Goal: Communication & Community: Share content

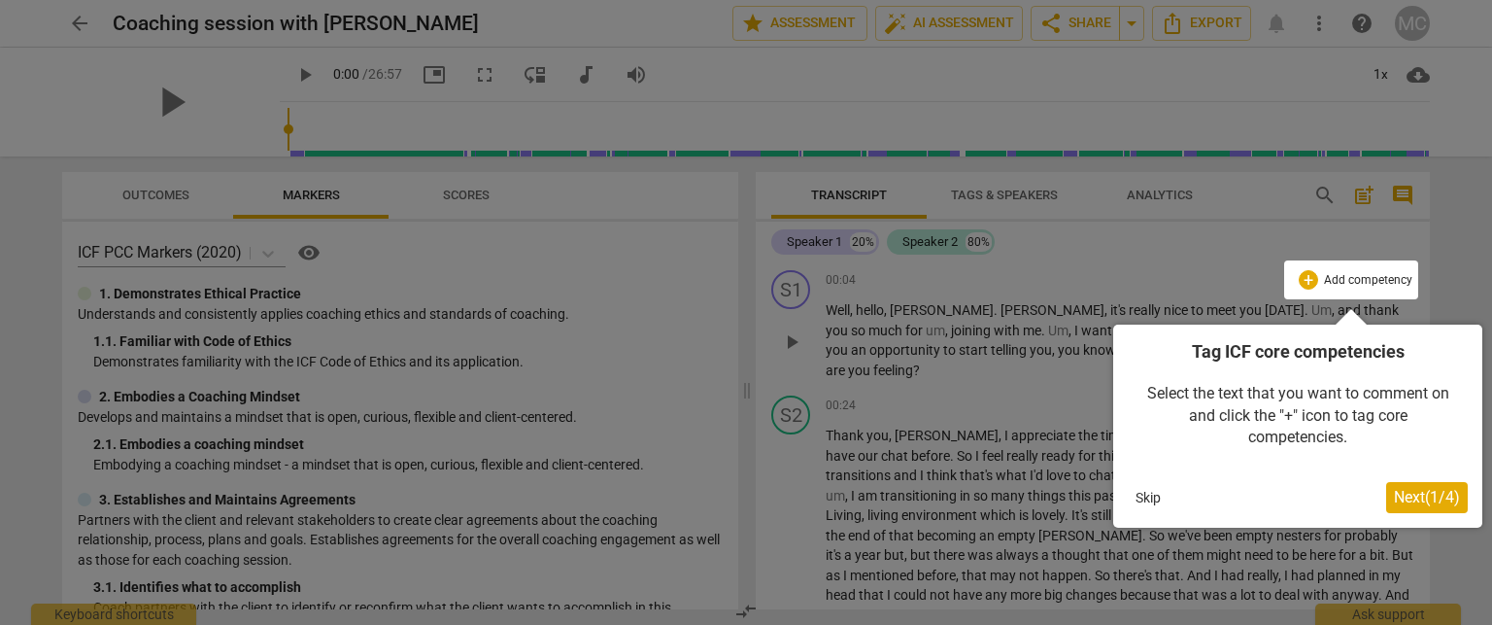
click at [1415, 490] on span "Next ( 1 / 4 )" at bounding box center [1427, 497] width 66 height 18
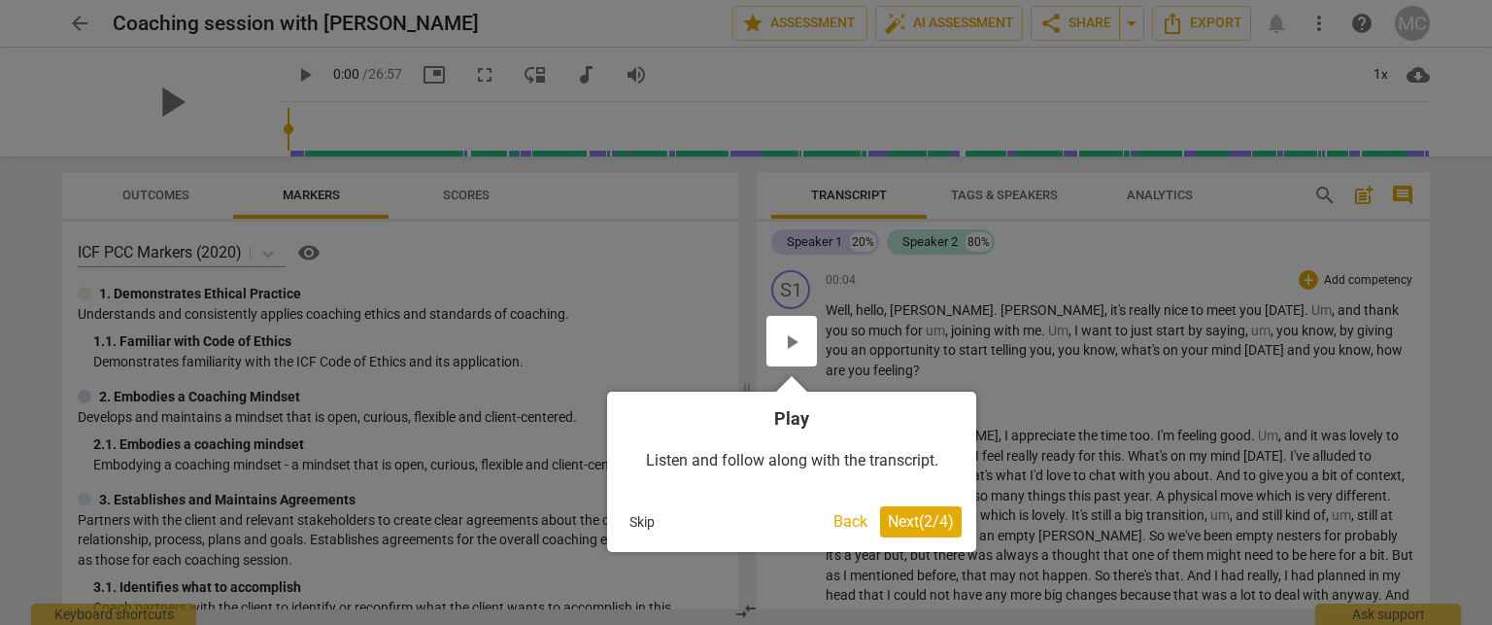
click at [902, 518] on span "Next ( 2 / 4 )" at bounding box center [921, 521] width 66 height 18
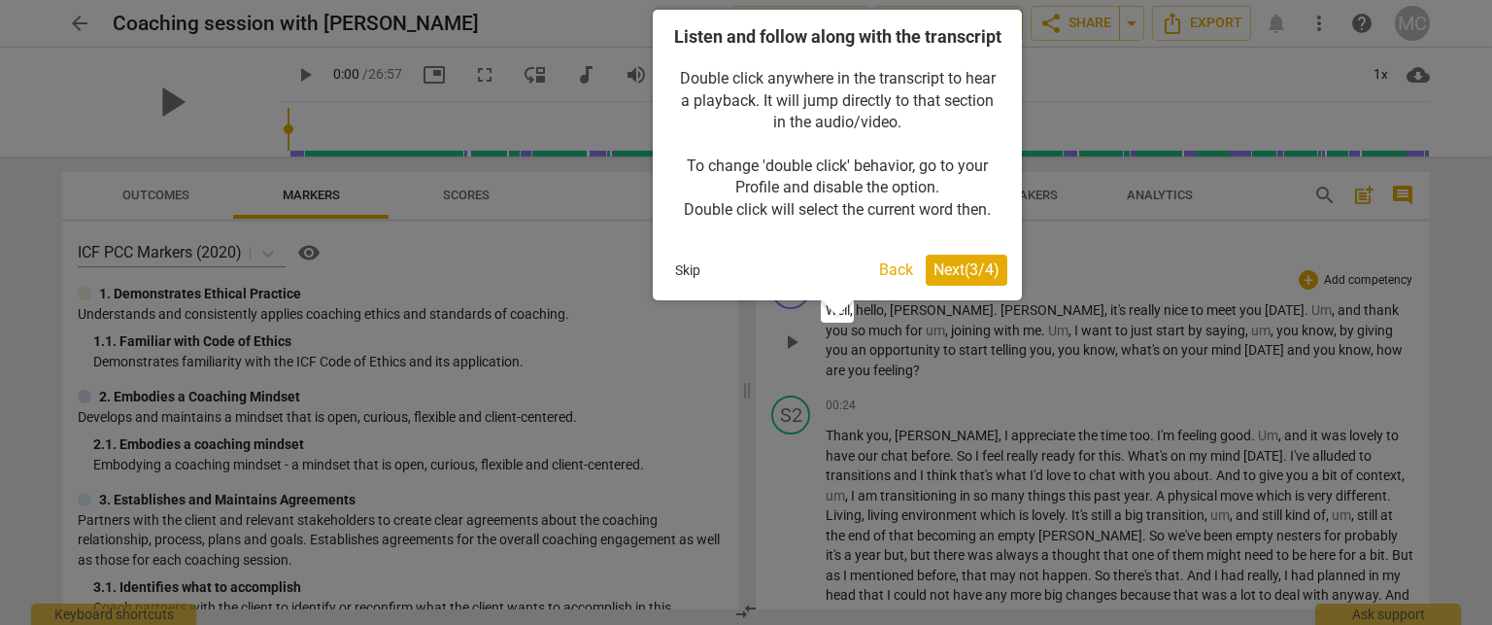
click at [976, 279] on span "Next ( 3 / 4 )" at bounding box center [967, 269] width 66 height 18
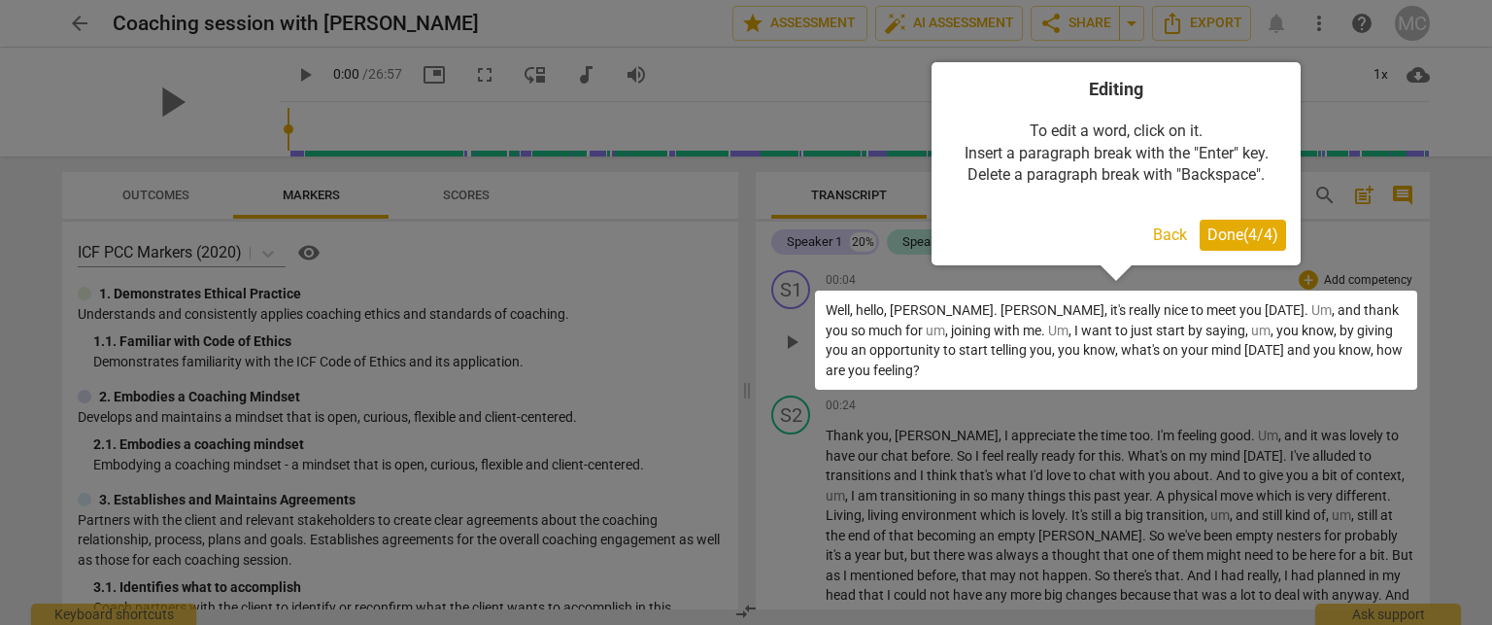
click at [1250, 232] on span "Done ( 4 / 4 )" at bounding box center [1243, 234] width 71 height 18
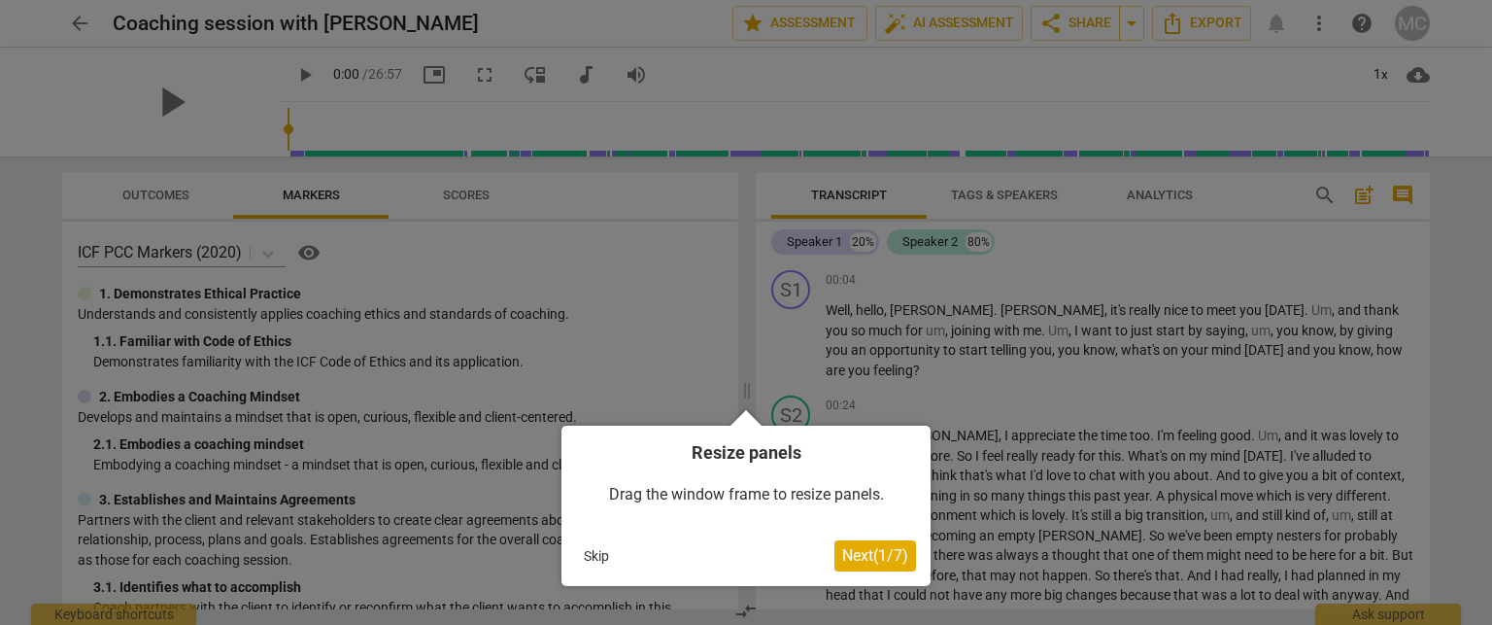
click at [608, 559] on button "Skip" at bounding box center [596, 555] width 41 height 29
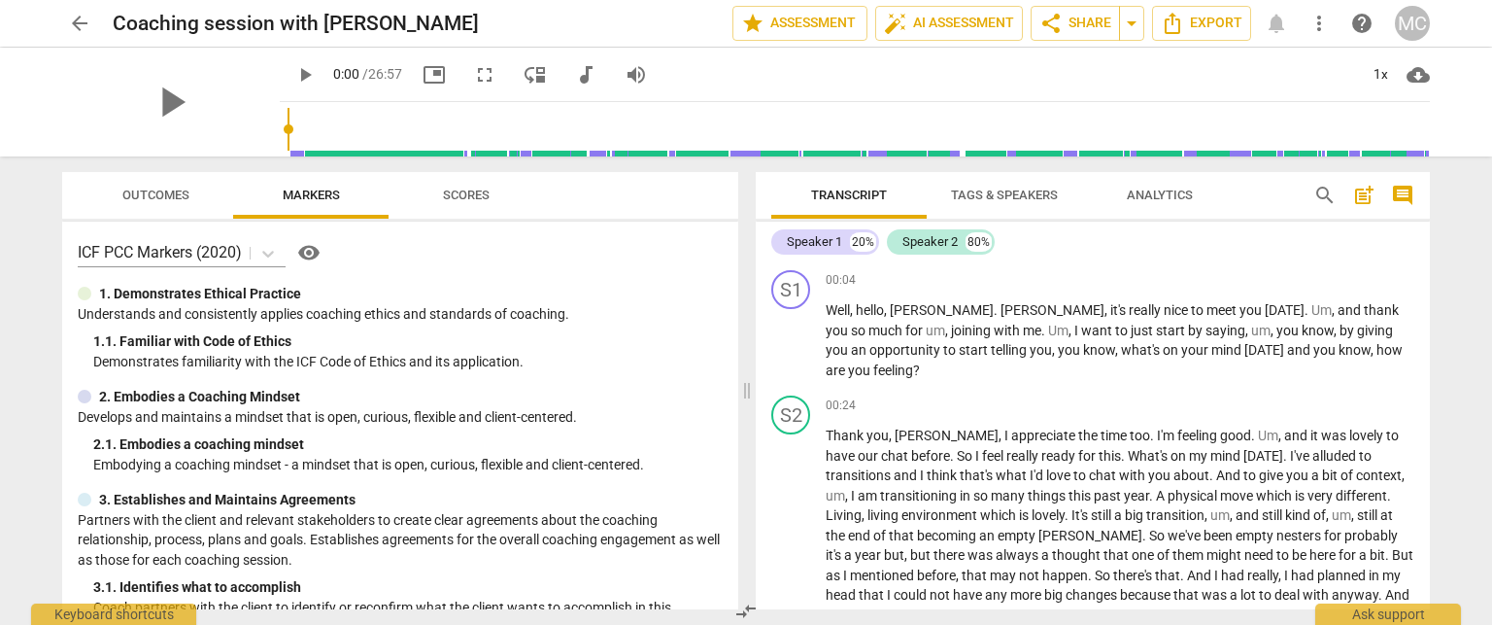
click at [1032, 195] on span "Tags & Speakers" at bounding box center [1004, 195] width 107 height 15
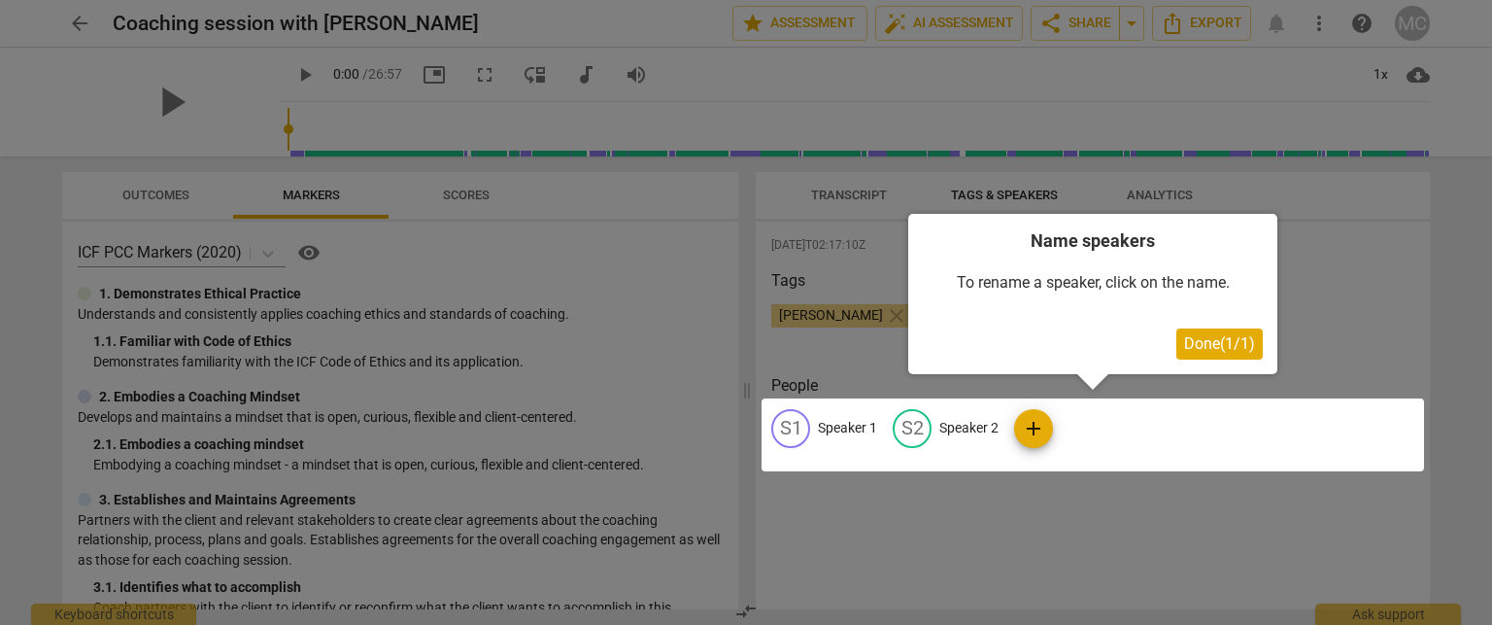
click at [839, 430] on div at bounding box center [1093, 434] width 663 height 73
click at [1235, 353] on span "Done ( 1 / 1 )" at bounding box center [1219, 343] width 71 height 18
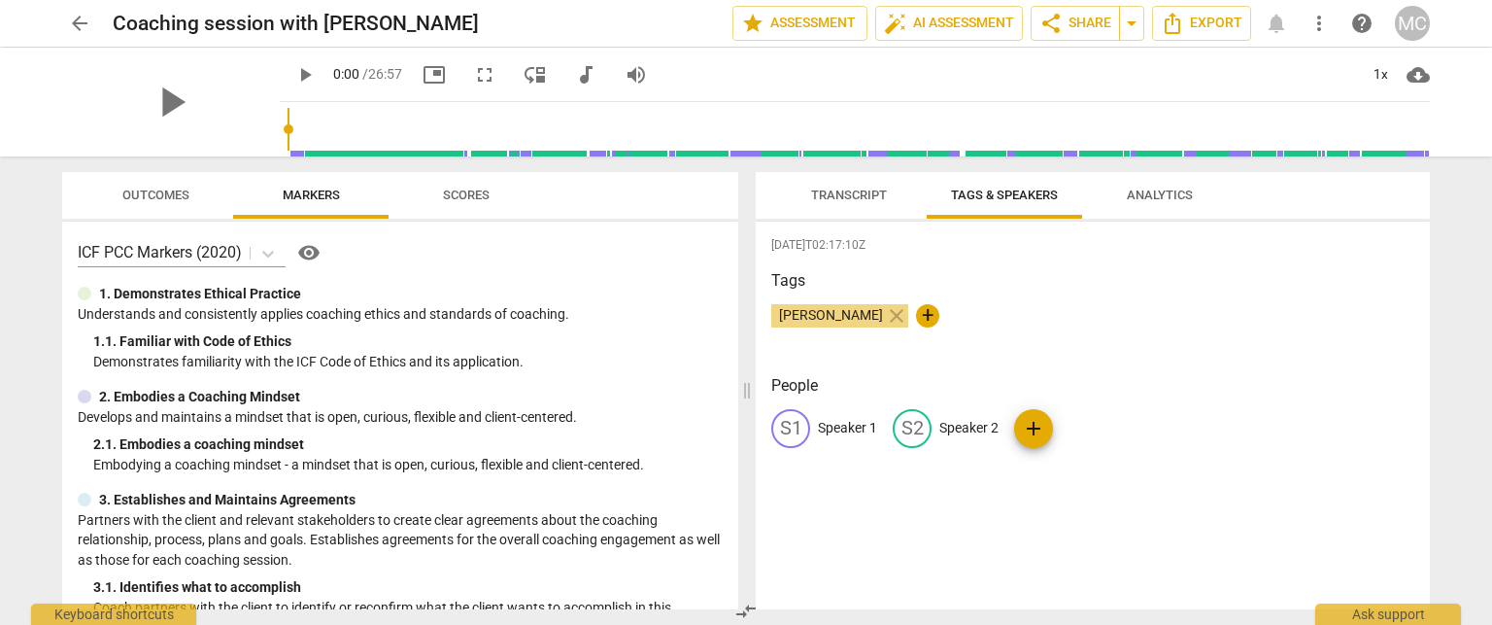
click at [812, 427] on div "S1 Speaker 1" at bounding box center [824, 428] width 106 height 39
type input "Coach"
click at [1097, 425] on p "Speaker 2" at bounding box center [1095, 428] width 59 height 20
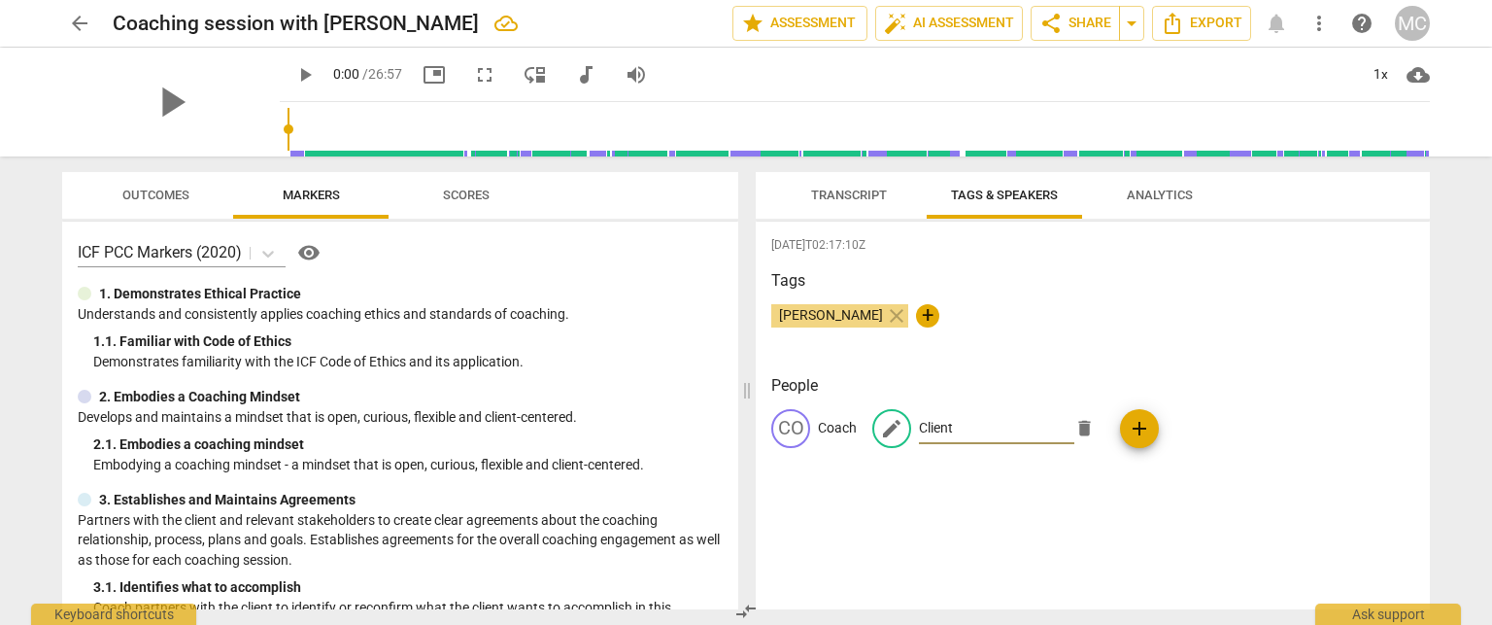
type input "Client"
click at [1131, 426] on span "add" at bounding box center [1139, 428] width 23 height 23
click at [886, 432] on div "CL" at bounding box center [891, 428] width 39 height 39
click at [1047, 434] on input "Client" at bounding box center [996, 428] width 155 height 31
click at [940, 430] on input "Client" at bounding box center [996, 428] width 155 height 31
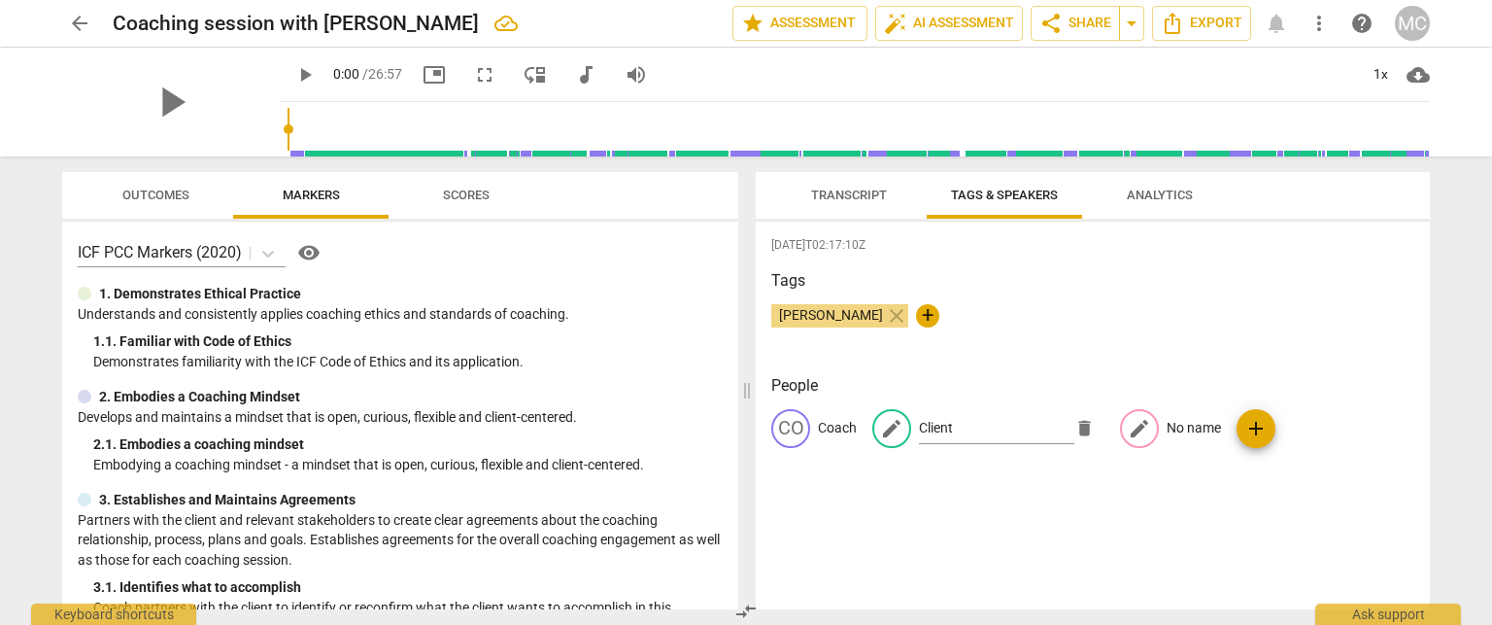
click at [1132, 428] on span "edit" at bounding box center [1139, 428] width 23 height 23
click at [847, 429] on p "Coach" at bounding box center [837, 428] width 39 height 20
click at [1093, 427] on p "Client" at bounding box center [1083, 428] width 34 height 20
click at [1153, 473] on div "People CO Coach edit Client delete ? No name add" at bounding box center [1092, 426] width 643 height 105
click at [1093, 430] on span "add" at bounding box center [1104, 428] width 23 height 23
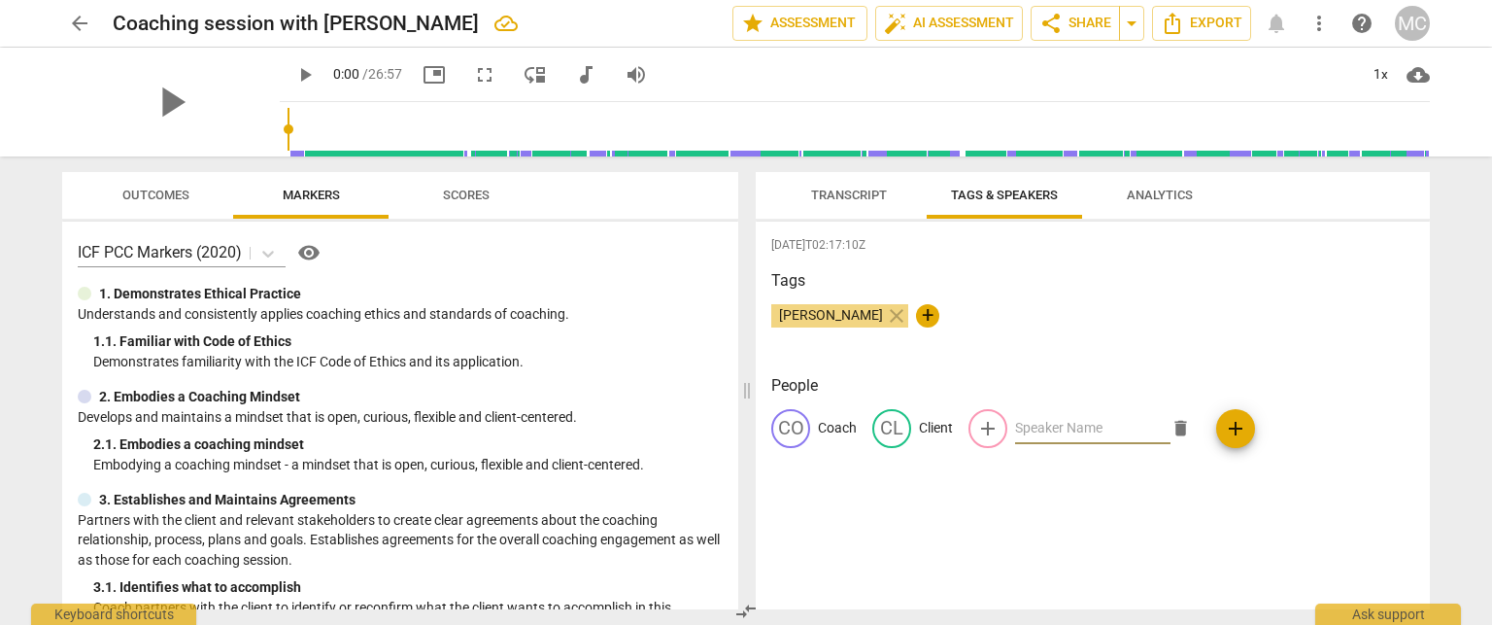
click at [1178, 435] on span "delete" at bounding box center [1181, 428] width 20 height 20
drag, startPoint x: 1178, startPoint y: 433, endPoint x: 833, endPoint y: 14, distance: 543.2
click at [1178, 433] on span "delete" at bounding box center [1181, 428] width 20 height 20
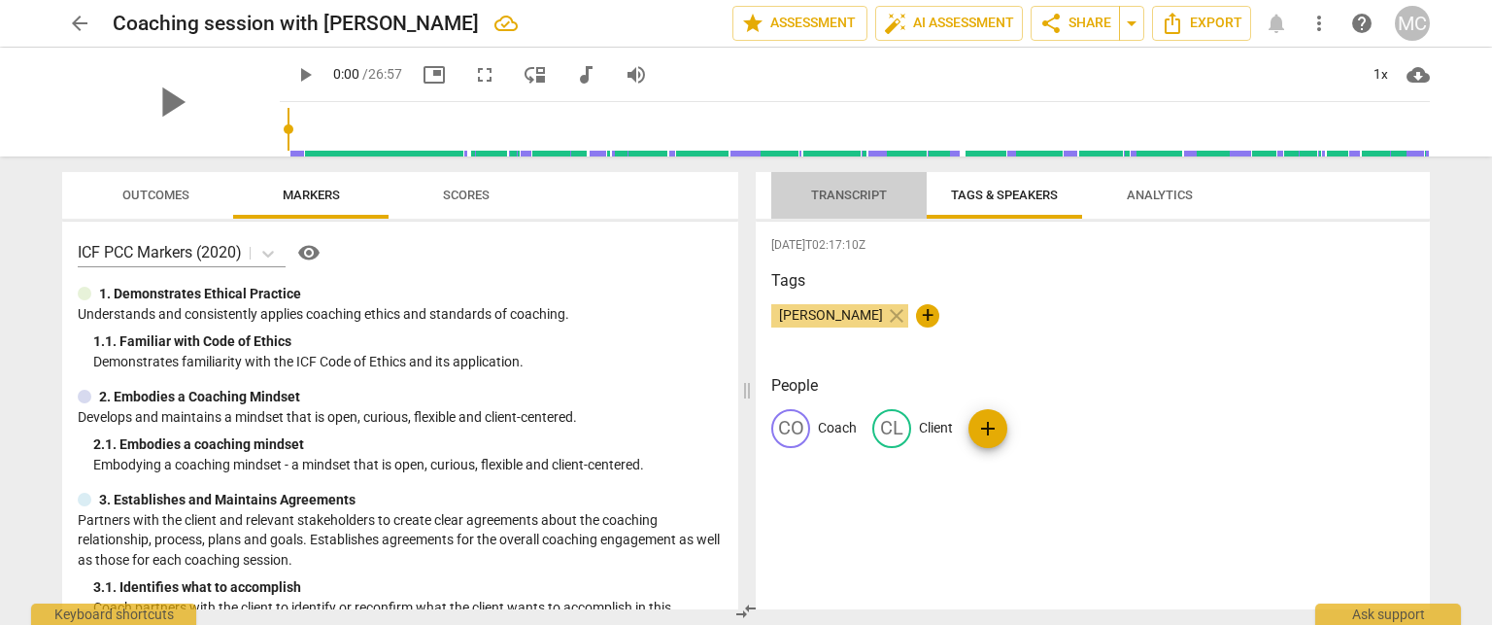
drag, startPoint x: 859, startPoint y: 189, endPoint x: 872, endPoint y: 197, distance: 15.7
click at [859, 189] on span "Transcript" at bounding box center [849, 195] width 76 height 15
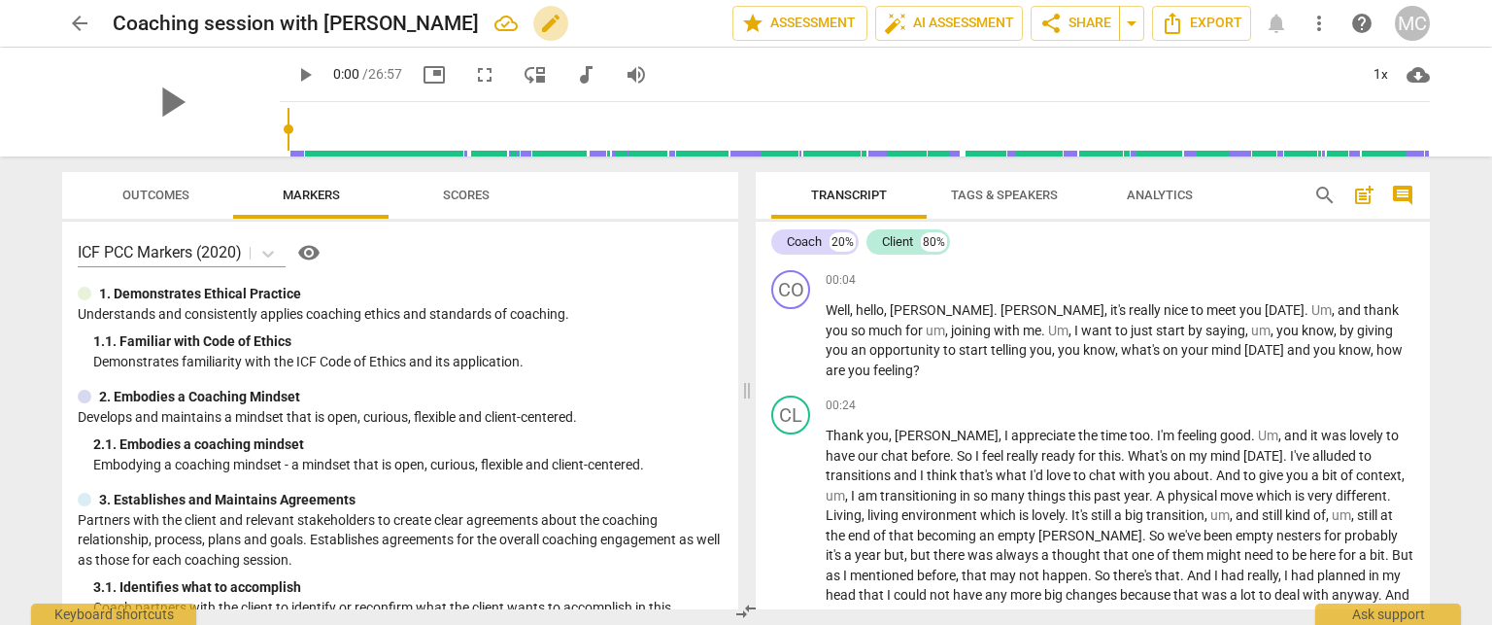
click at [539, 27] on span "edit" at bounding box center [550, 23] width 23 height 23
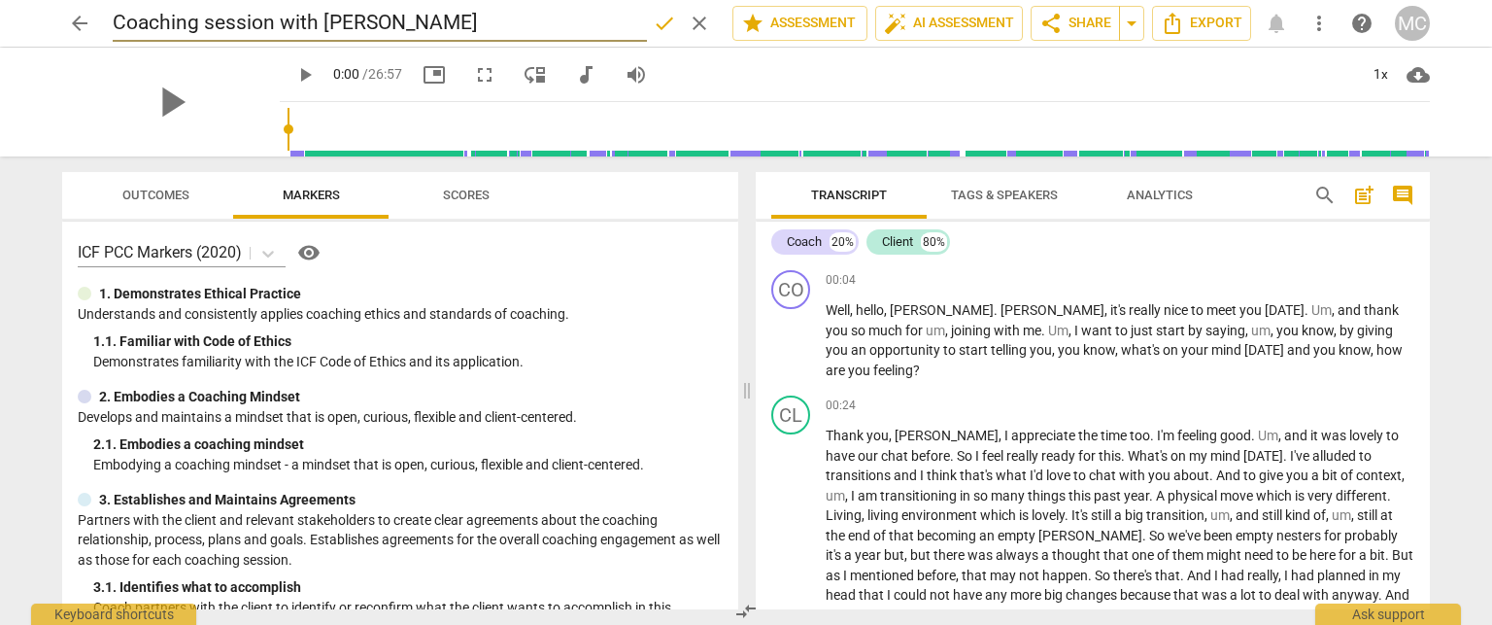
click at [114, 17] on input "Coaching session with Rehana" at bounding box center [380, 23] width 534 height 37
click at [143, 15] on input "M1 Coaching session with Rehana" at bounding box center [380, 23] width 534 height 37
click at [121, 15] on input "M1 Coaching session with Rehana" at bounding box center [380, 23] width 534 height 37
click at [119, 13] on input "M1 Coaching session with Rehana" at bounding box center [380, 23] width 534 height 37
click at [563, 17] on input "Maxine Carter M1 Coaching session with Rehana" at bounding box center [380, 23] width 534 height 37
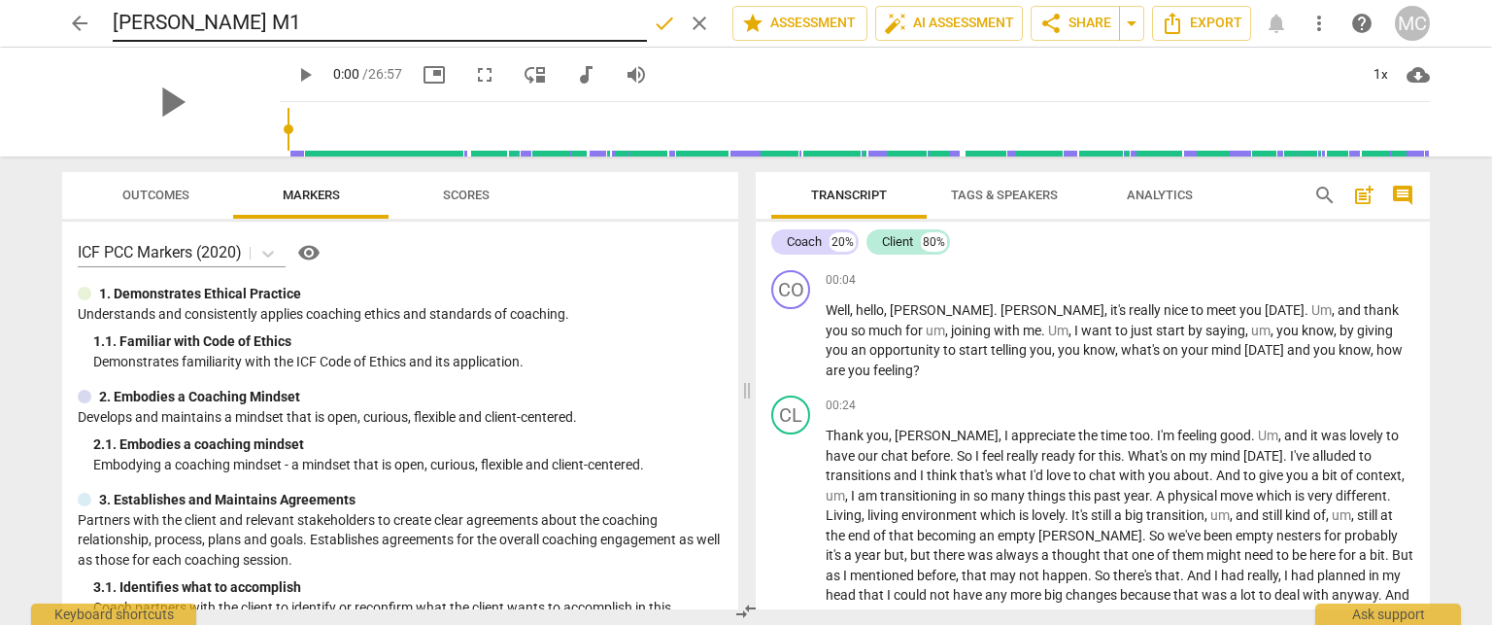
click at [294, 20] on input "Maxine Carter M1" at bounding box center [380, 23] width 534 height 37
type input "[PERSON_NAME] M1 [PERSON_NAME] Sawan"
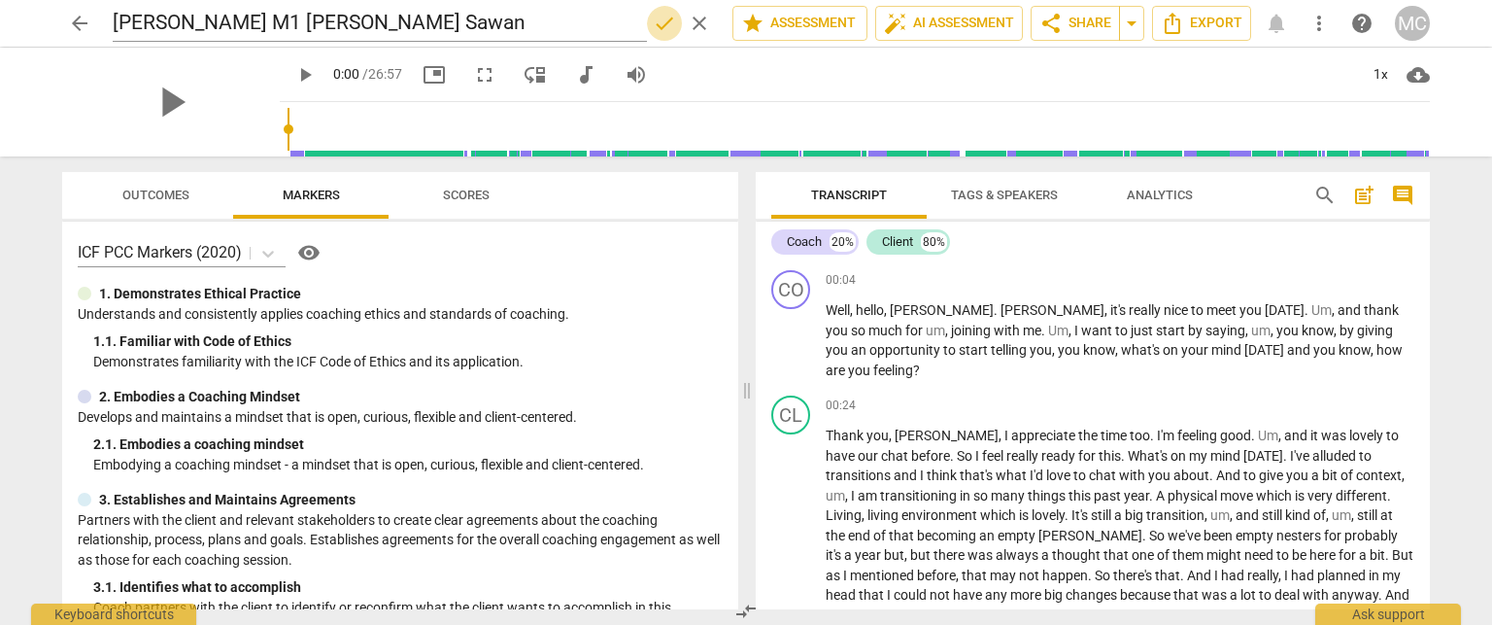
click at [653, 21] on span "done" at bounding box center [664, 23] width 23 height 23
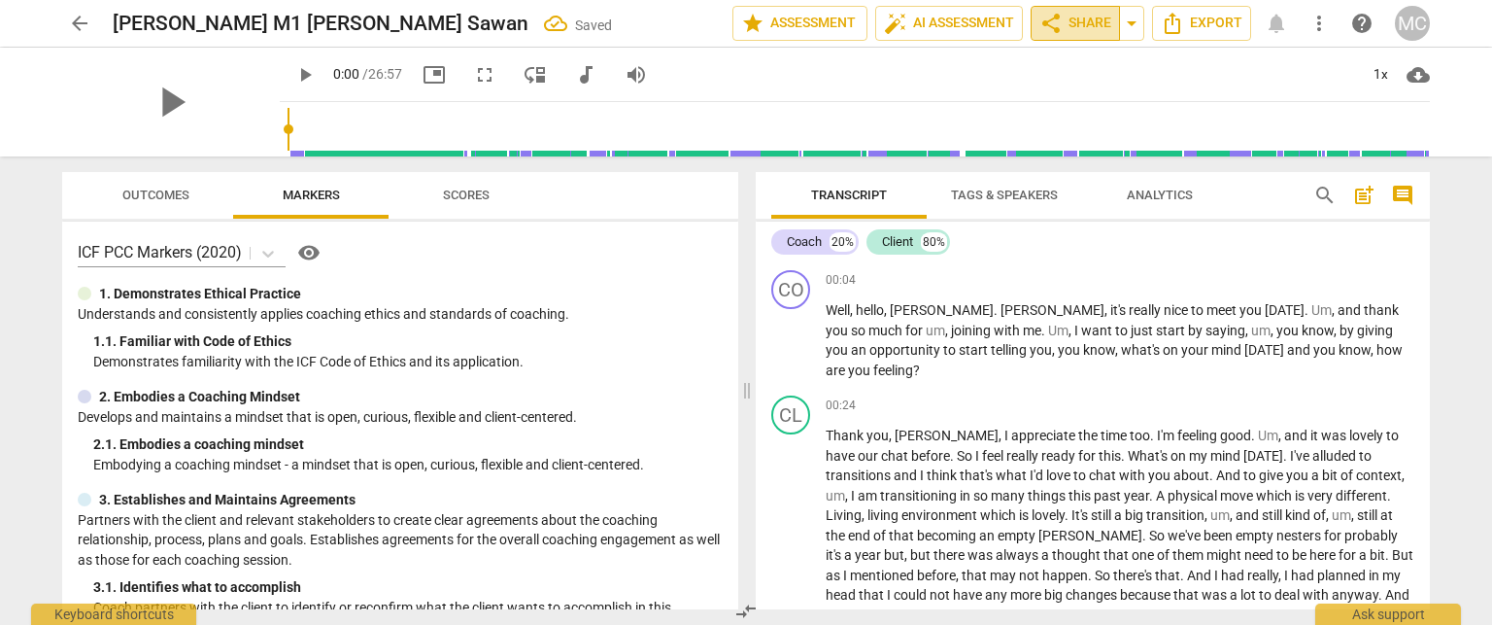
click at [1080, 26] on span "share Share" at bounding box center [1076, 23] width 72 height 23
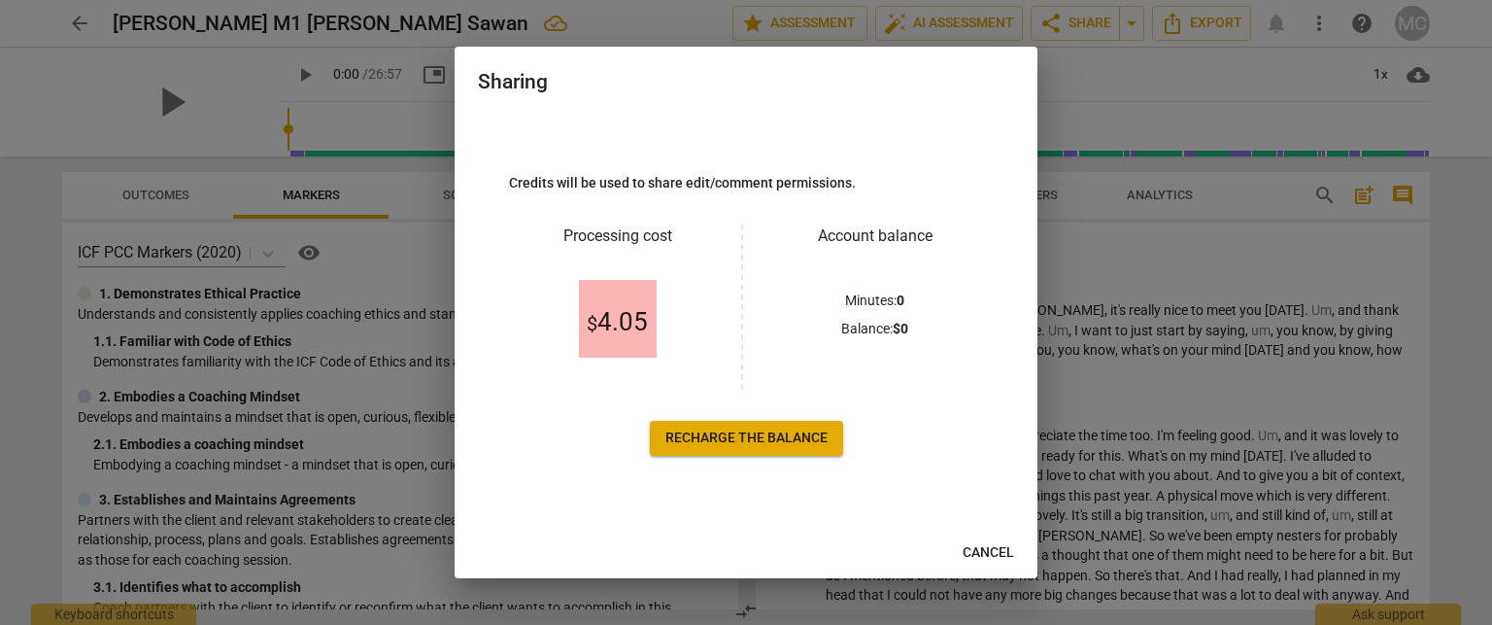
click at [826, 442] on link "Recharge the balance" at bounding box center [746, 438] width 193 height 35
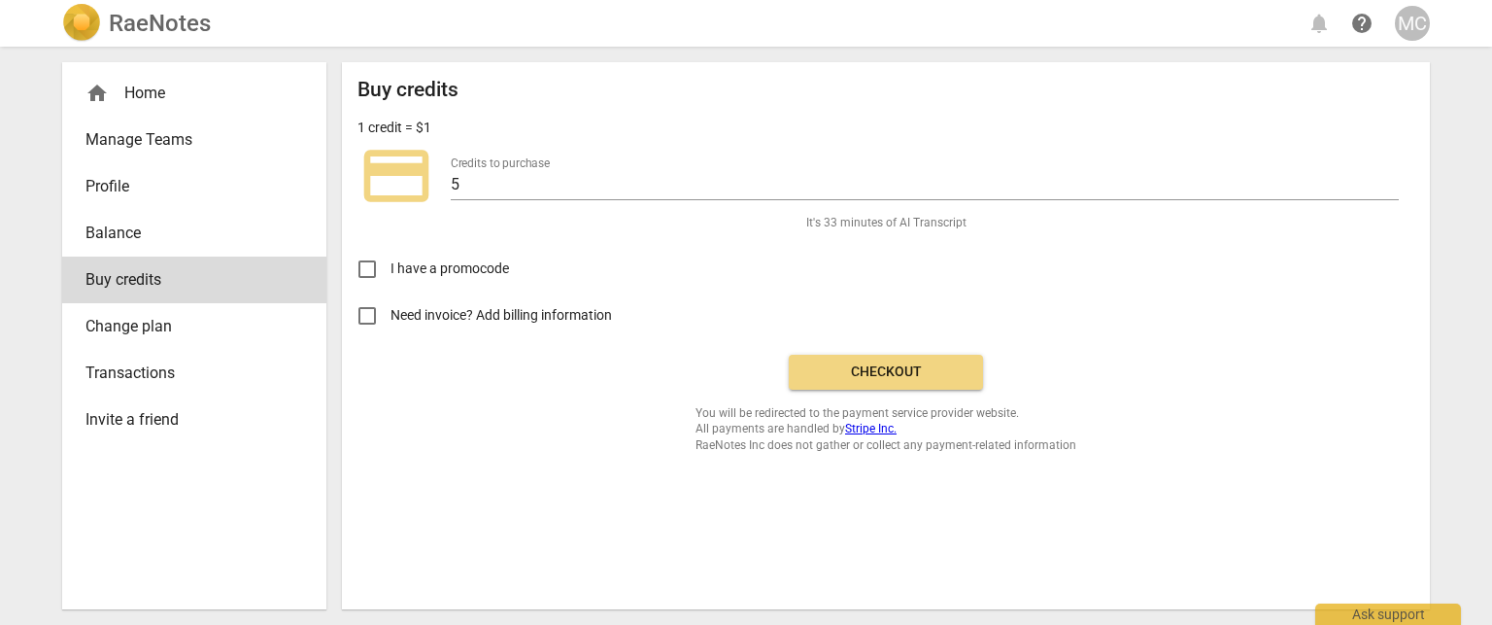
click at [367, 320] on input "Need invoice? Add billing information" at bounding box center [367, 315] width 47 height 47
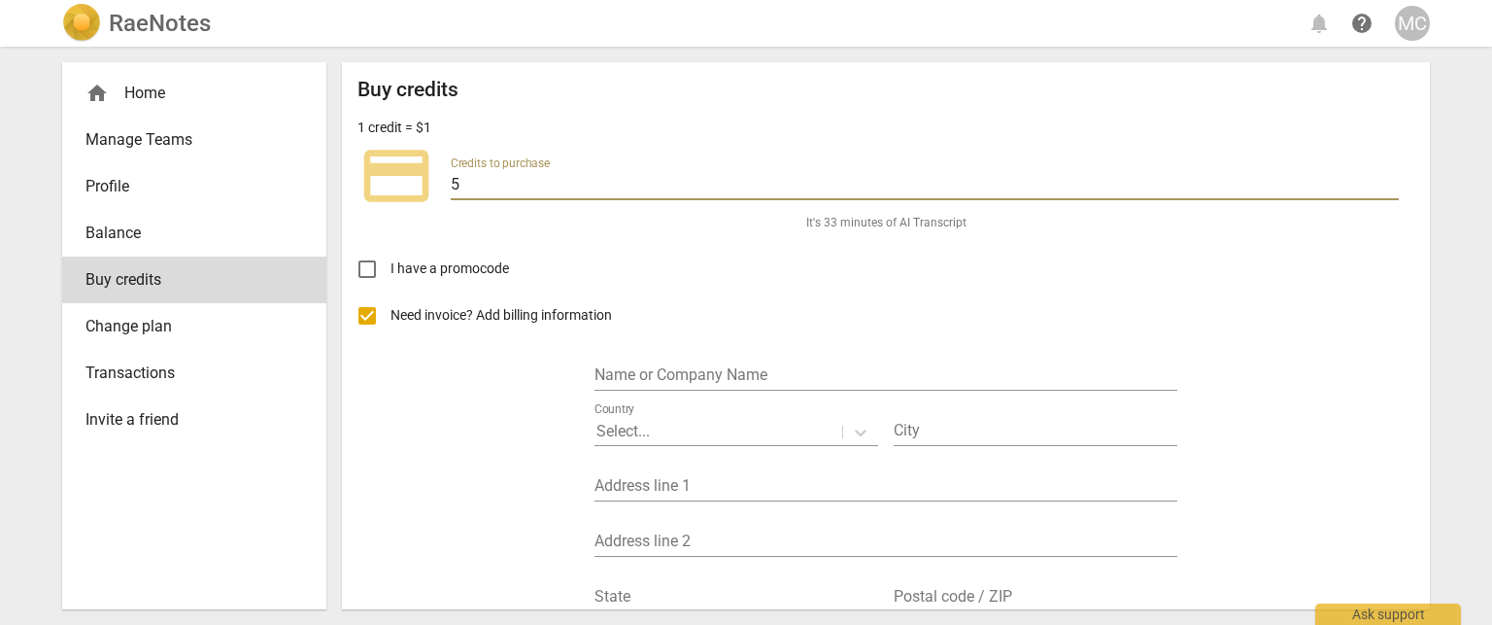
click at [476, 183] on input "5" at bounding box center [925, 186] width 948 height 28
click at [730, 423] on div at bounding box center [719, 432] width 244 height 22
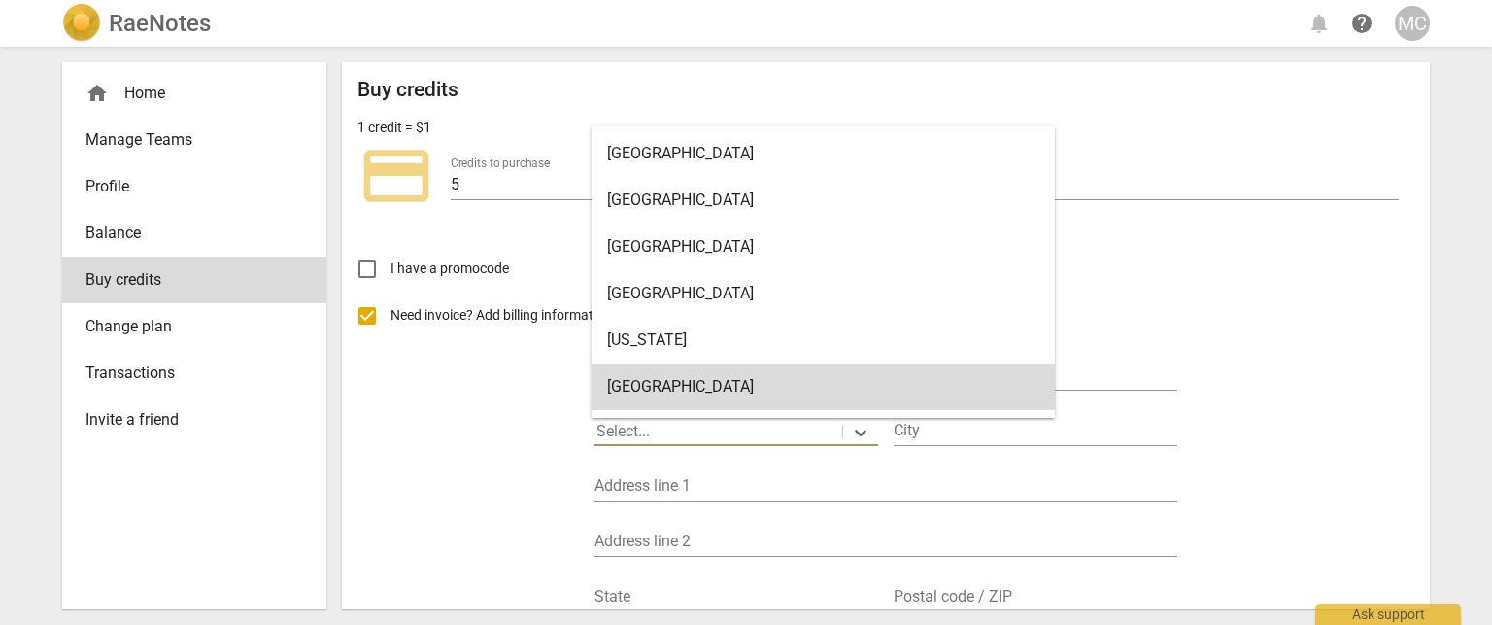
scroll to position [54, 0]
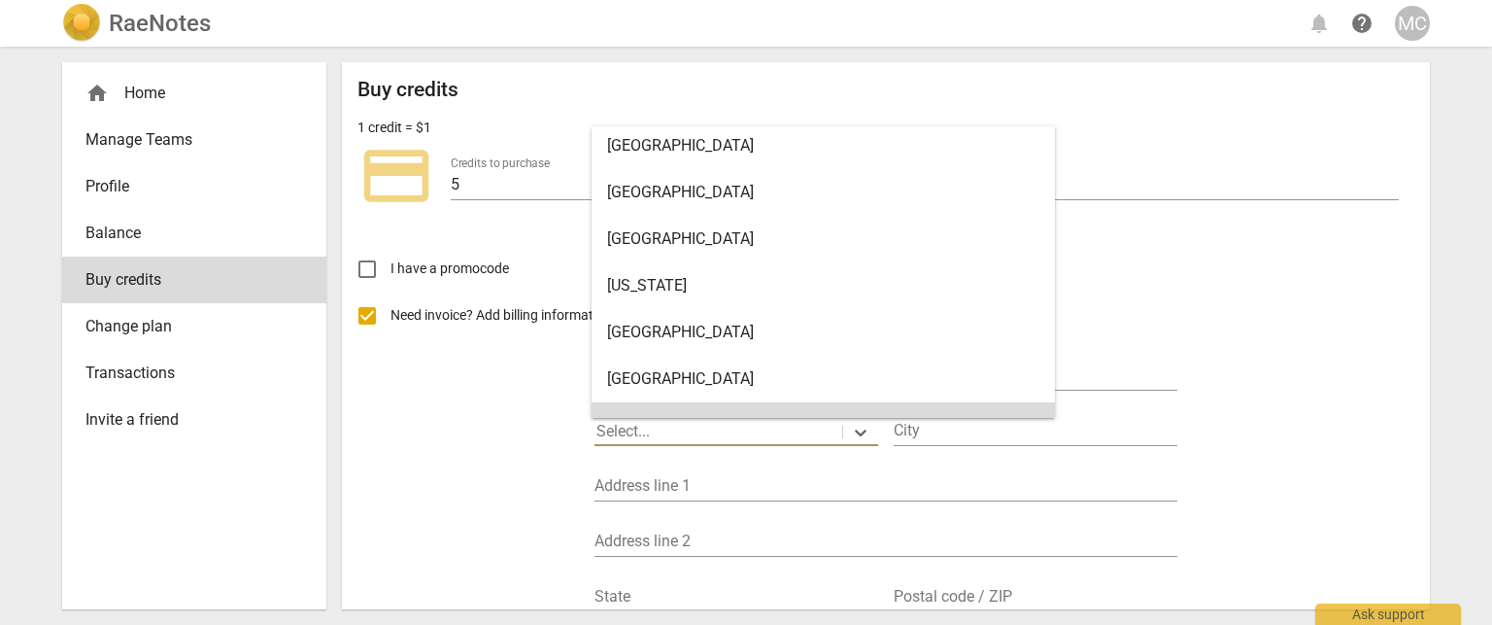
click at [1102, 294] on label "Need invoice? Add billing information" at bounding box center [871, 315] width 1055 height 47
click at [391, 294] on input "Need invoice? Add billing information" at bounding box center [367, 315] width 47 height 47
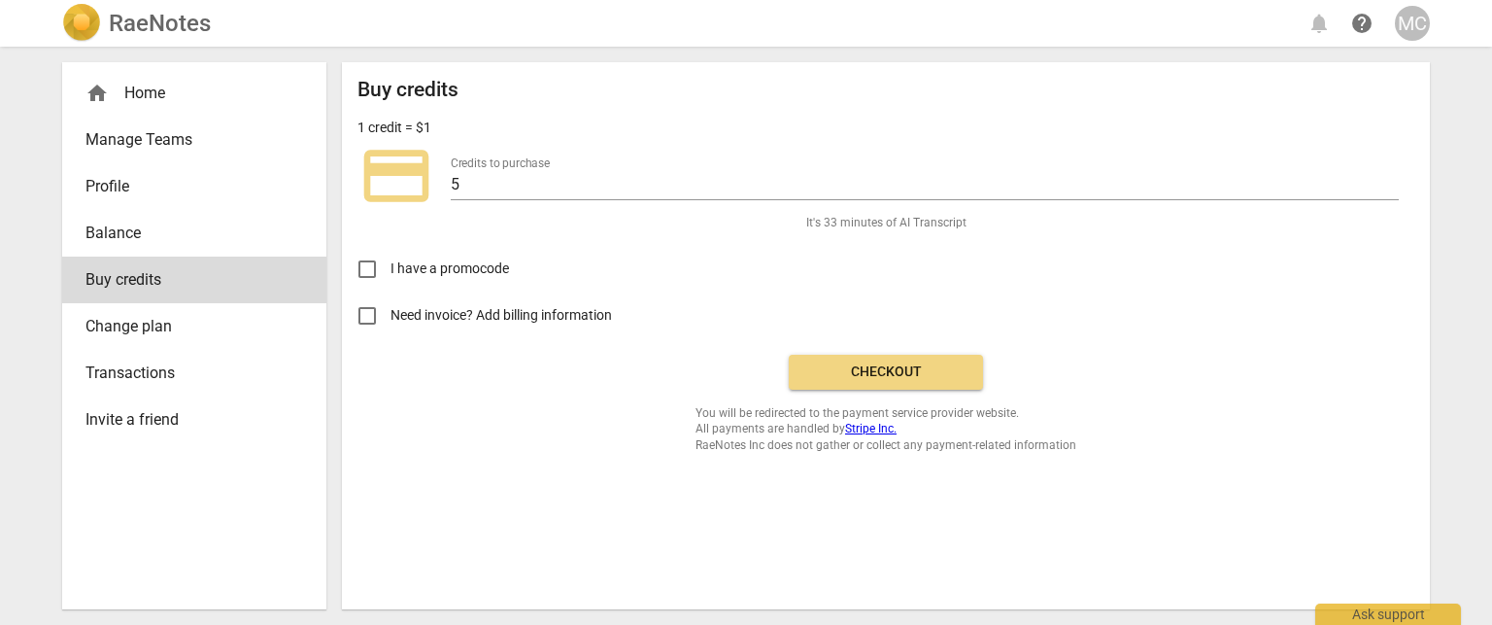
click at [374, 311] on input "Need invoice? Add billing information" at bounding box center [367, 315] width 47 height 47
checkbox input "true"
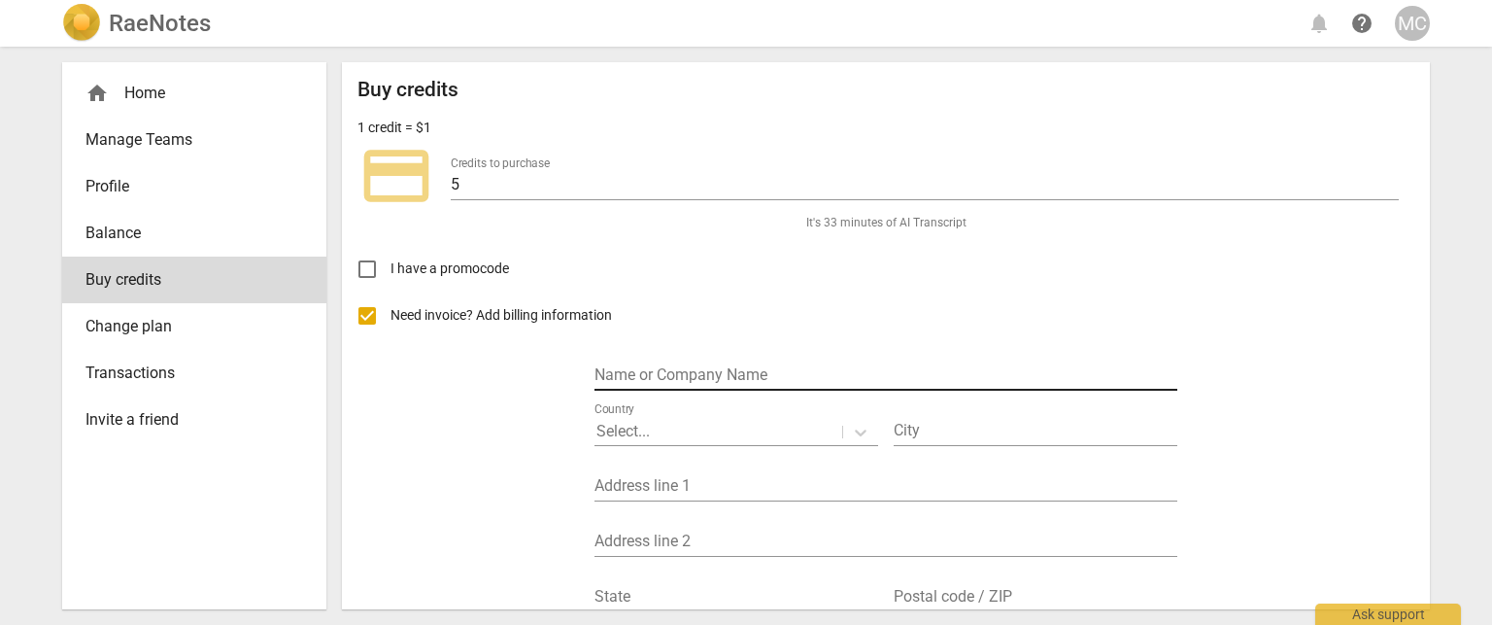
click at [704, 382] on input "text" at bounding box center [886, 376] width 583 height 28
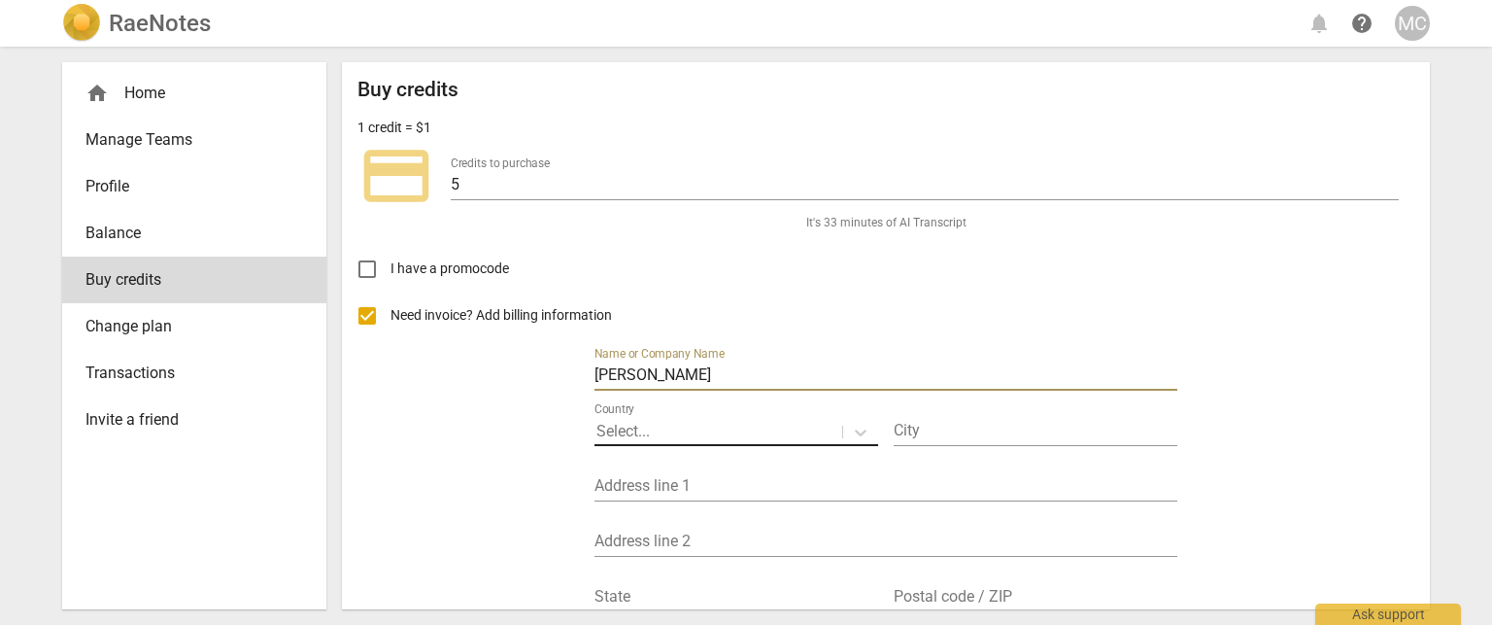
type input "[PERSON_NAME]"
click at [632, 434] on p "Select..." at bounding box center [623, 431] width 53 height 22
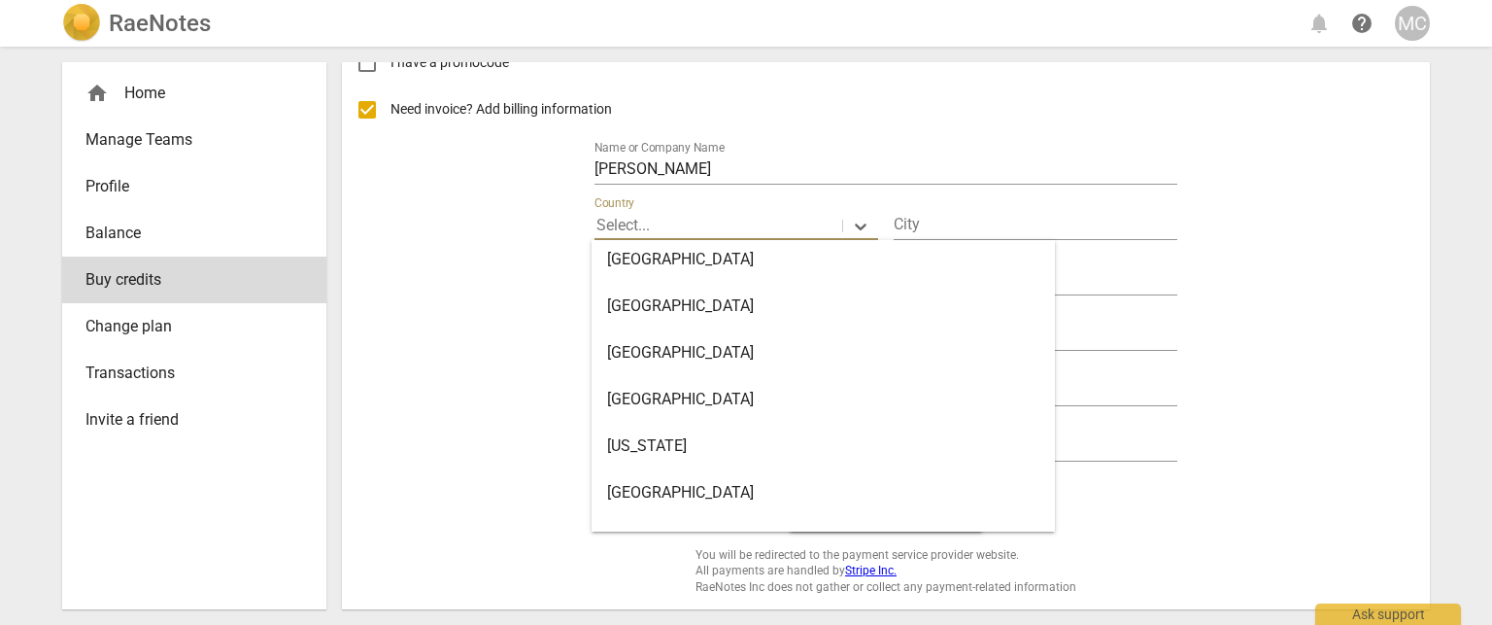
scroll to position [0, 0]
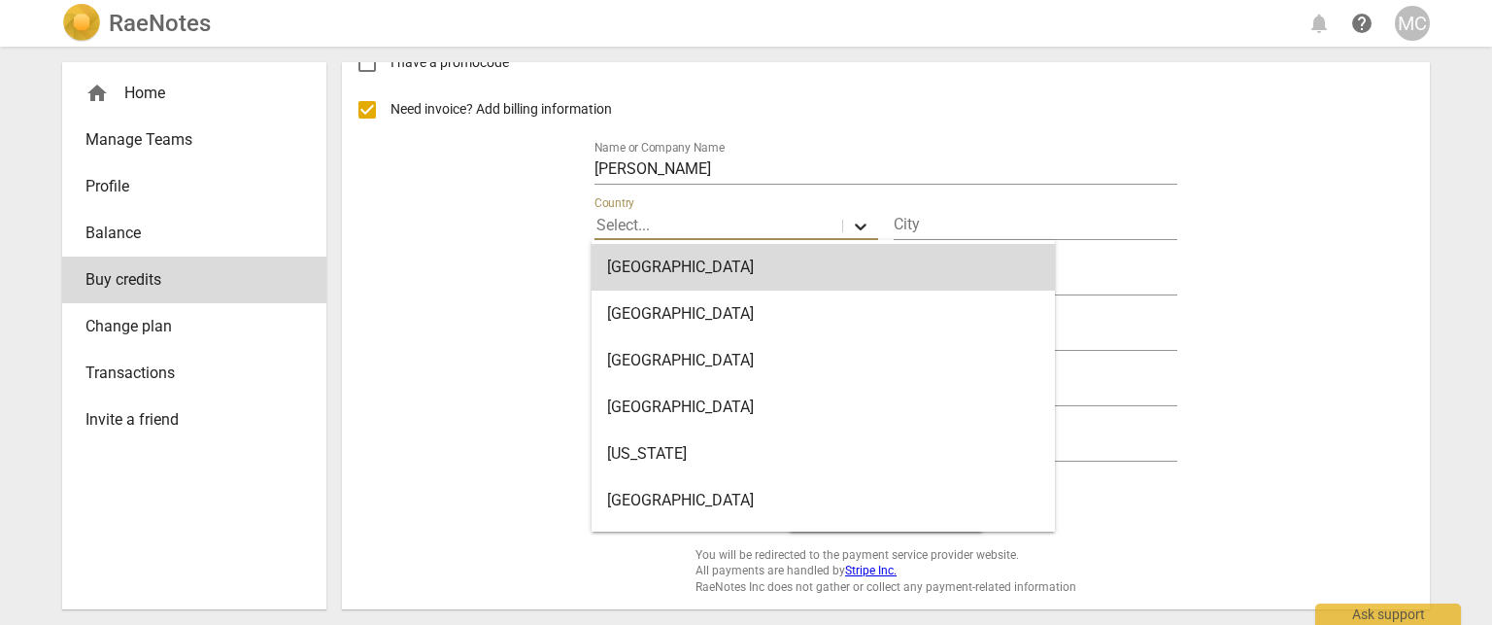
click at [857, 223] on icon at bounding box center [860, 226] width 19 height 19
click at [855, 221] on icon at bounding box center [860, 226] width 19 height 19
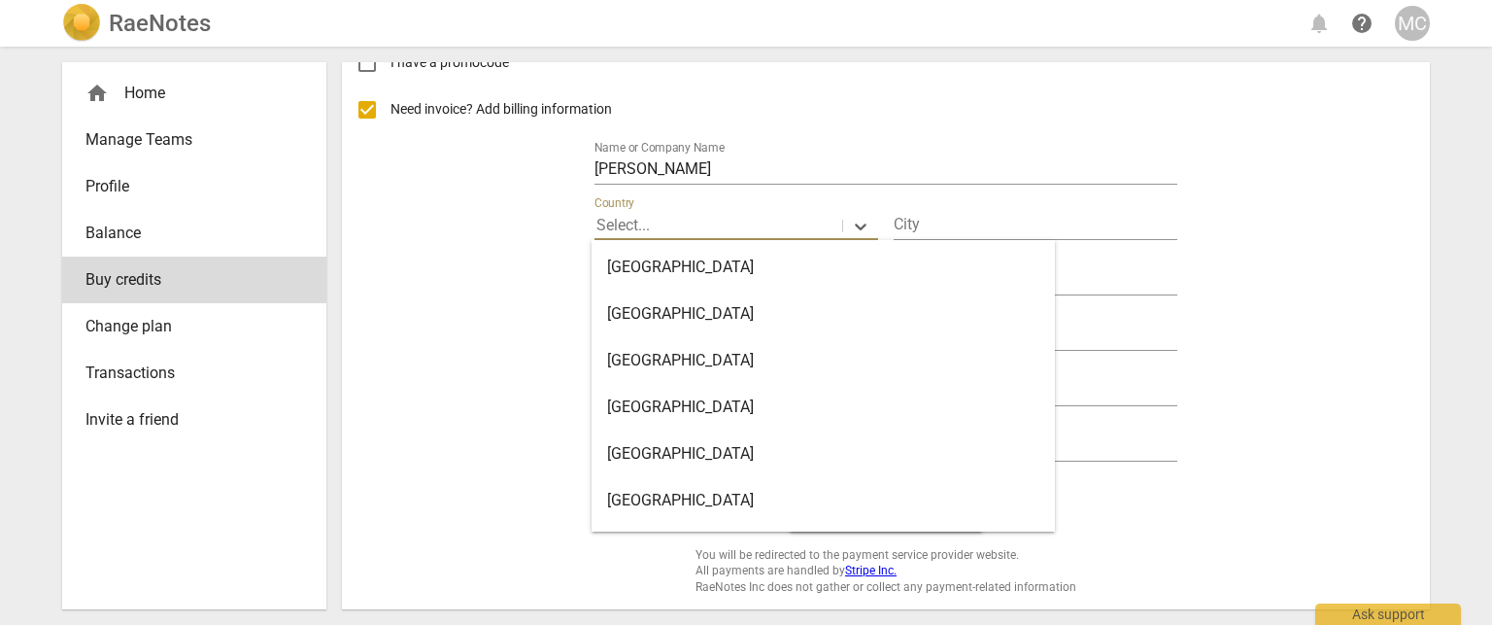
scroll to position [1749, 0]
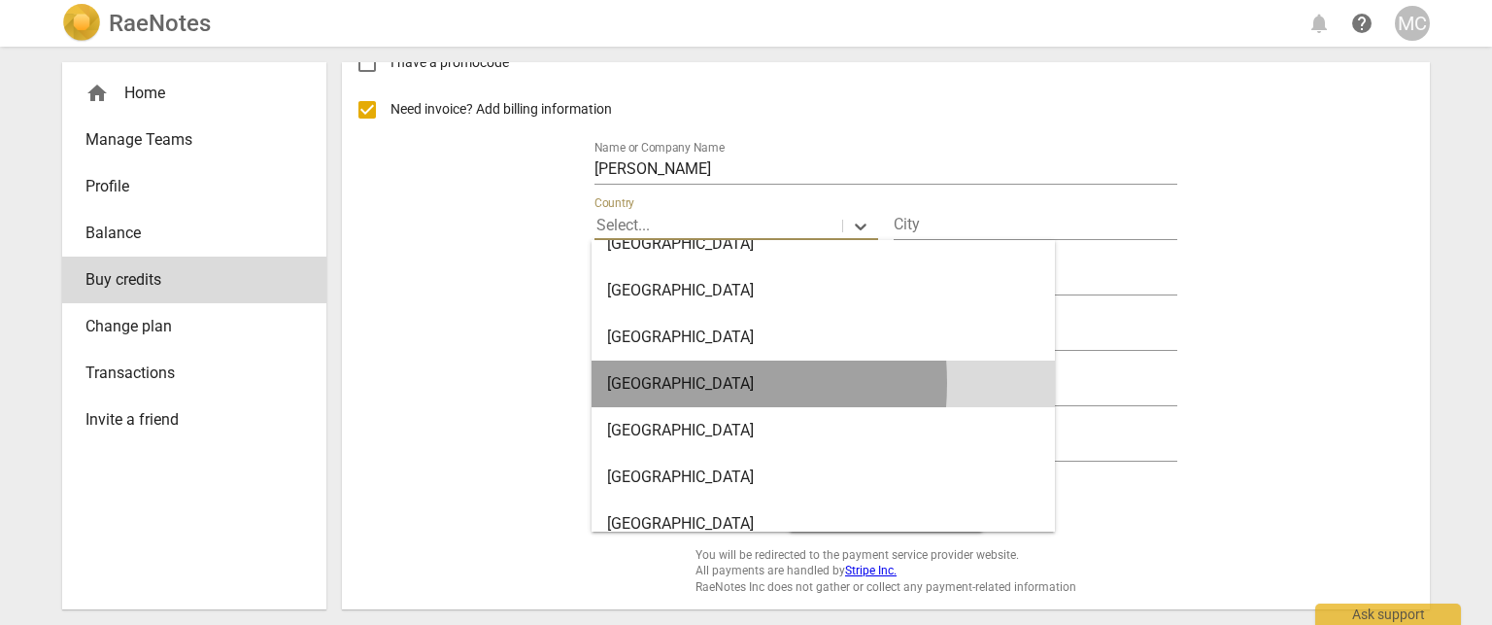
click at [633, 382] on div "Canada" at bounding box center [823, 383] width 463 height 47
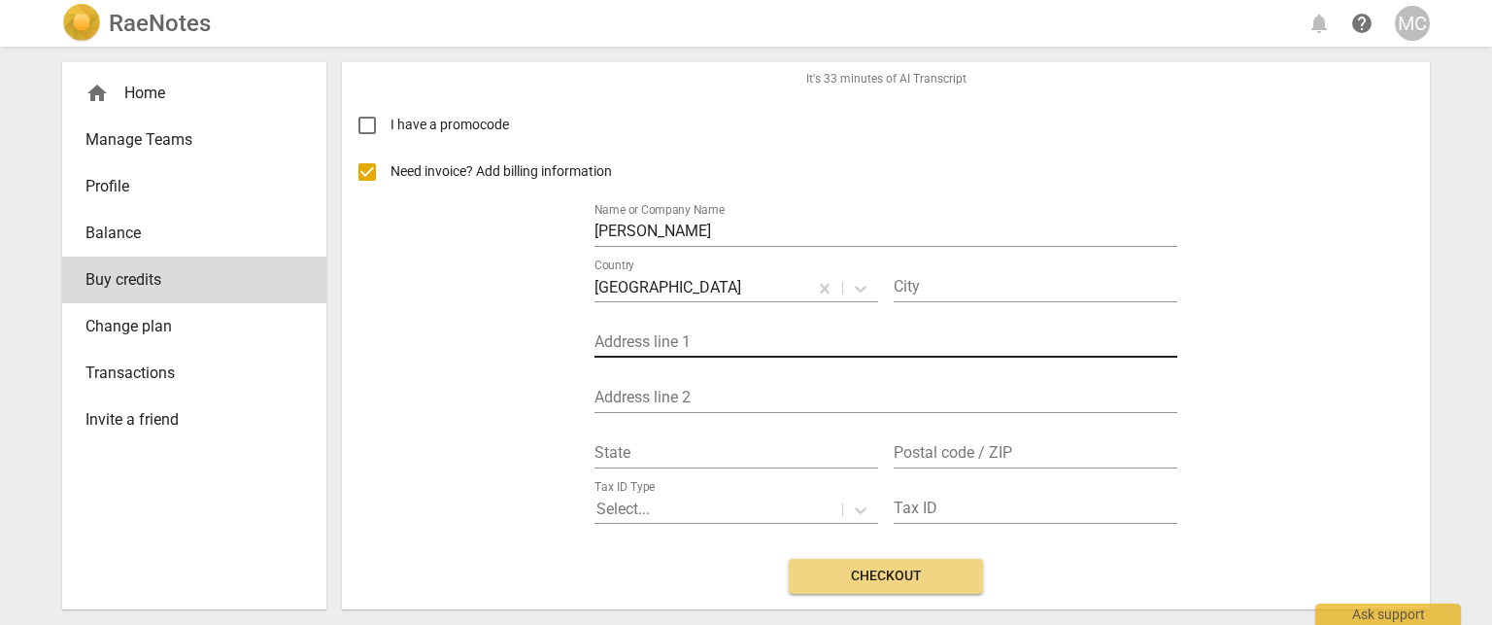
scroll to position [109, 0]
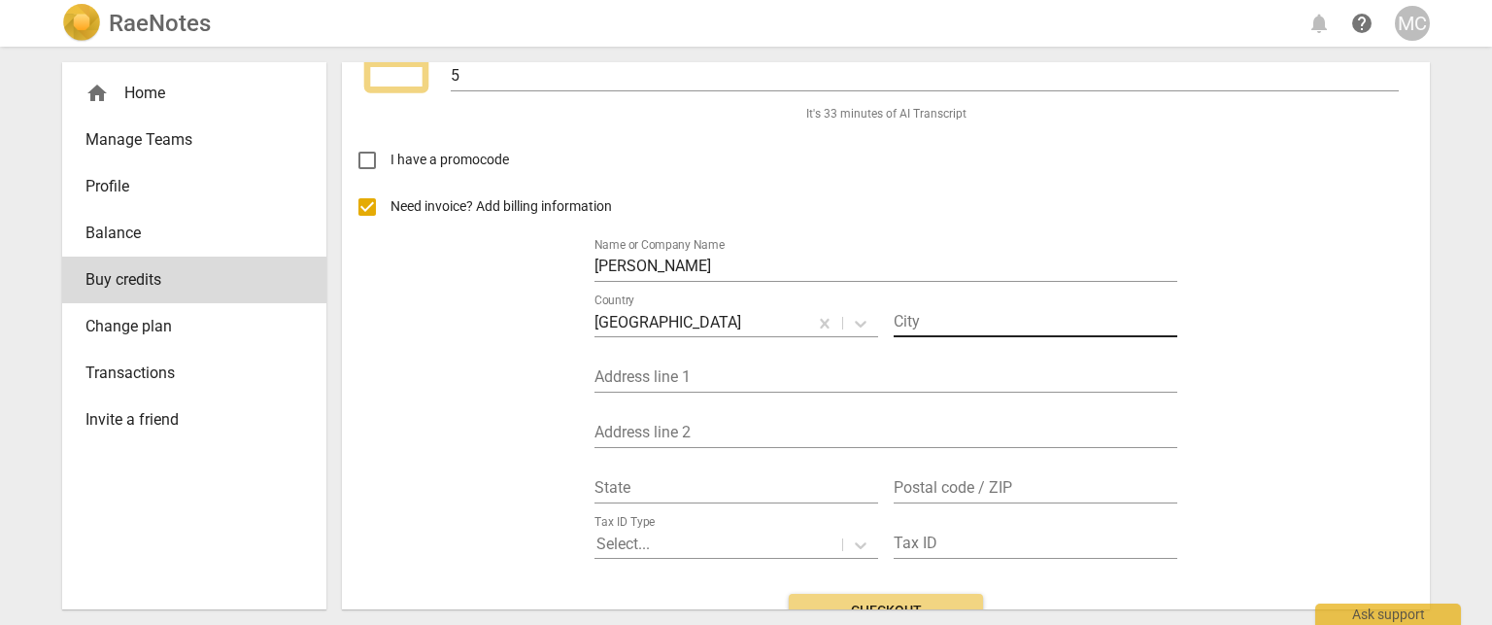
click at [917, 324] on input "text" at bounding box center [1036, 323] width 284 height 28
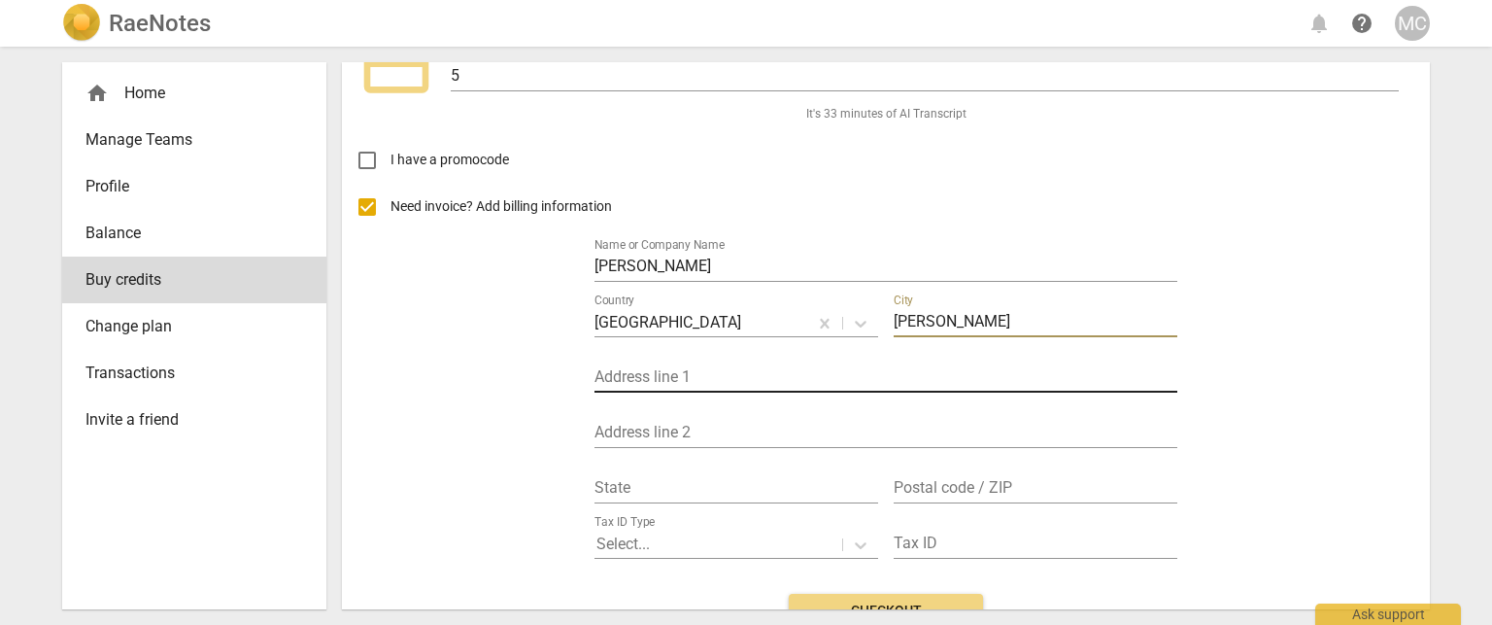
scroll to position [206, 0]
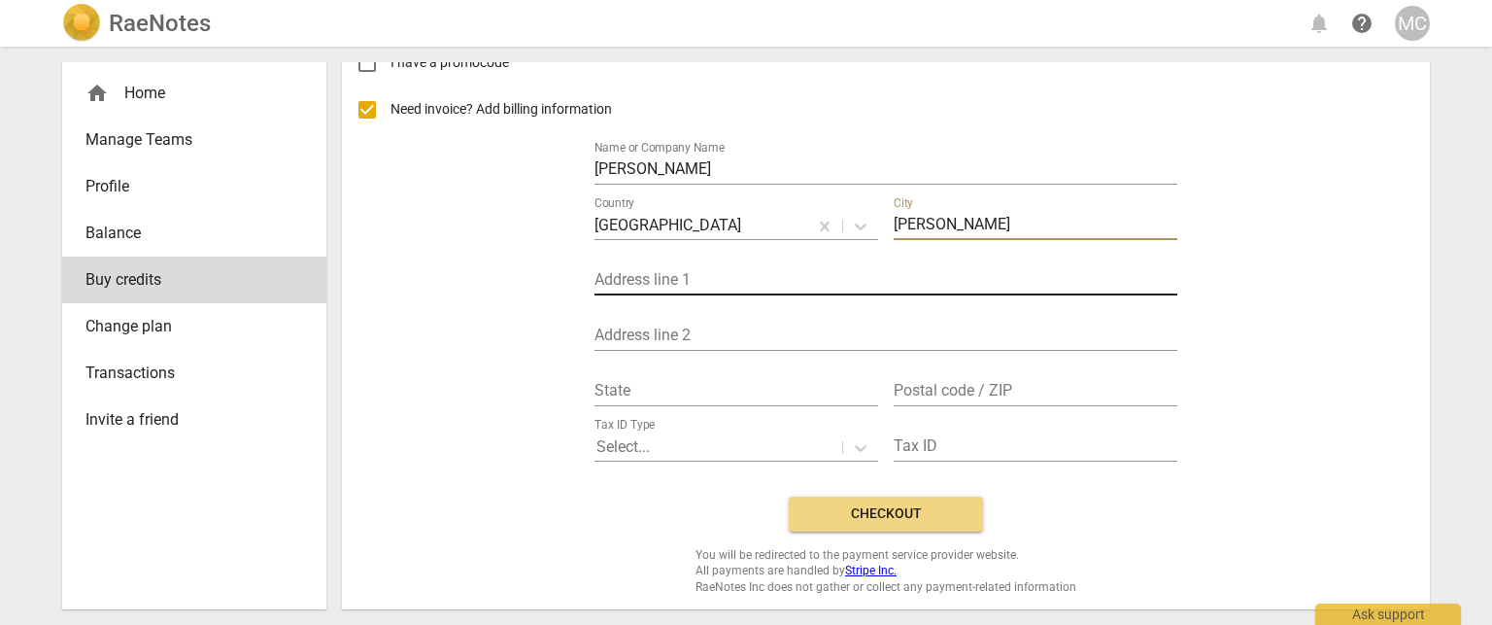
type input "Hamilton"
click at [618, 285] on input "text" at bounding box center [886, 281] width 583 height 28
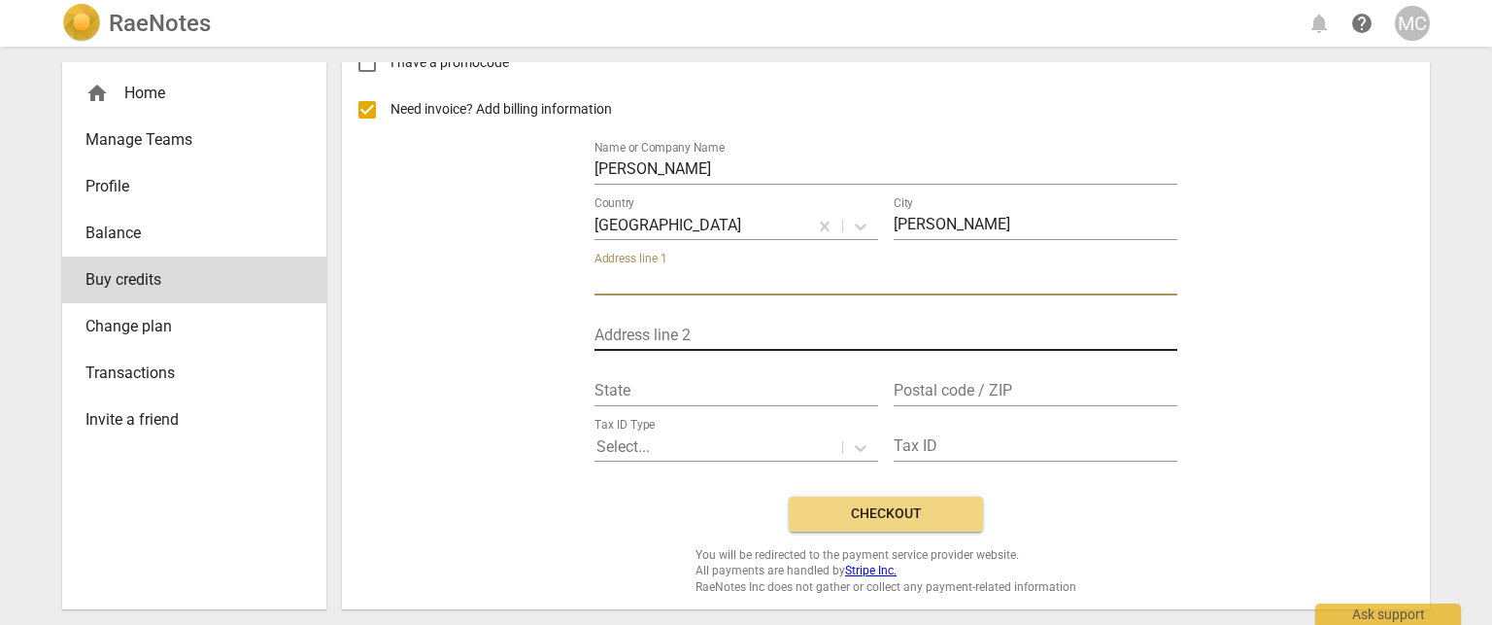
type input "16 Edenvalley Place"
type input "ON"
type input "L9B 0B1"
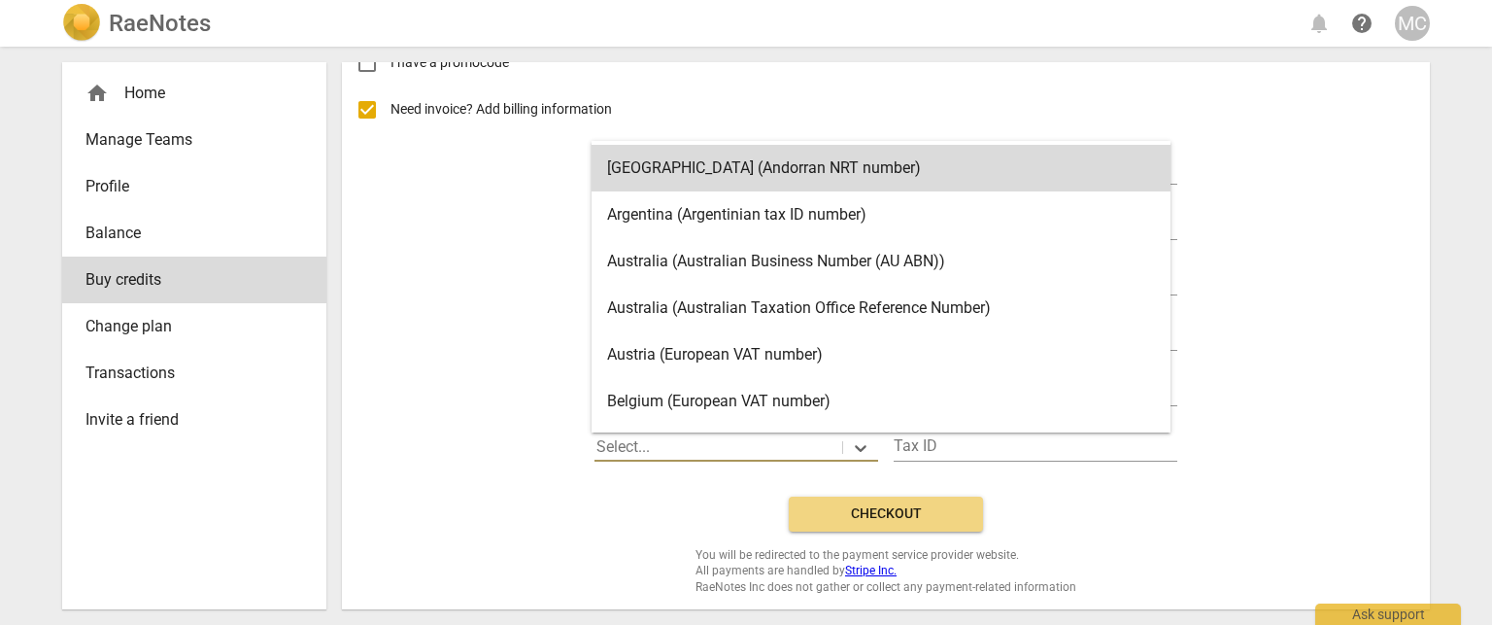
click at [630, 446] on p "Select..." at bounding box center [623, 446] width 53 height 22
click at [860, 444] on icon at bounding box center [860, 447] width 19 height 19
click at [742, 442] on div at bounding box center [719, 447] width 244 height 22
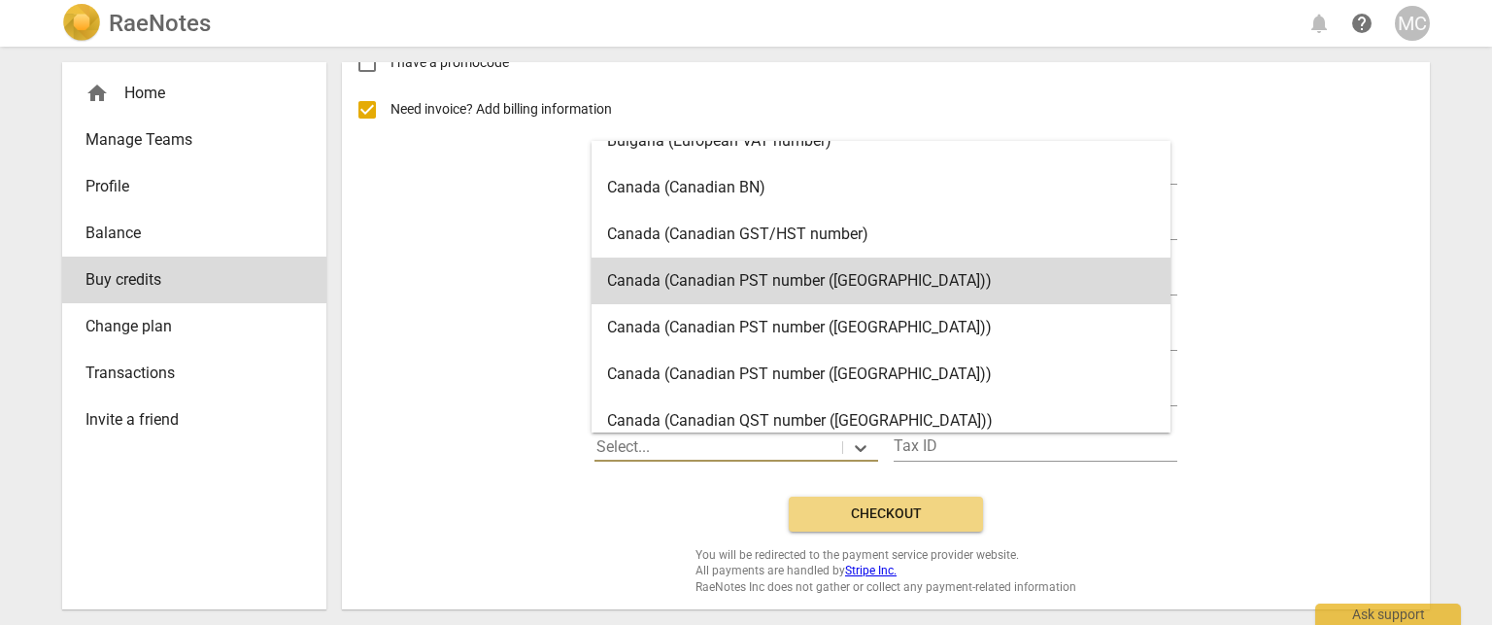
scroll to position [396, 0]
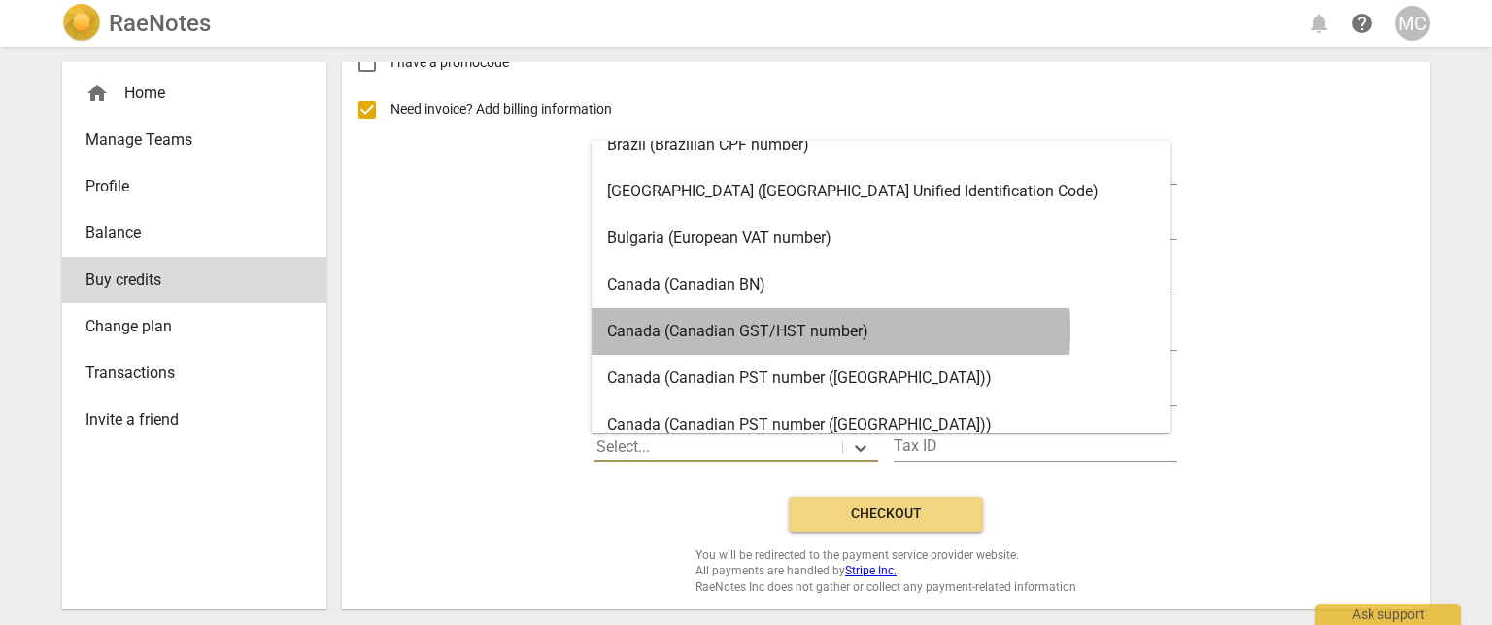
click at [684, 330] on div "Canada (Canadian GST/HST number)" at bounding box center [881, 331] width 579 height 47
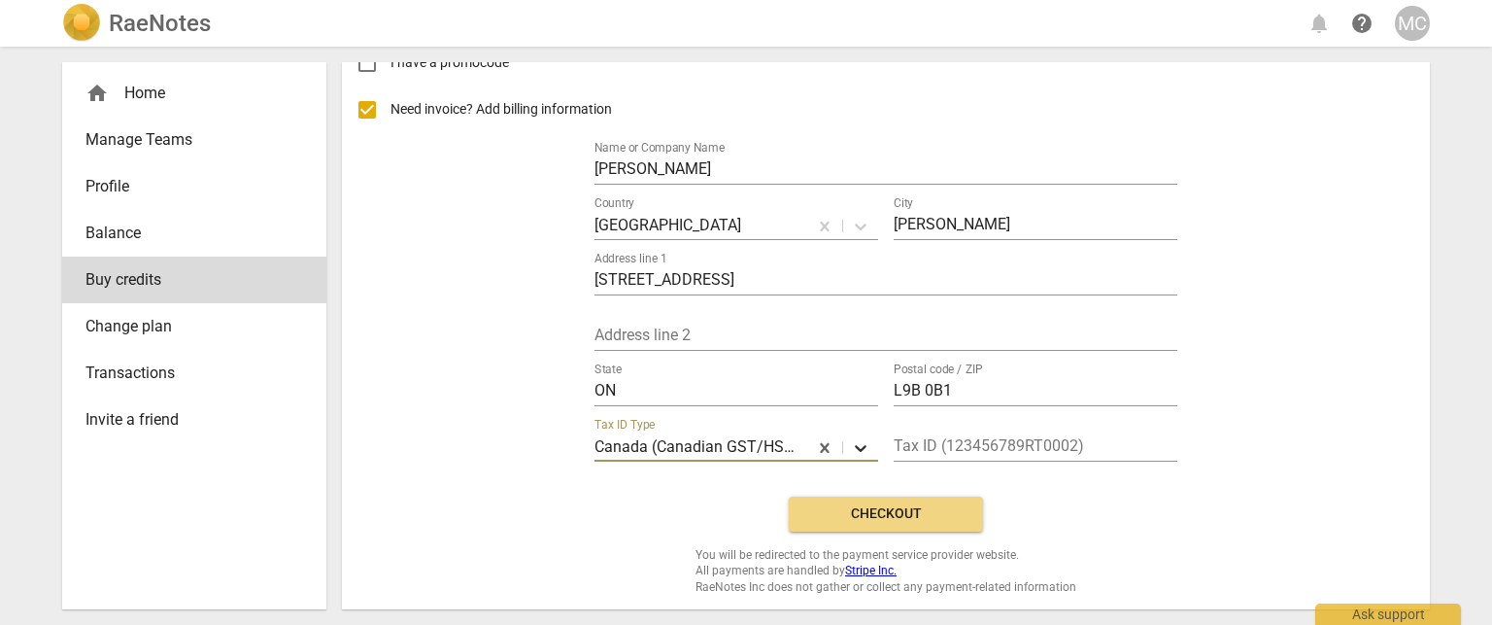
click at [860, 448] on icon at bounding box center [860, 447] width 19 height 19
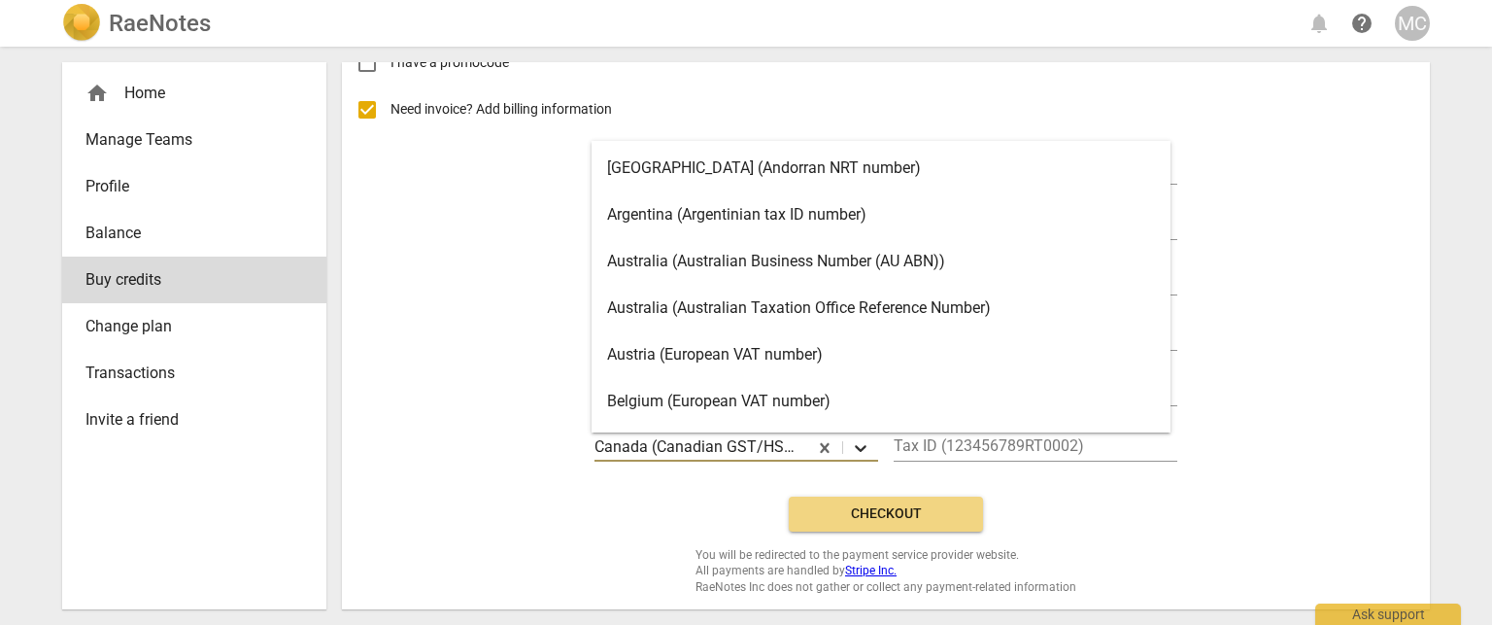
click at [859, 447] on icon at bounding box center [861, 448] width 12 height 7
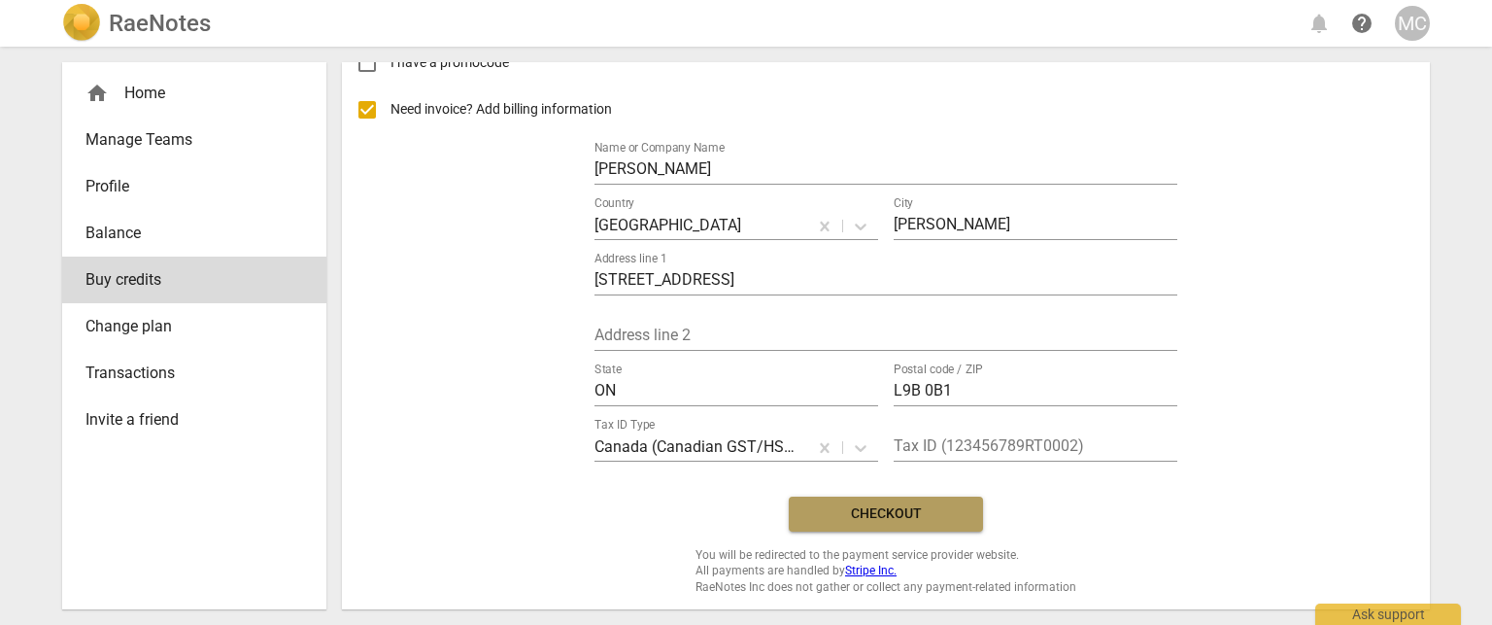
click at [886, 504] on span "Checkout" at bounding box center [885, 513] width 163 height 19
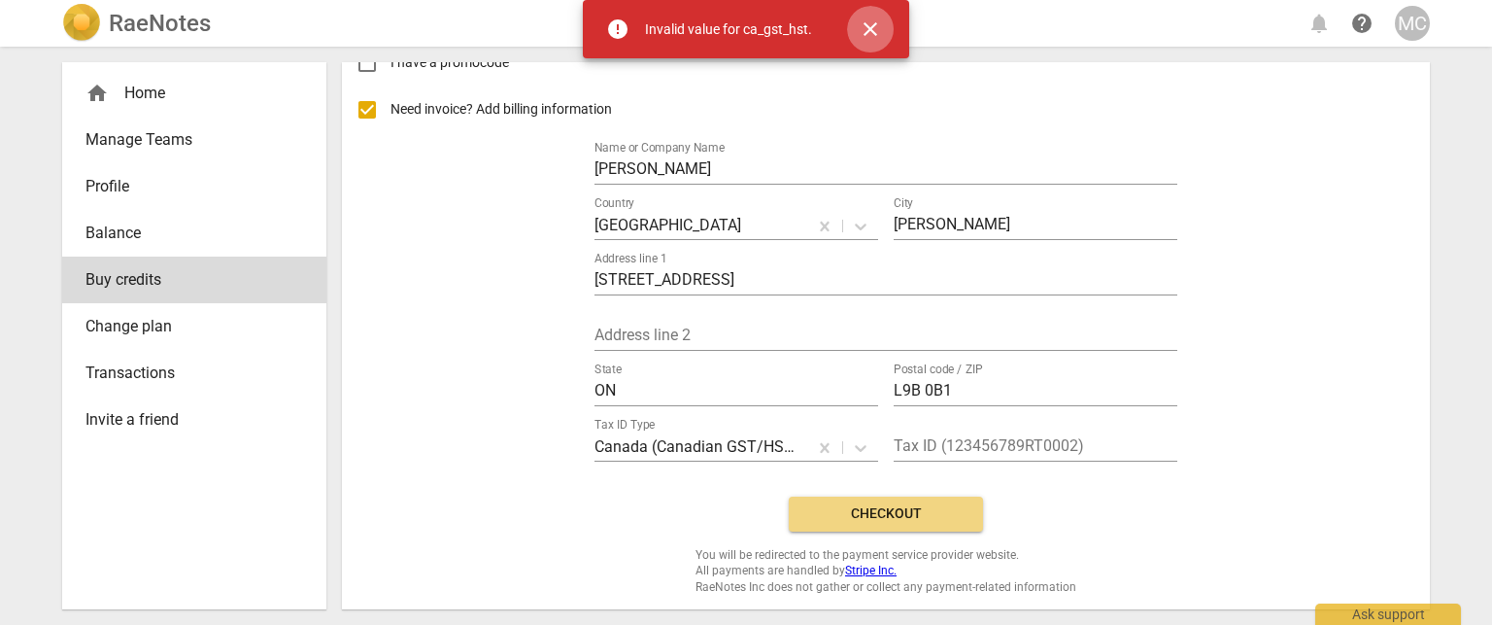
click at [870, 30] on span "close" at bounding box center [870, 28] width 23 height 23
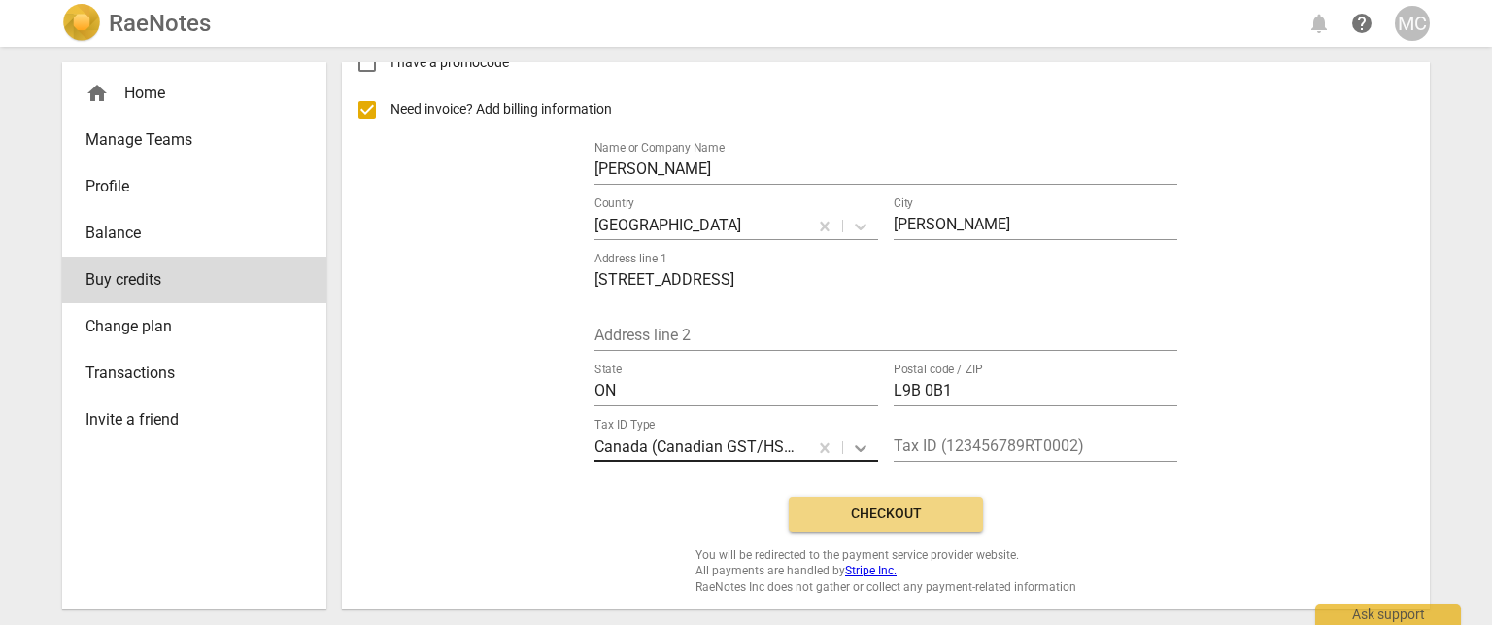
click at [859, 446] on icon at bounding box center [860, 447] width 19 height 19
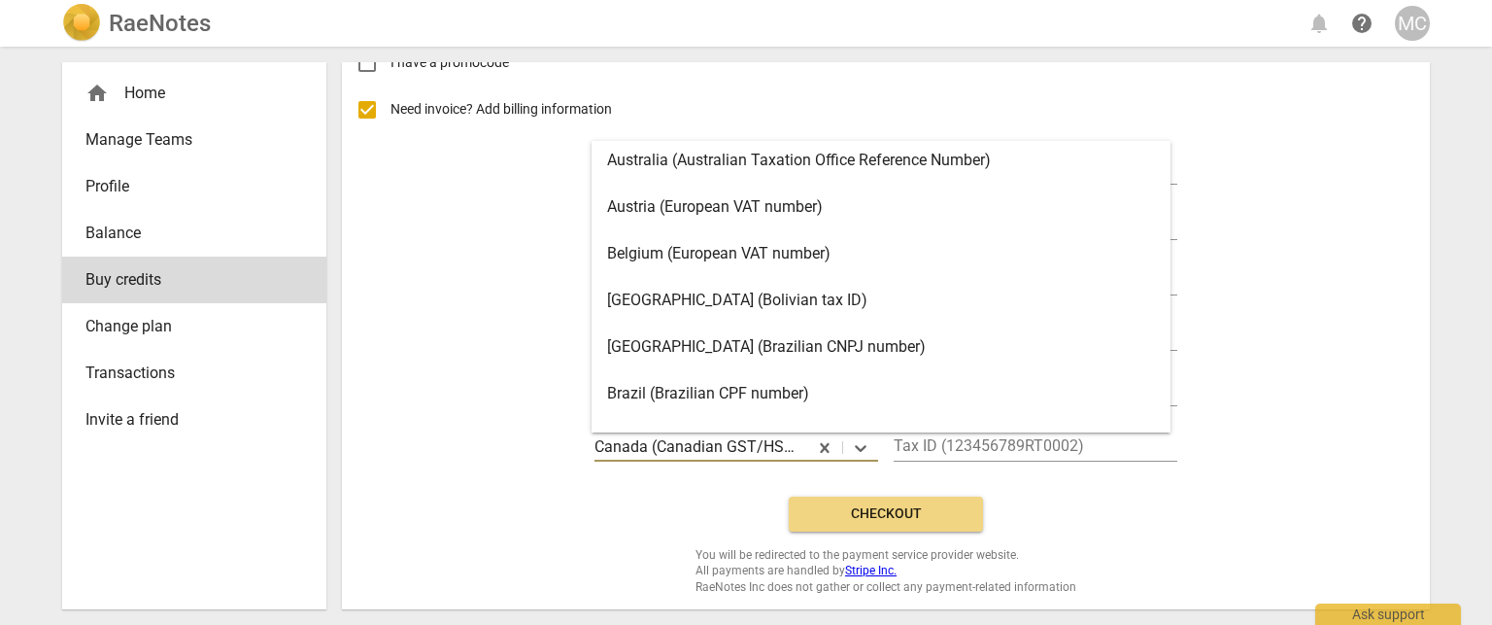
scroll to position [0, 0]
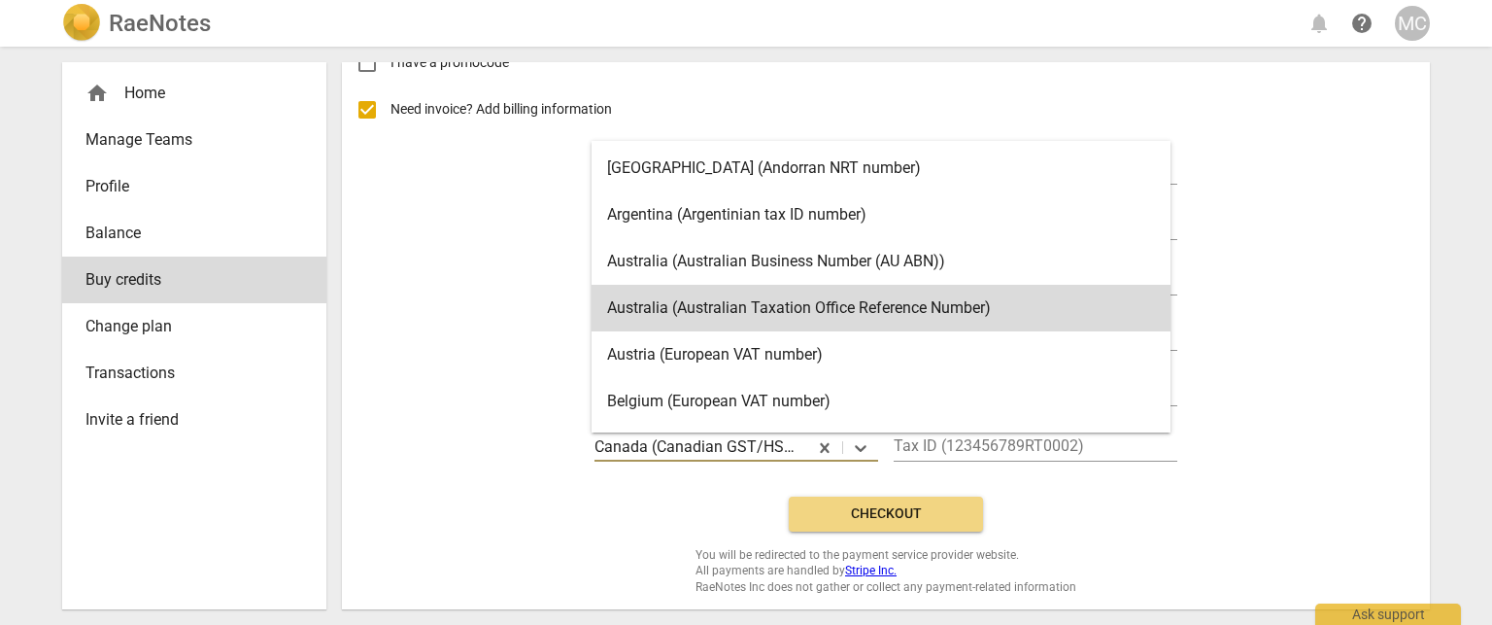
click at [1247, 238] on div "Need invoice? Add billing information Name or Company Name Maxine Carter Countr…" at bounding box center [886, 283] width 1057 height 394
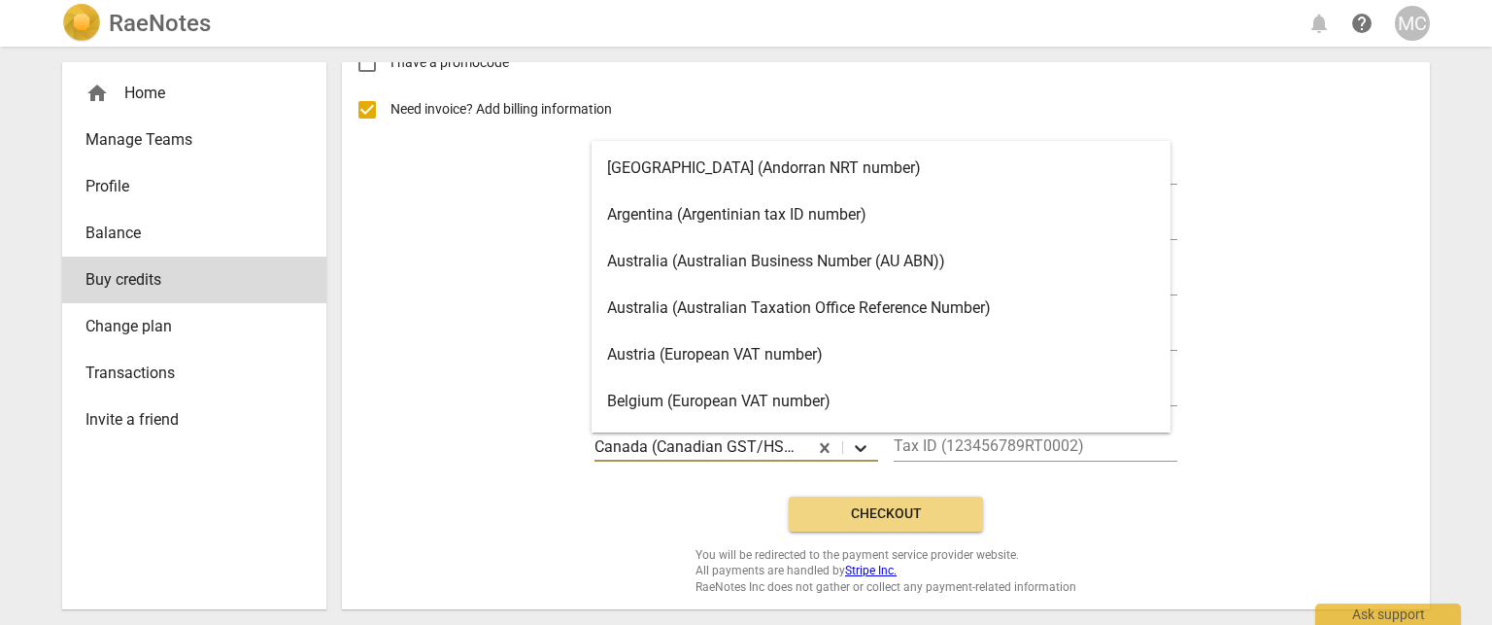
click at [861, 446] on icon at bounding box center [861, 448] width 12 height 7
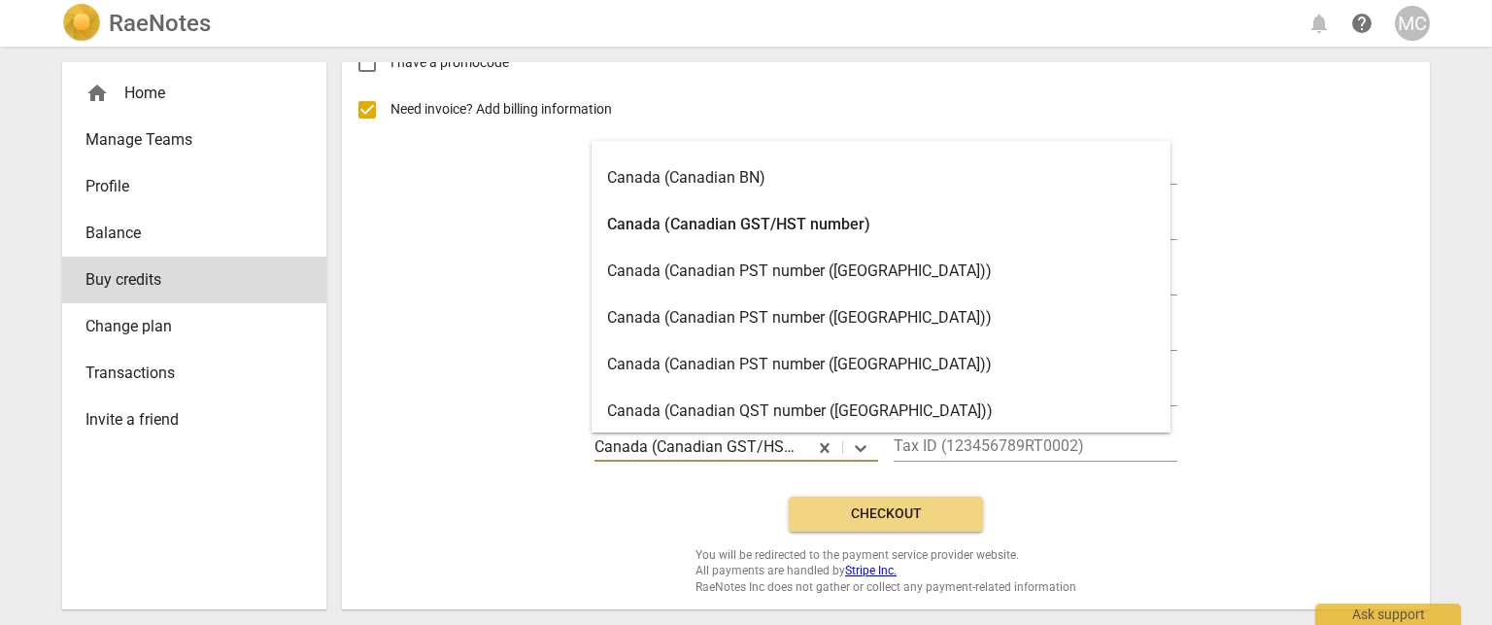
scroll to position [434, 0]
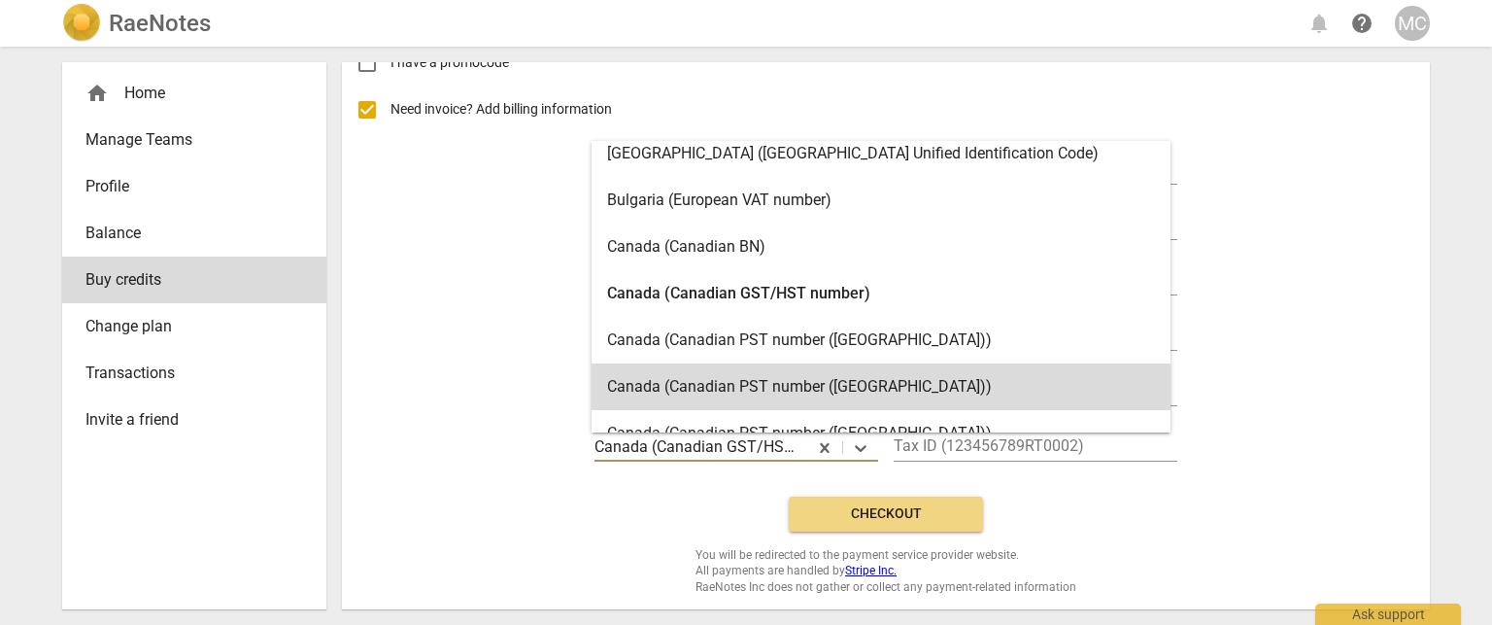
click at [1197, 379] on div "Need invoice? Add billing information Name or Company Name Maxine Carter Countr…" at bounding box center [886, 283] width 1057 height 394
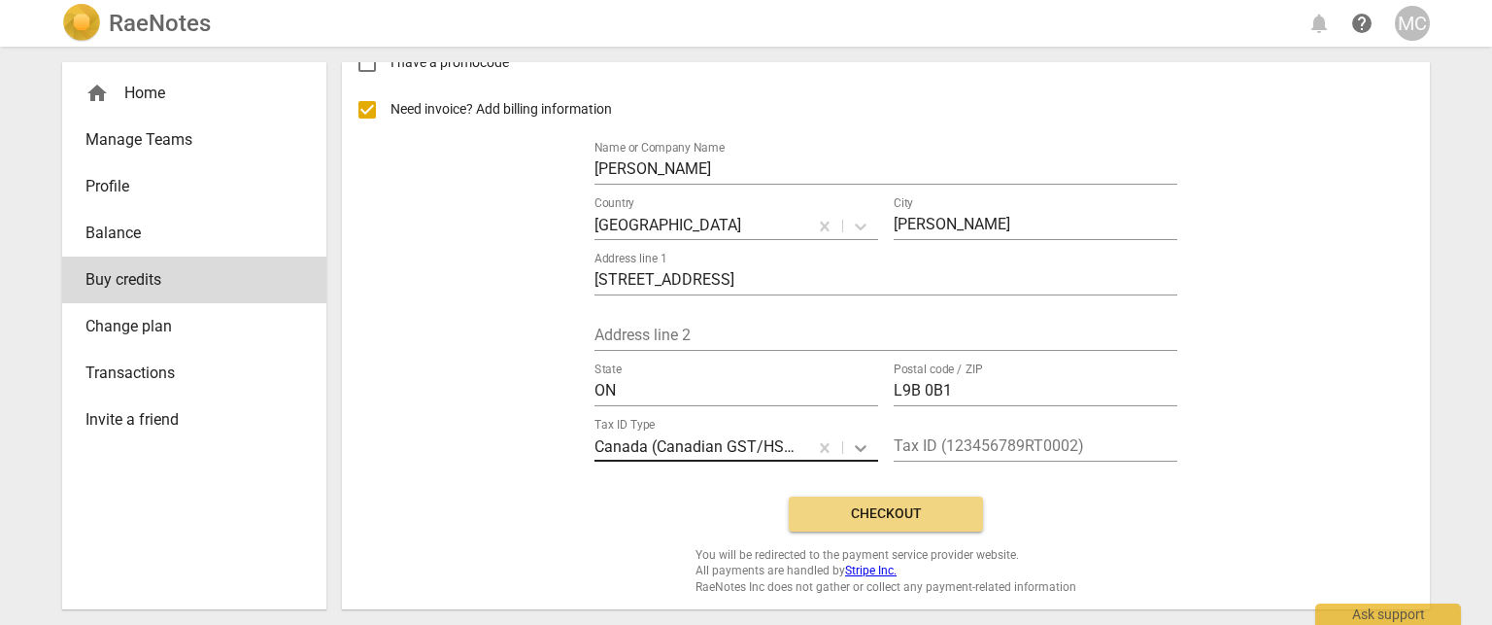
click at [856, 446] on icon at bounding box center [860, 447] width 19 height 19
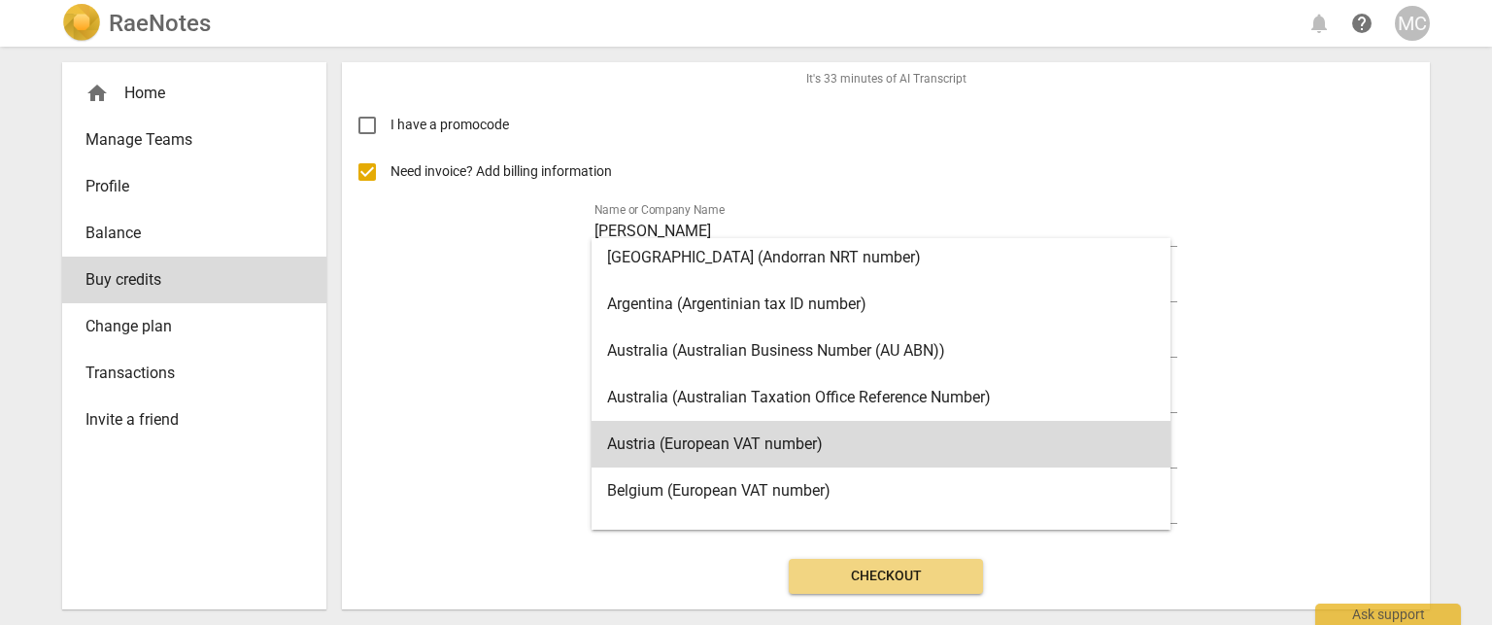
scroll to position [109, 0]
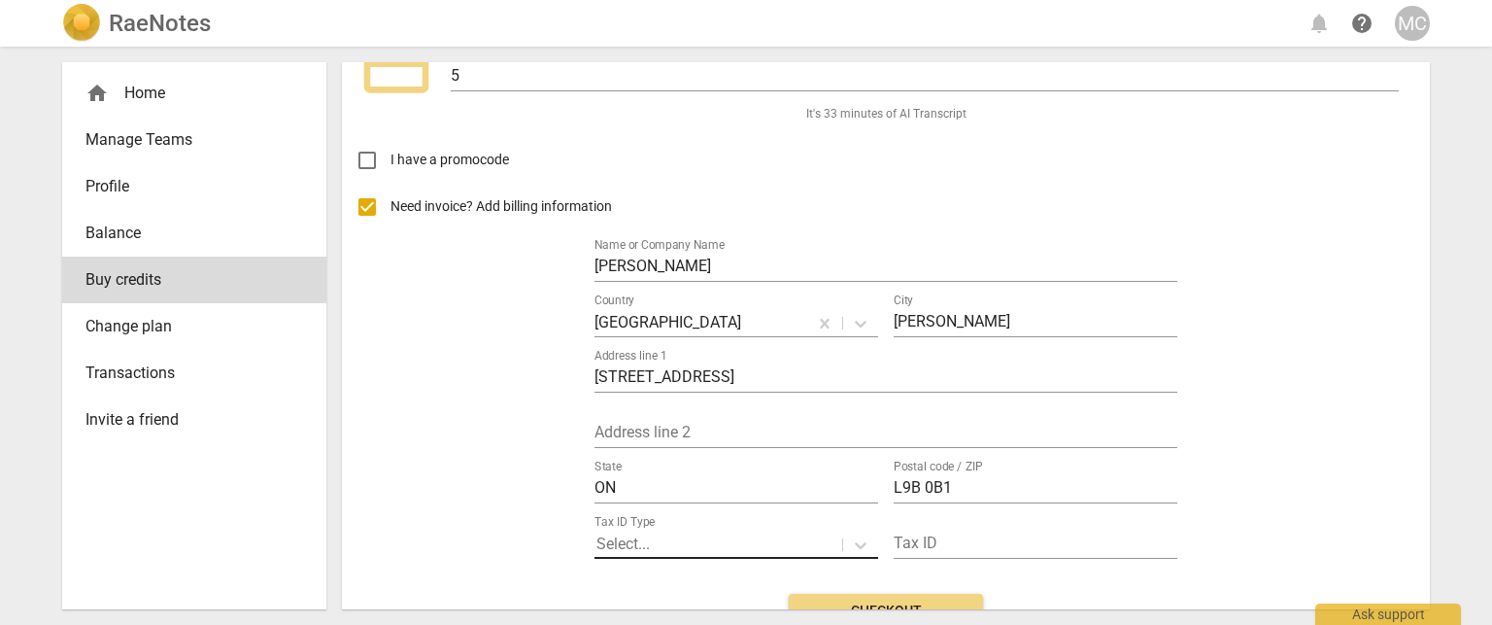
click at [1294, 453] on div "Need invoice? Add billing information Name or Company Name Maxine Carter Countr…" at bounding box center [886, 381] width 1057 height 394
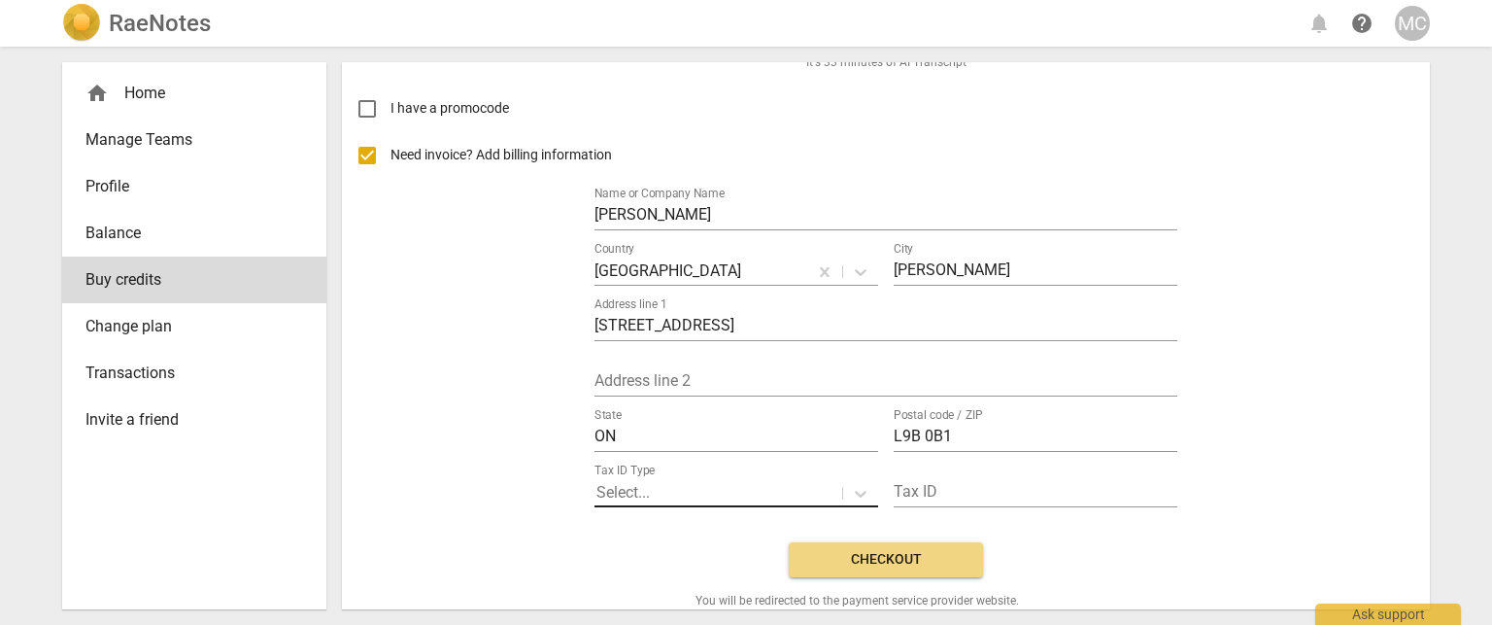
scroll to position [206, 0]
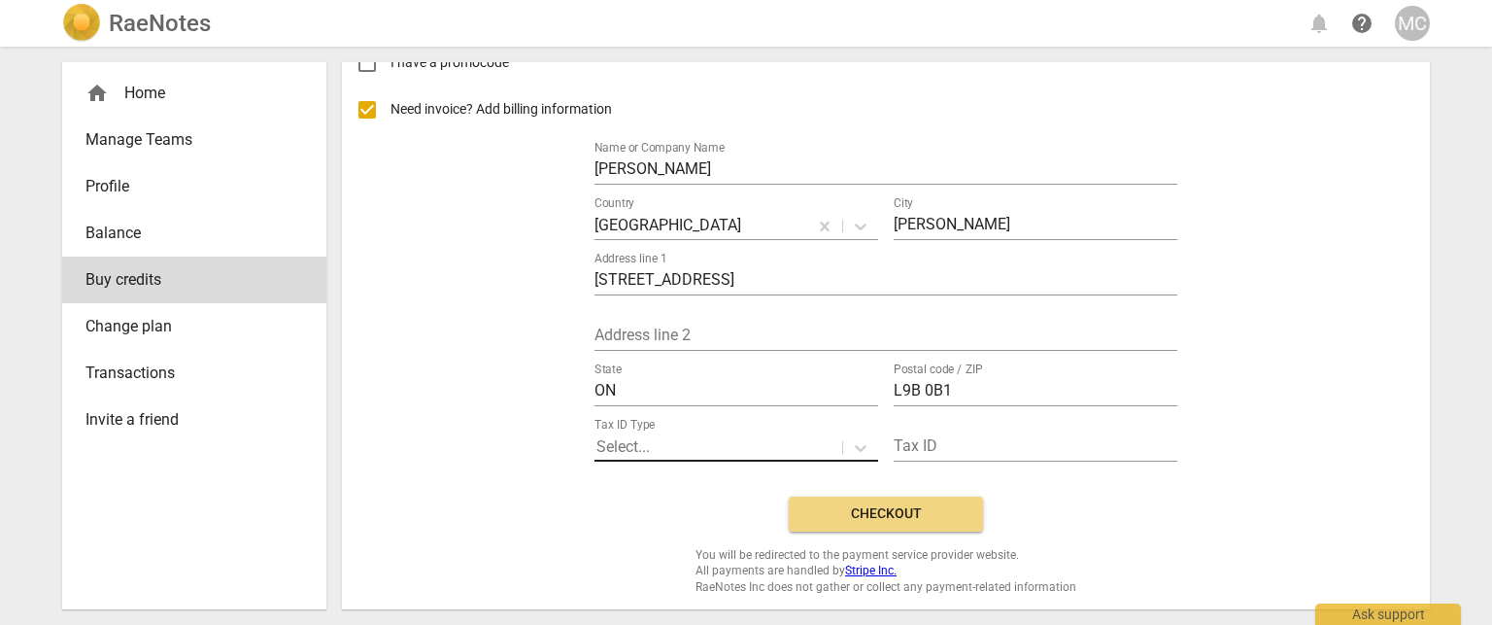
click at [897, 512] on span "Checkout" at bounding box center [885, 513] width 163 height 19
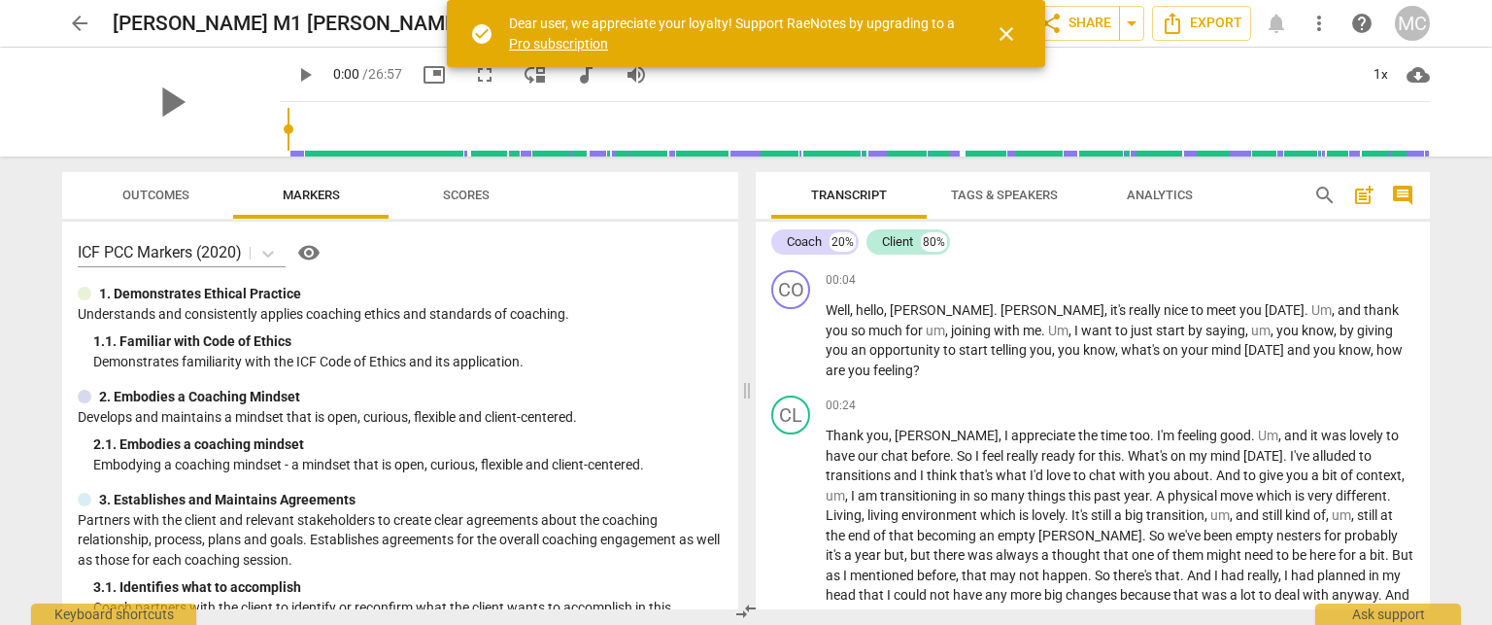
click at [1007, 34] on span "close" at bounding box center [1006, 33] width 23 height 23
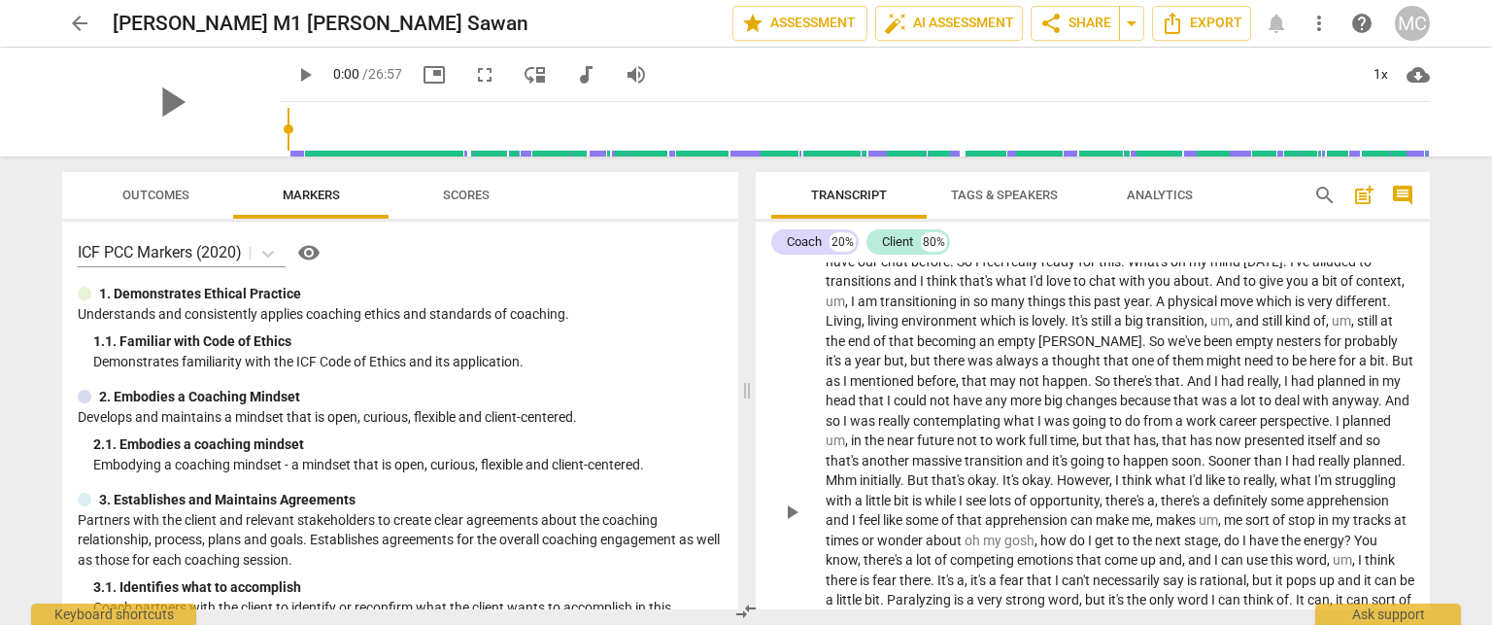
scroll to position [97, 0]
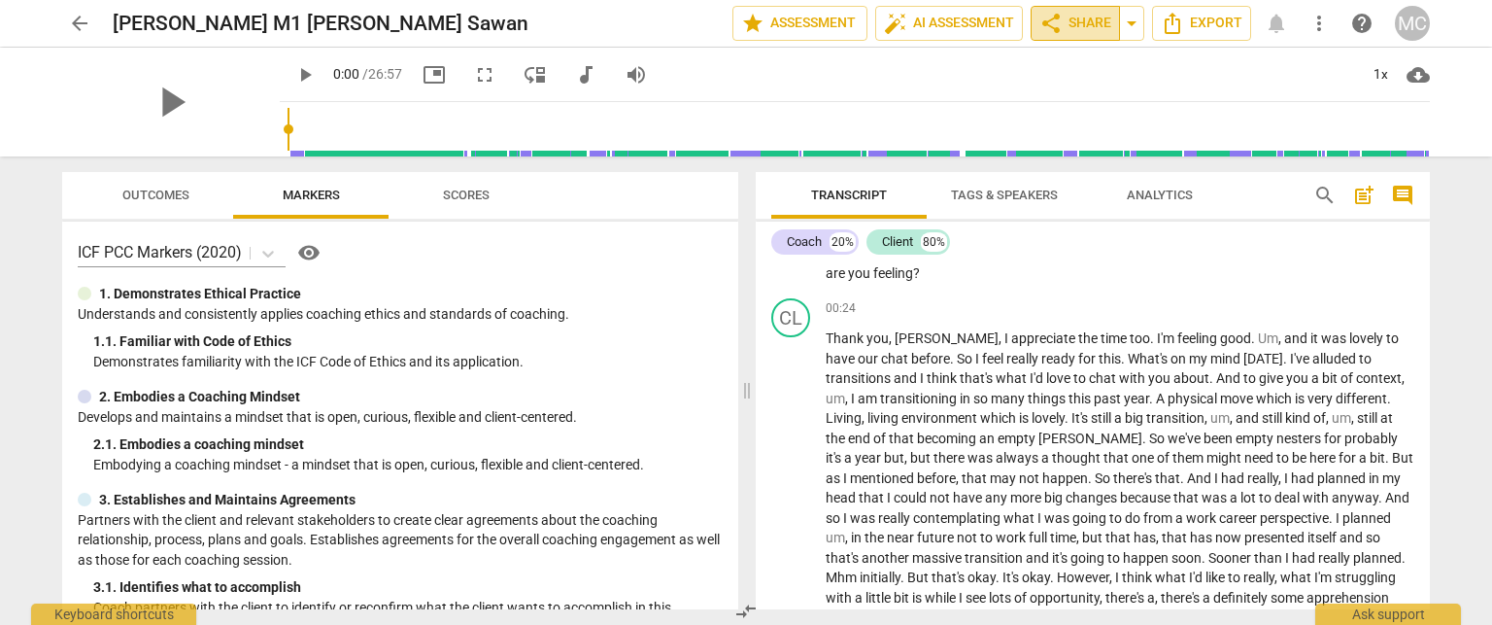
click at [1085, 22] on span "share Share" at bounding box center [1076, 23] width 72 height 23
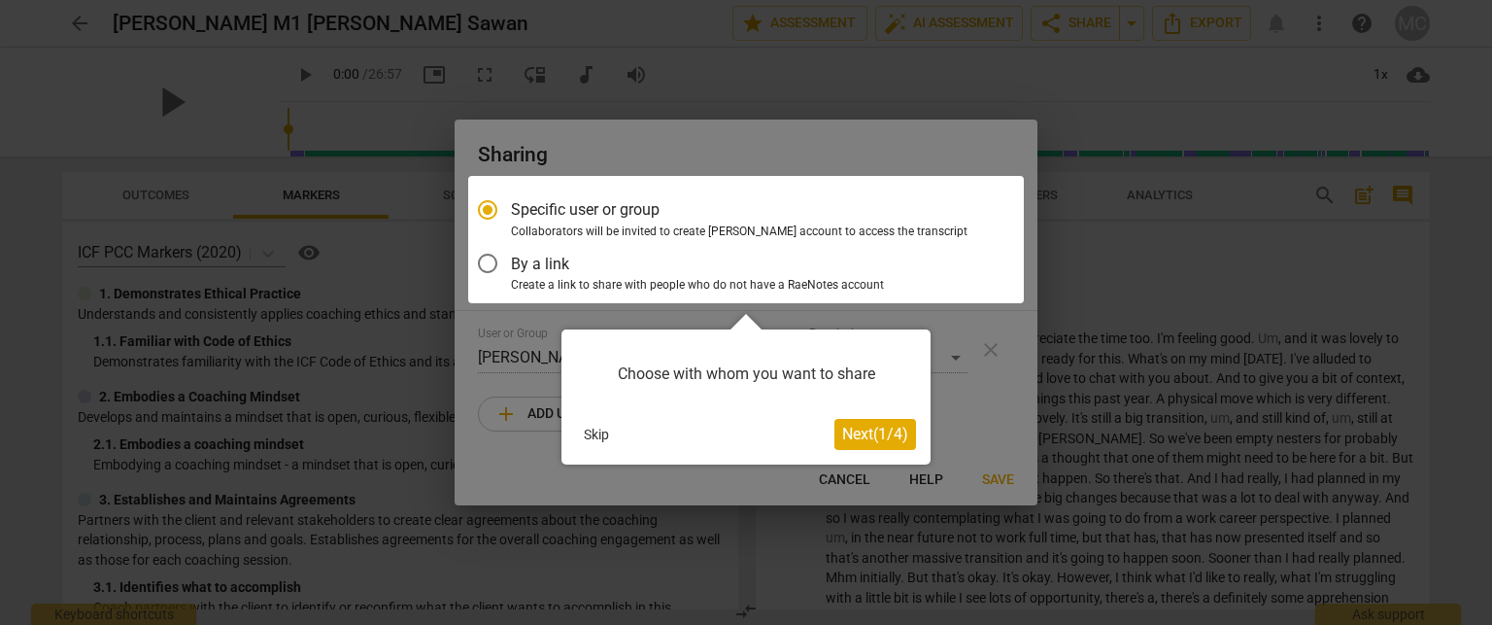
click at [870, 432] on span "Next ( 1 / 4 )" at bounding box center [875, 434] width 66 height 18
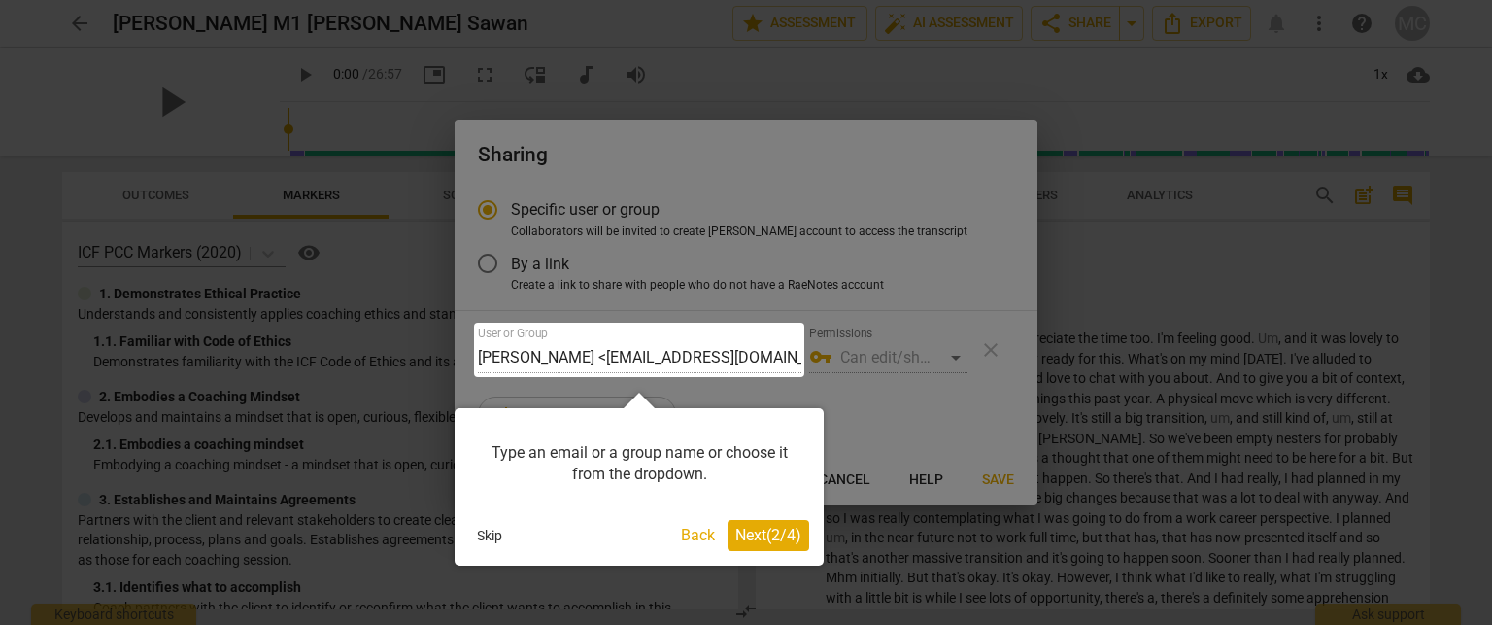
click at [761, 540] on span "Next ( 2 / 4 )" at bounding box center [768, 535] width 66 height 18
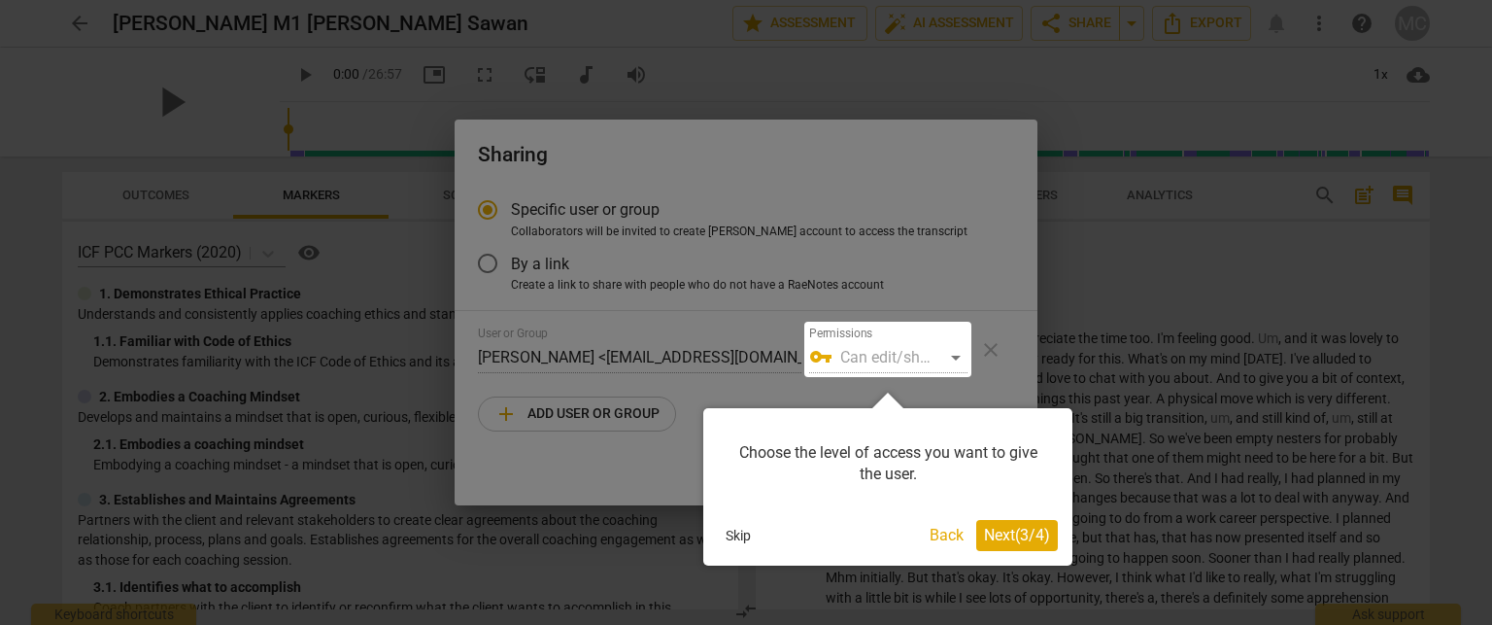
click at [962, 356] on div at bounding box center [887, 349] width 167 height 55
click at [1008, 540] on span "Next ( 3 / 4 )" at bounding box center [1017, 535] width 66 height 18
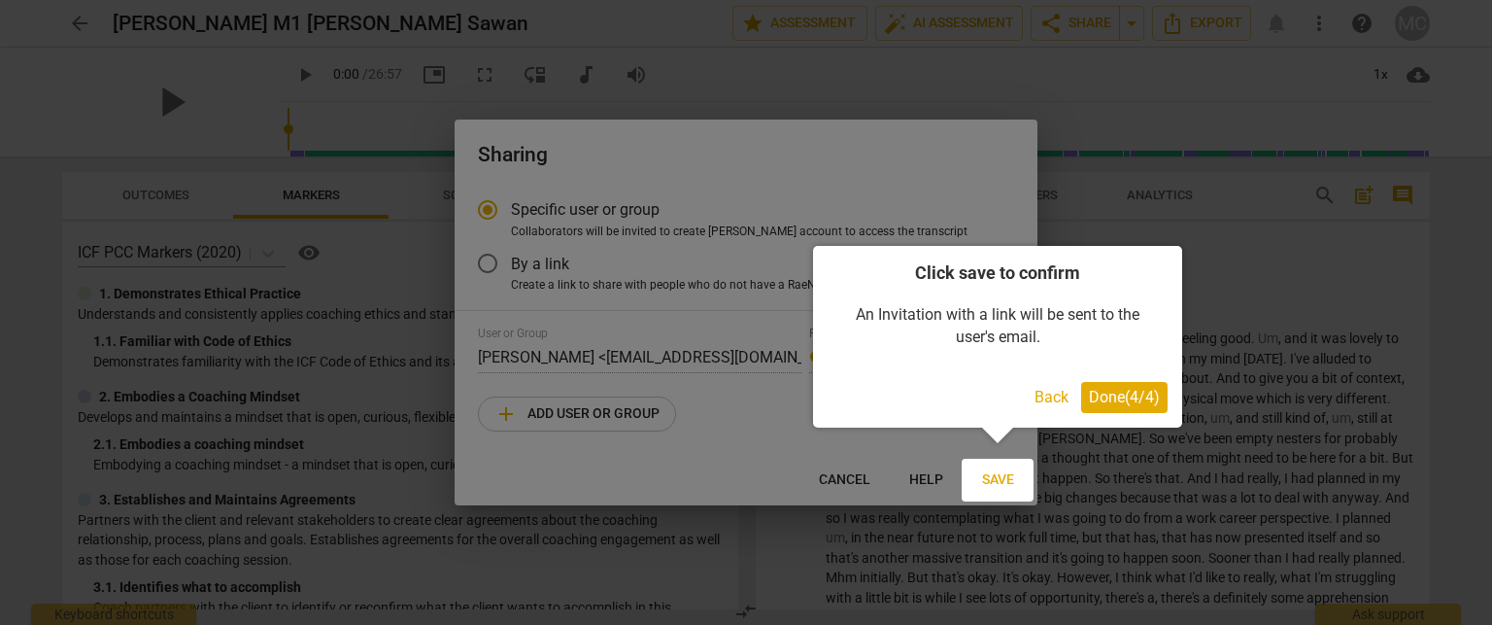
click at [1116, 398] on span "Done ( 4 / 4 )" at bounding box center [1124, 397] width 71 height 18
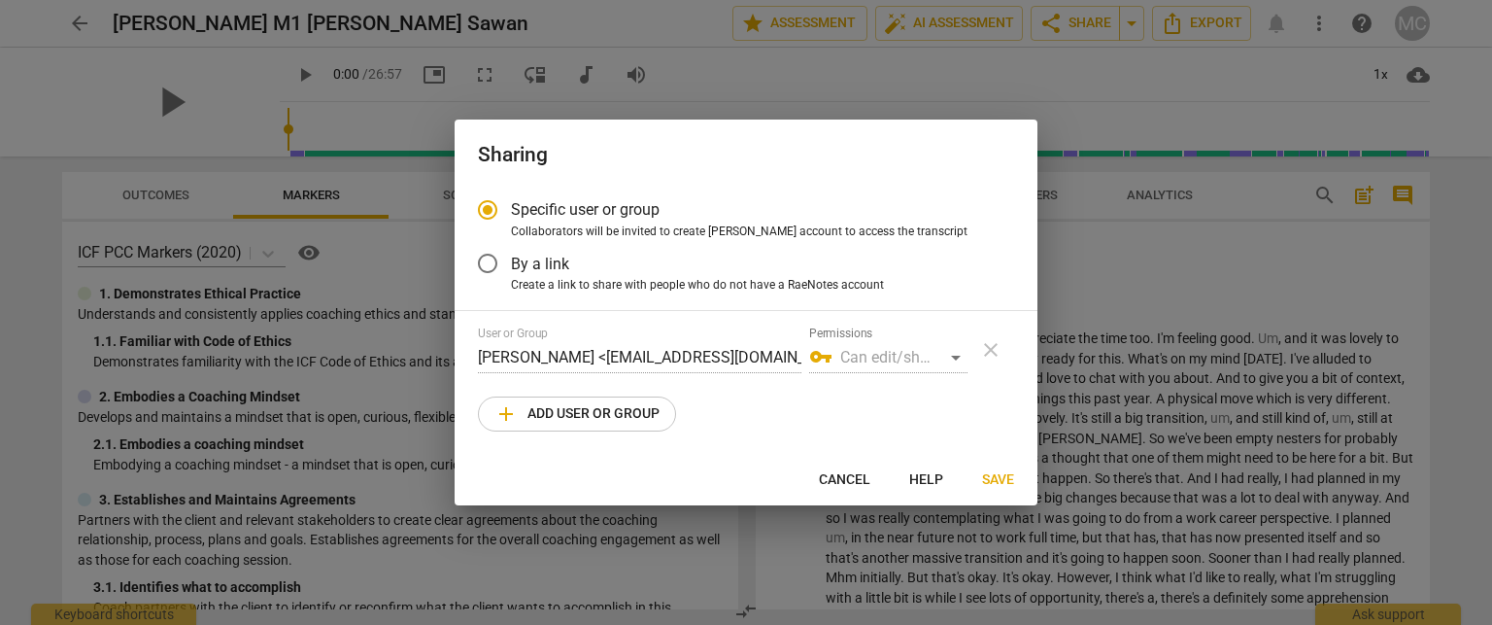
click at [956, 357] on div "vpn_key Can edit/share" at bounding box center [888, 357] width 158 height 31
click at [951, 349] on div "vpn_key Can edit/share" at bounding box center [888, 357] width 158 height 31
click at [845, 357] on div "vpn_key Can edit/share" at bounding box center [888, 357] width 158 height 31
click at [890, 354] on div "vpn_key Can edit/share" at bounding box center [888, 357] width 158 height 31
click at [1010, 484] on span "Save" at bounding box center [998, 479] width 32 height 19
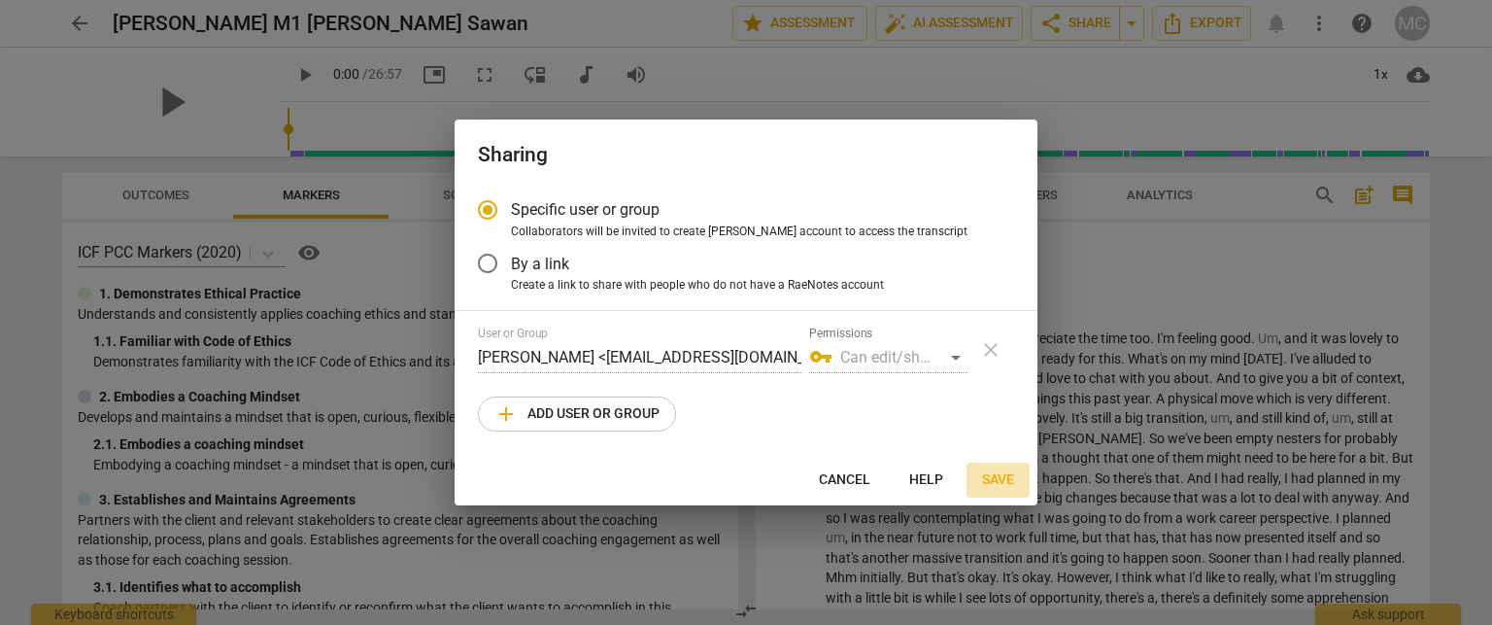
radio input "false"
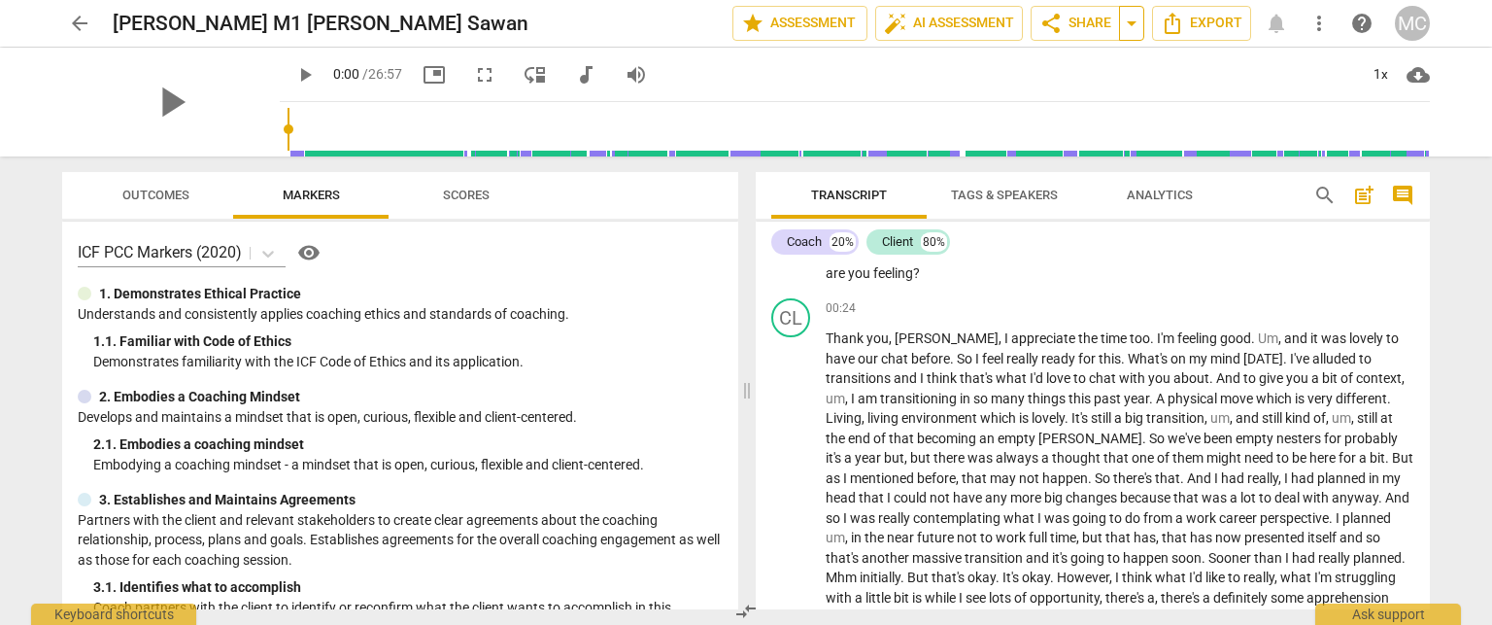
click at [1135, 29] on span "arrow_drop_down" at bounding box center [1131, 23] width 23 height 23
click at [1094, 24] on span "share Share" at bounding box center [1076, 23] width 72 height 23
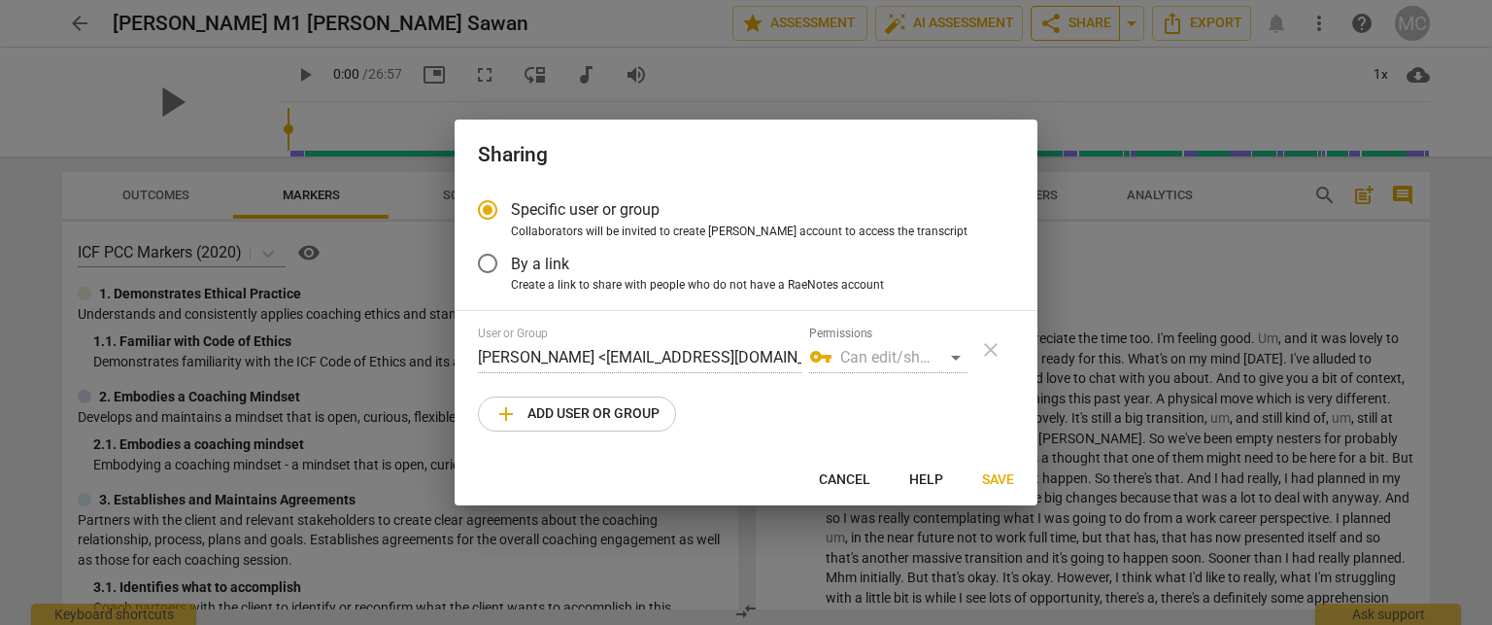
radio input "false"
click at [492, 256] on input "By a link" at bounding box center [487, 263] width 47 height 47
radio input "false"
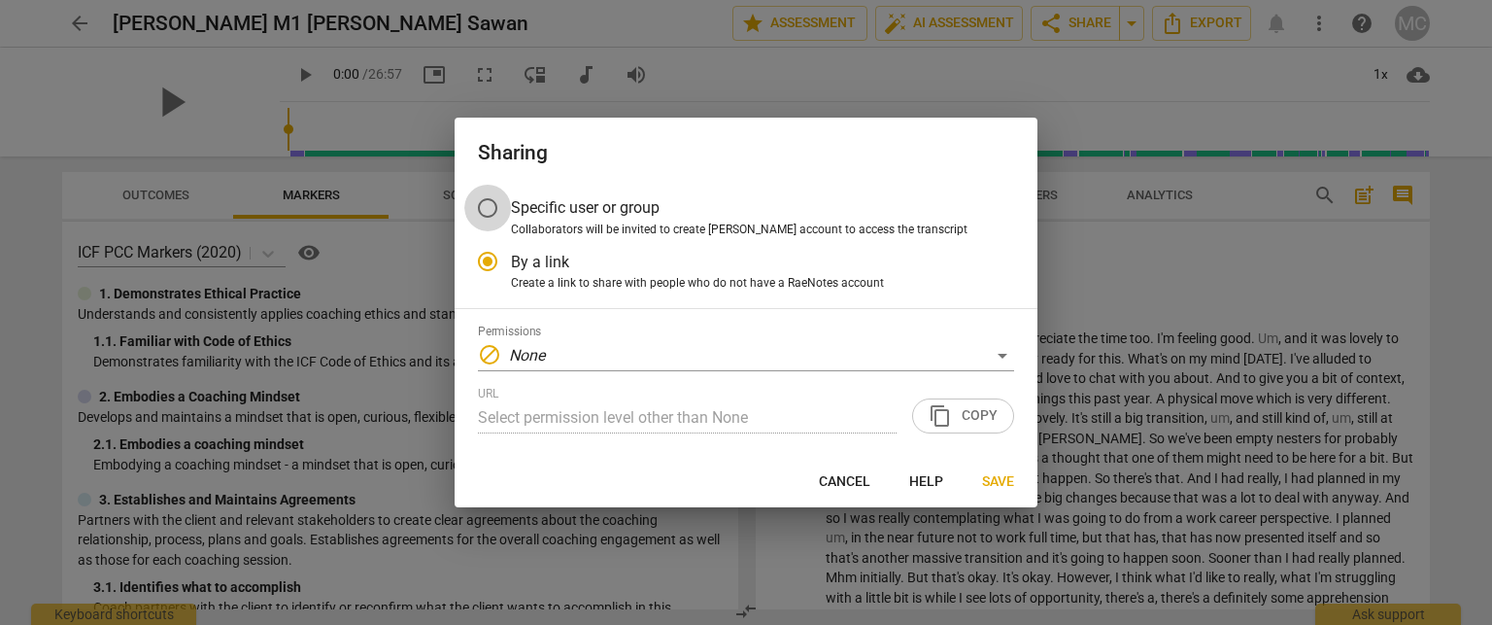
click at [490, 206] on input "Specific user or group" at bounding box center [487, 208] width 47 height 47
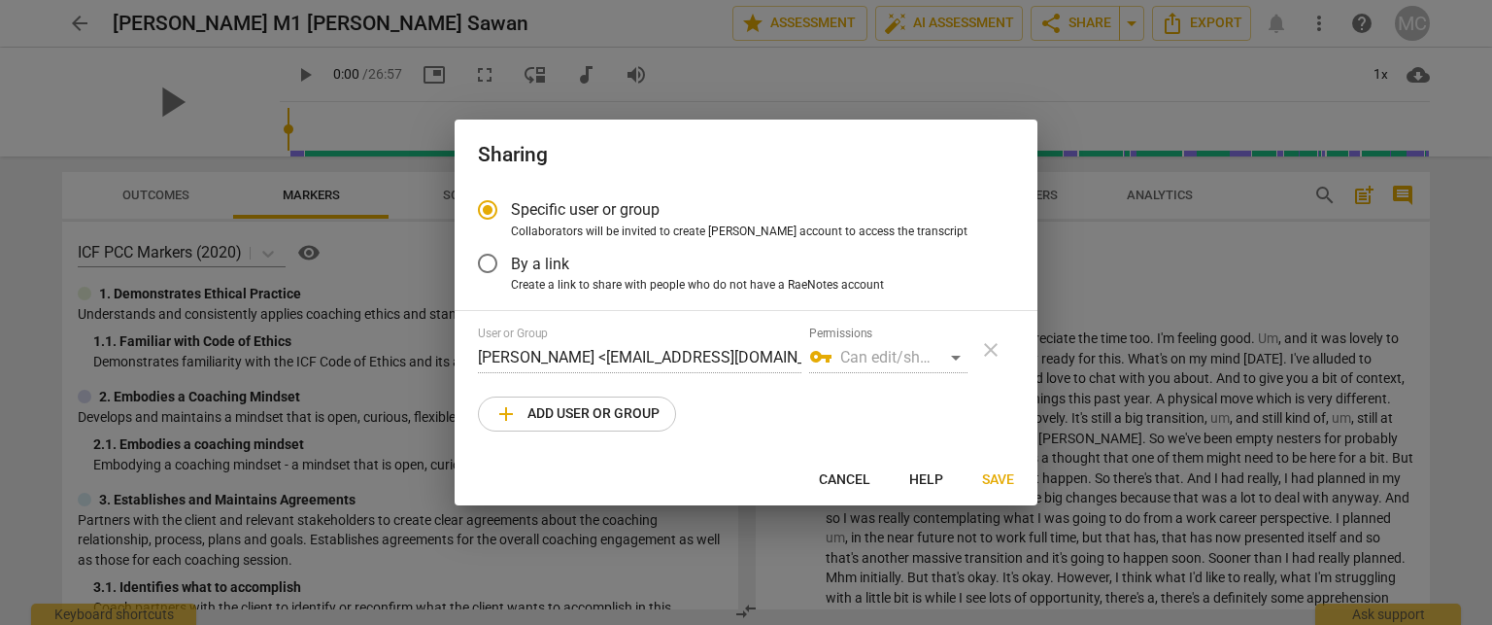
click at [954, 359] on div "vpn_key Can edit/share" at bounding box center [888, 357] width 158 height 31
click at [952, 358] on div "vpn_key Can edit/share" at bounding box center [888, 357] width 158 height 31
click at [810, 357] on span "vpn_key" at bounding box center [820, 356] width 23 height 23
click at [828, 326] on div "Permissions vpn_key Can edit/share" at bounding box center [888, 349] width 158 height 47
click at [955, 350] on div "vpn_key Can edit/share" at bounding box center [888, 357] width 158 height 31
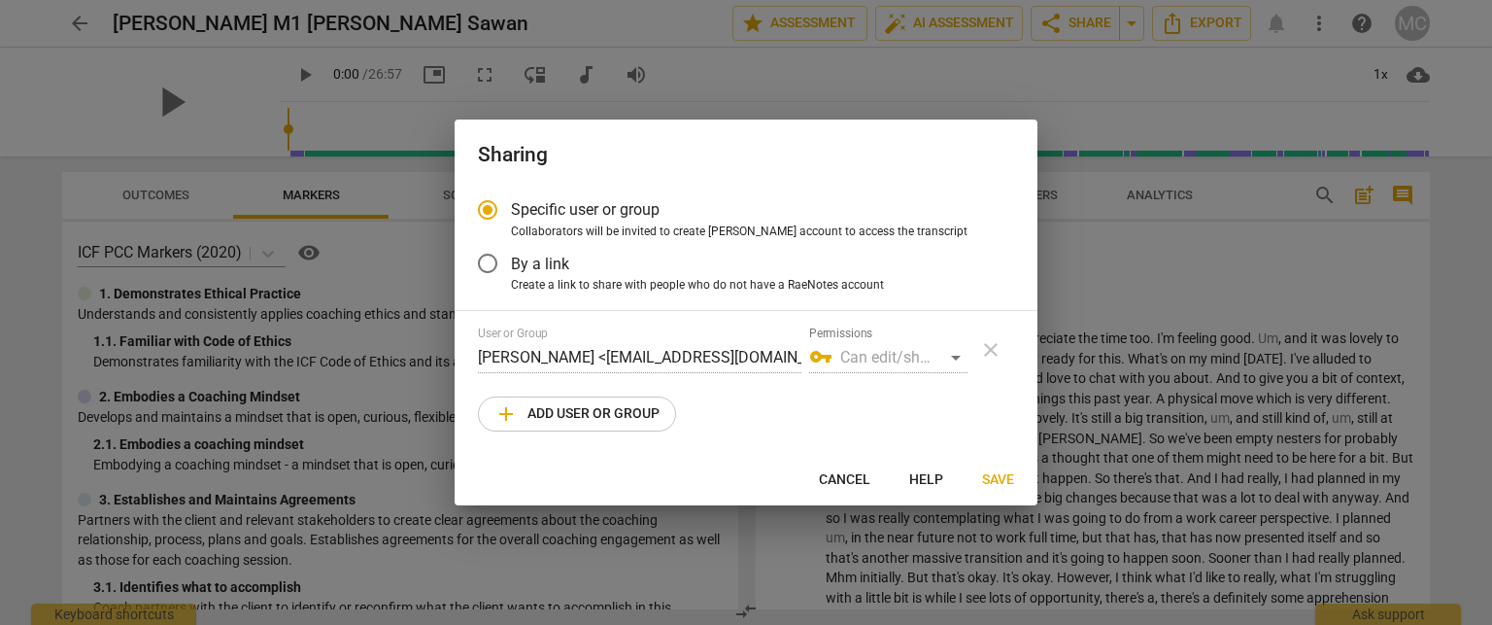
click at [925, 481] on span "Help" at bounding box center [926, 479] width 34 height 19
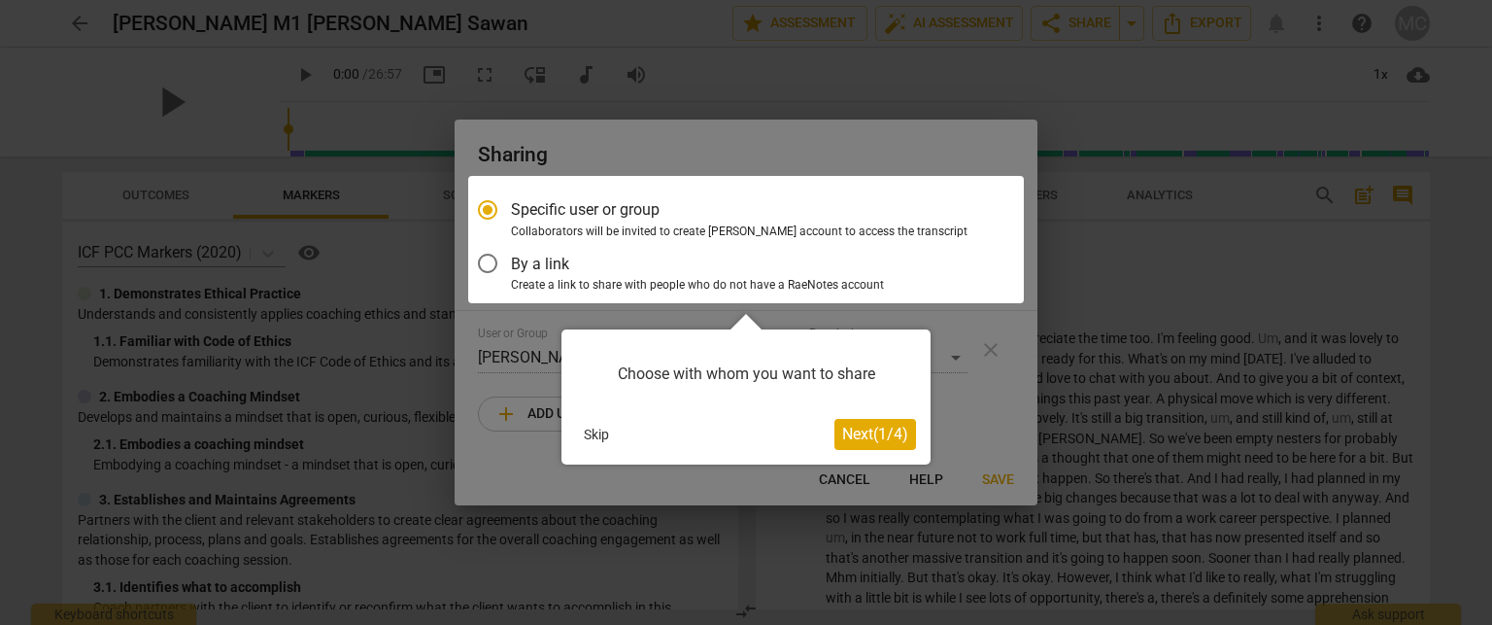
click at [872, 411] on div "Choose with whom you want to share Skip Next ( 1 / 4 )" at bounding box center [746, 396] width 369 height 135
click at [871, 446] on button "Next ( 1 / 4 )" at bounding box center [876, 434] width 82 height 31
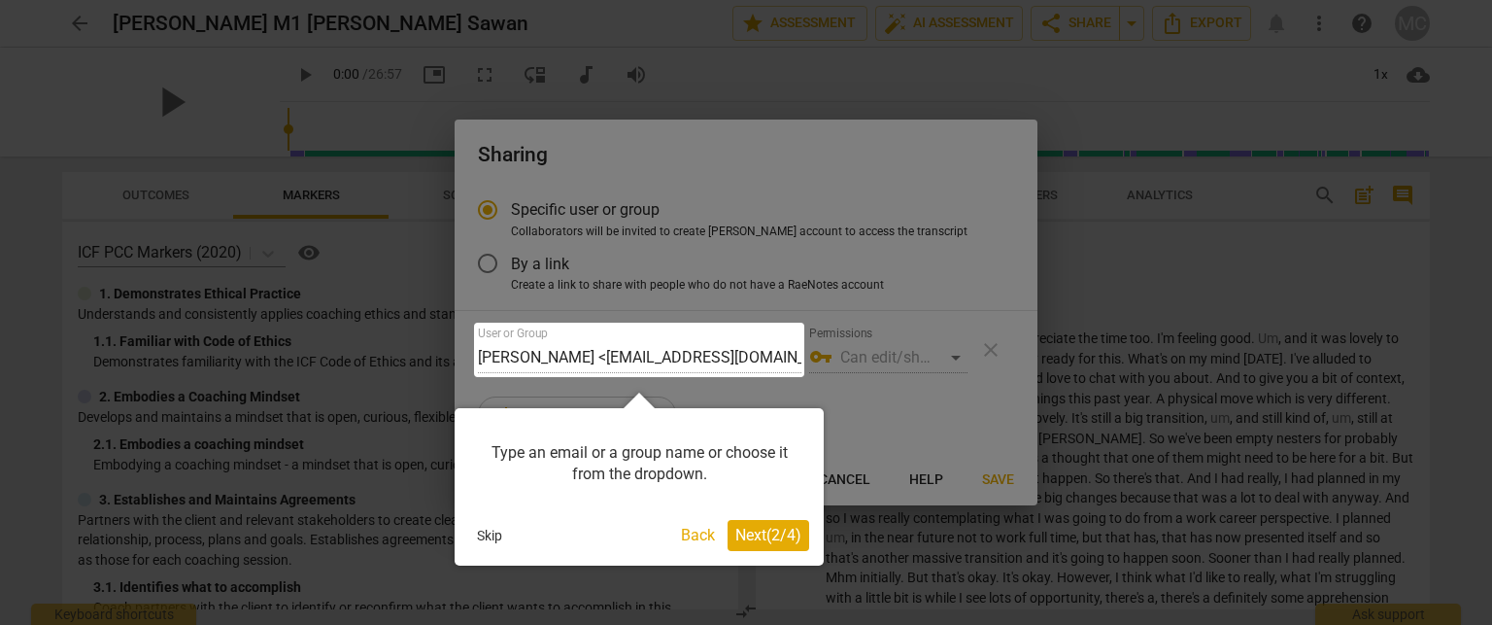
click at [776, 531] on span "Next ( 2 / 4 )" at bounding box center [768, 535] width 66 height 18
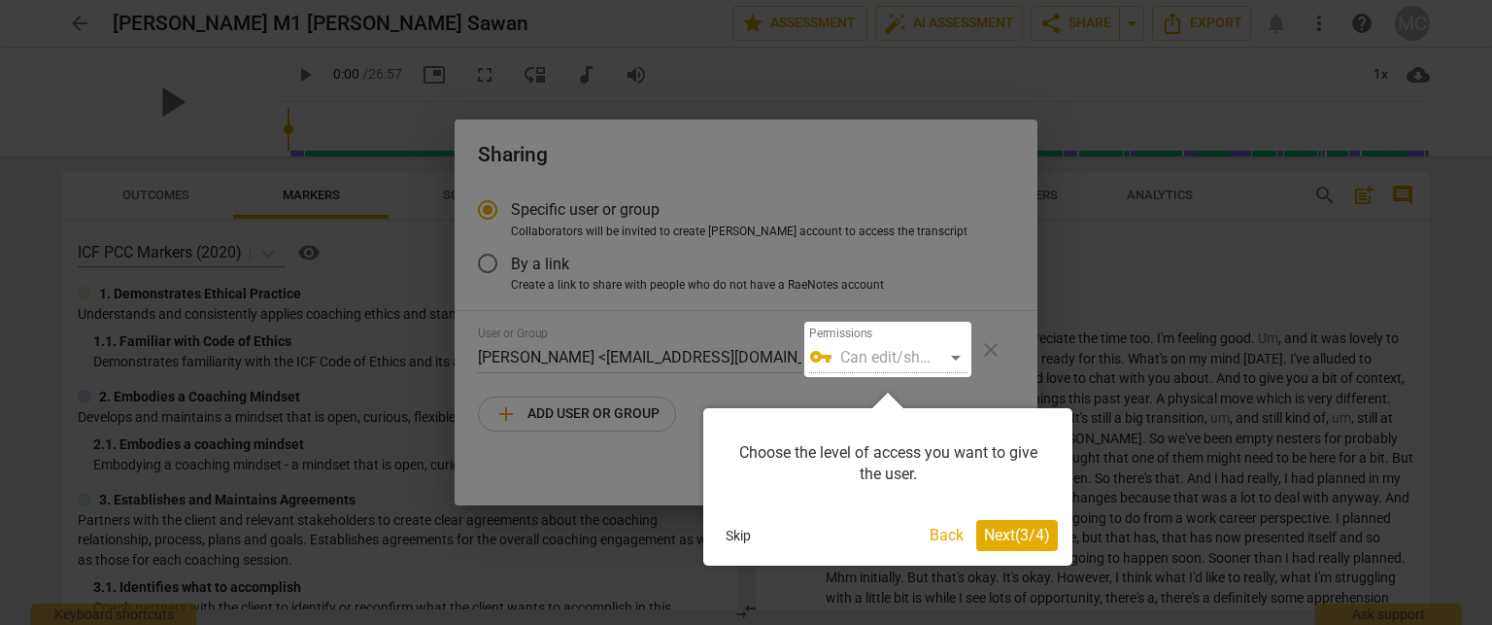
click at [990, 536] on span "Next ( 3 / 4 )" at bounding box center [1017, 535] width 66 height 18
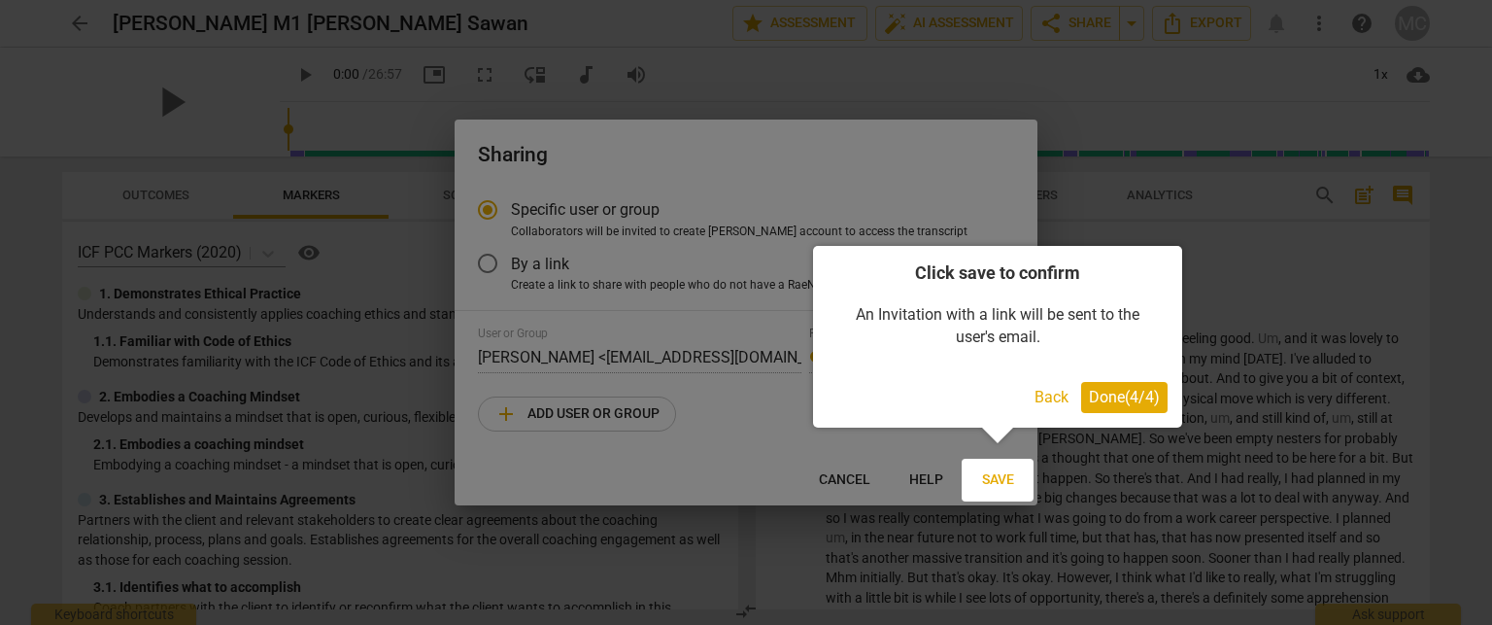
click at [1102, 388] on span "Done ( 4 / 4 )" at bounding box center [1124, 397] width 71 height 18
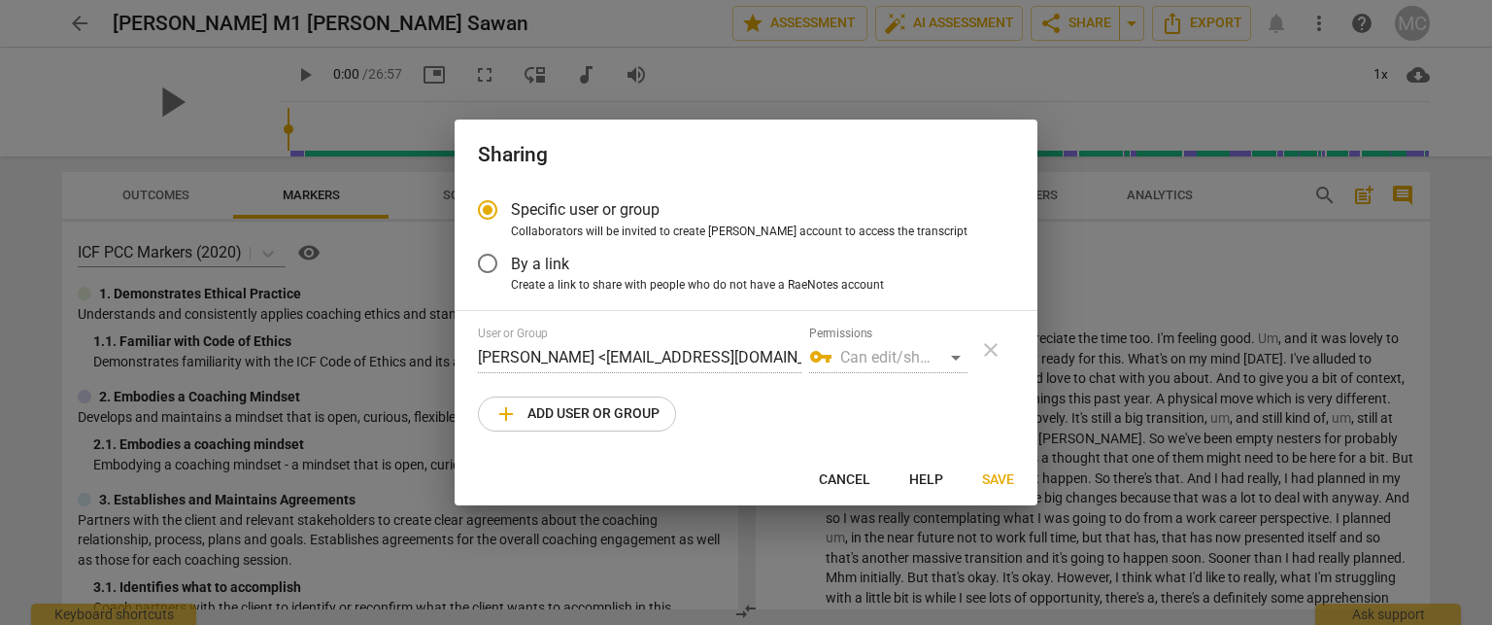
click at [539, 419] on span "add Add user or group" at bounding box center [577, 413] width 165 height 23
radio input "false"
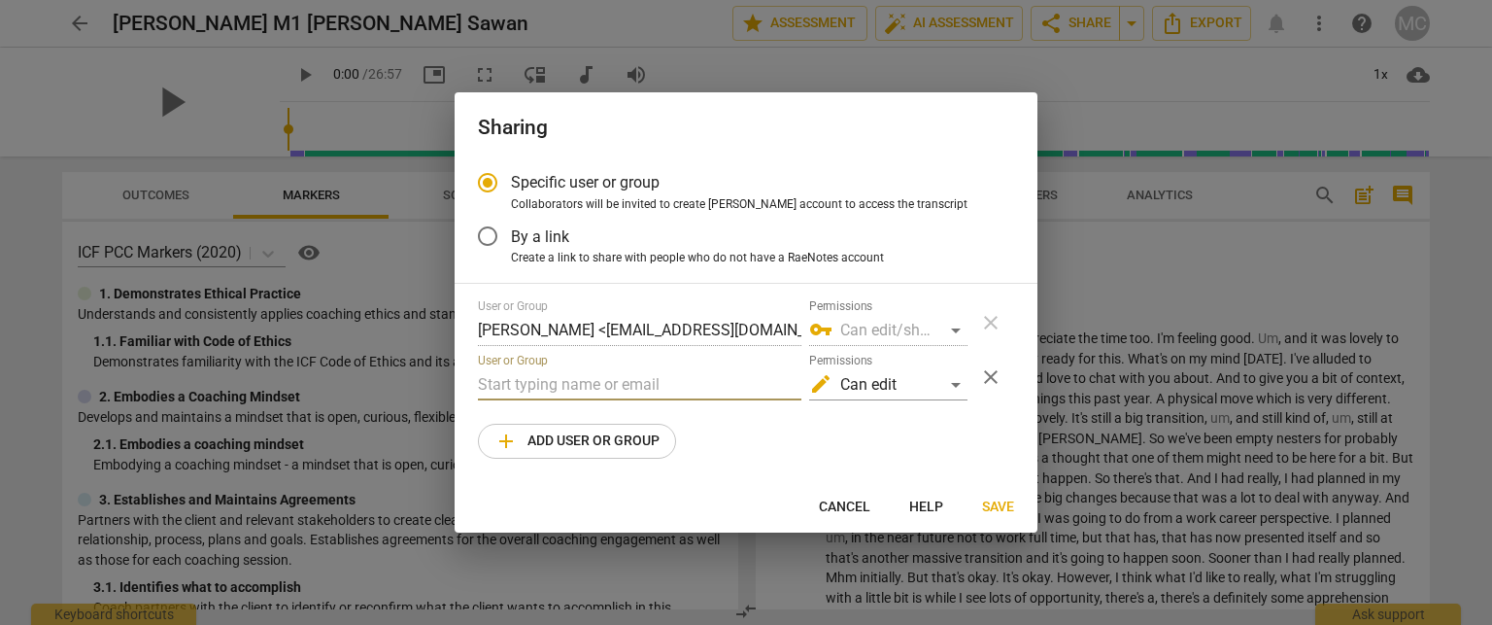
click at [657, 391] on input "text" at bounding box center [640, 384] width 324 height 31
click at [649, 380] on input "text" at bounding box center [640, 384] width 324 height 31
click at [627, 377] on input "text" at bounding box center [640, 384] width 324 height 31
paste input "[EMAIL_ADDRESS][DOMAIN_NAME]"
type input "[EMAIL_ADDRESS][DOMAIN_NAME]"
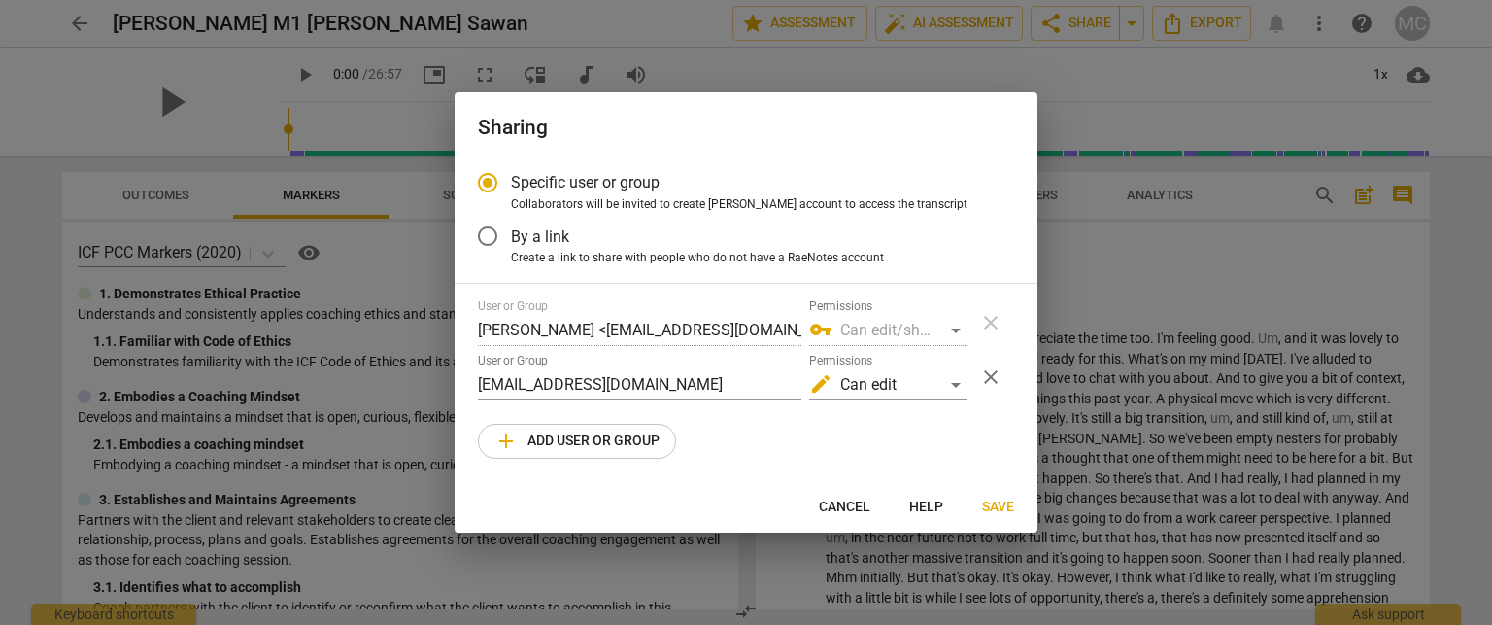
click at [1007, 510] on span "Save" at bounding box center [998, 506] width 32 height 19
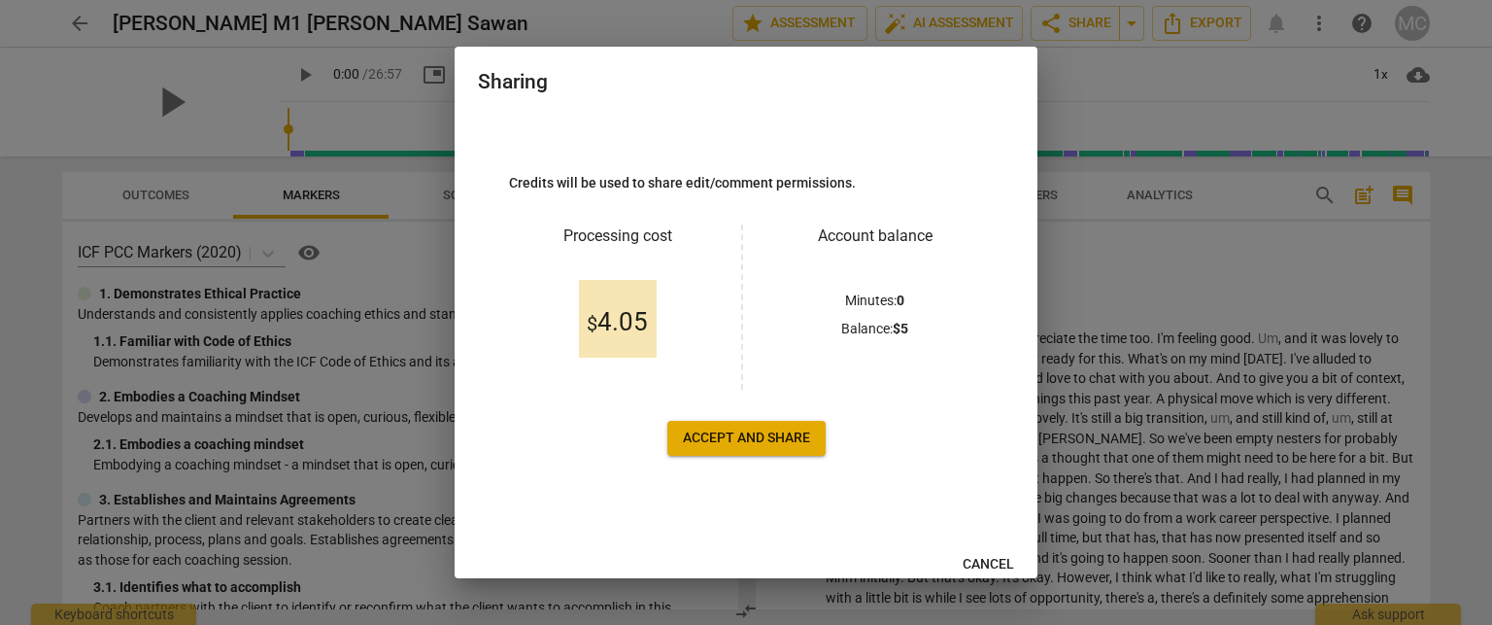
click at [765, 434] on span "Accept and share" at bounding box center [746, 437] width 127 height 19
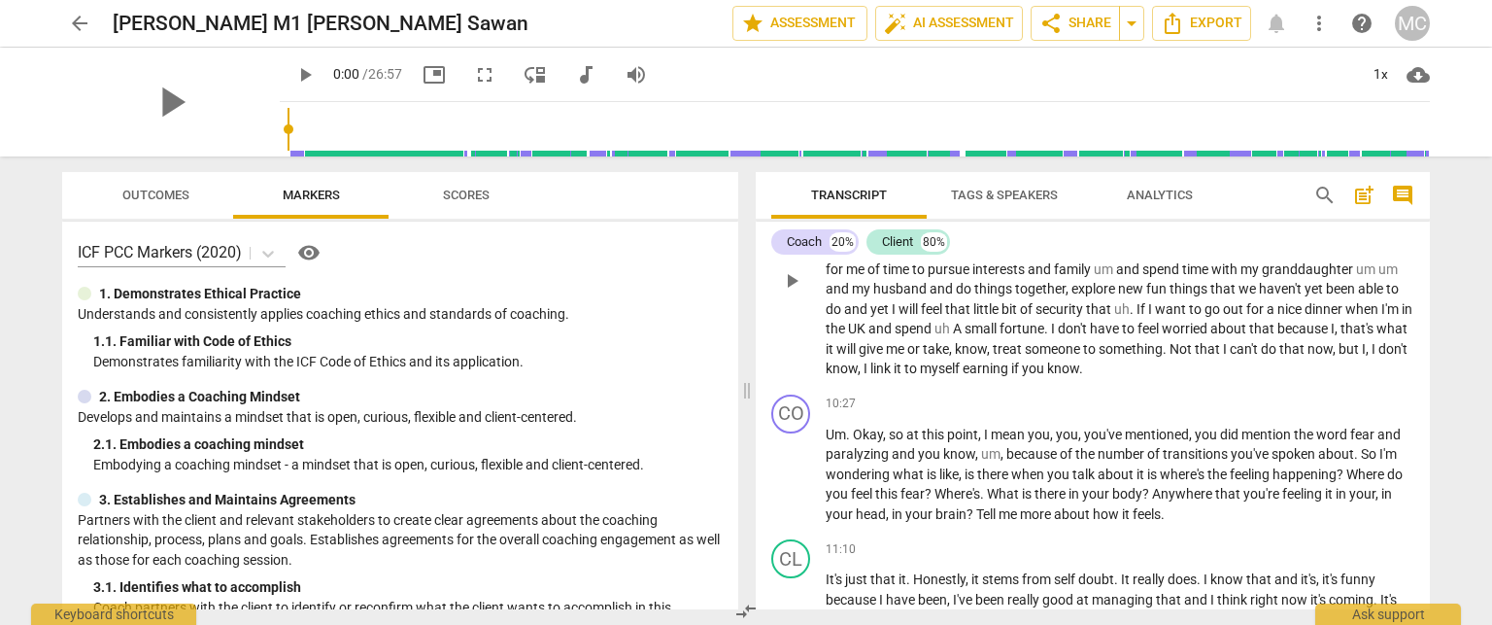
scroll to position [2817, 0]
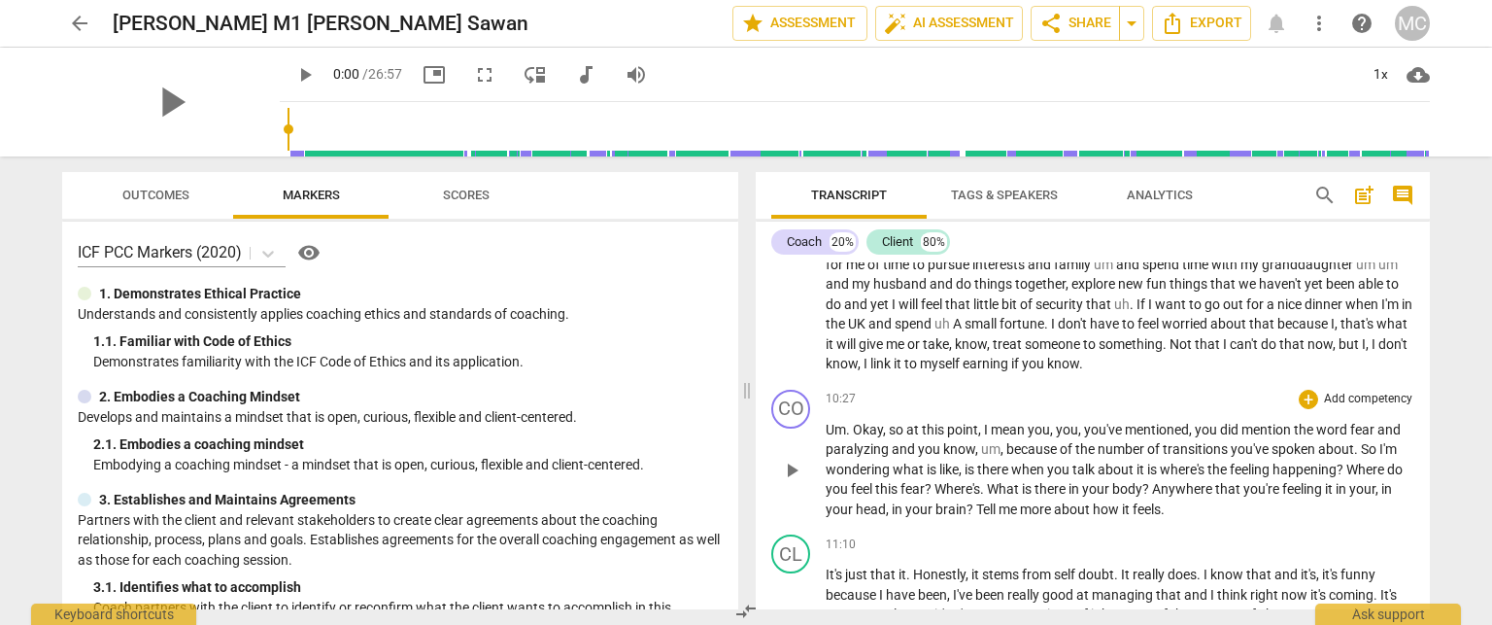
click at [984, 493] on span "." at bounding box center [983, 489] width 7 height 16
click at [990, 496] on span "there" at bounding box center [1004, 489] width 34 height 16
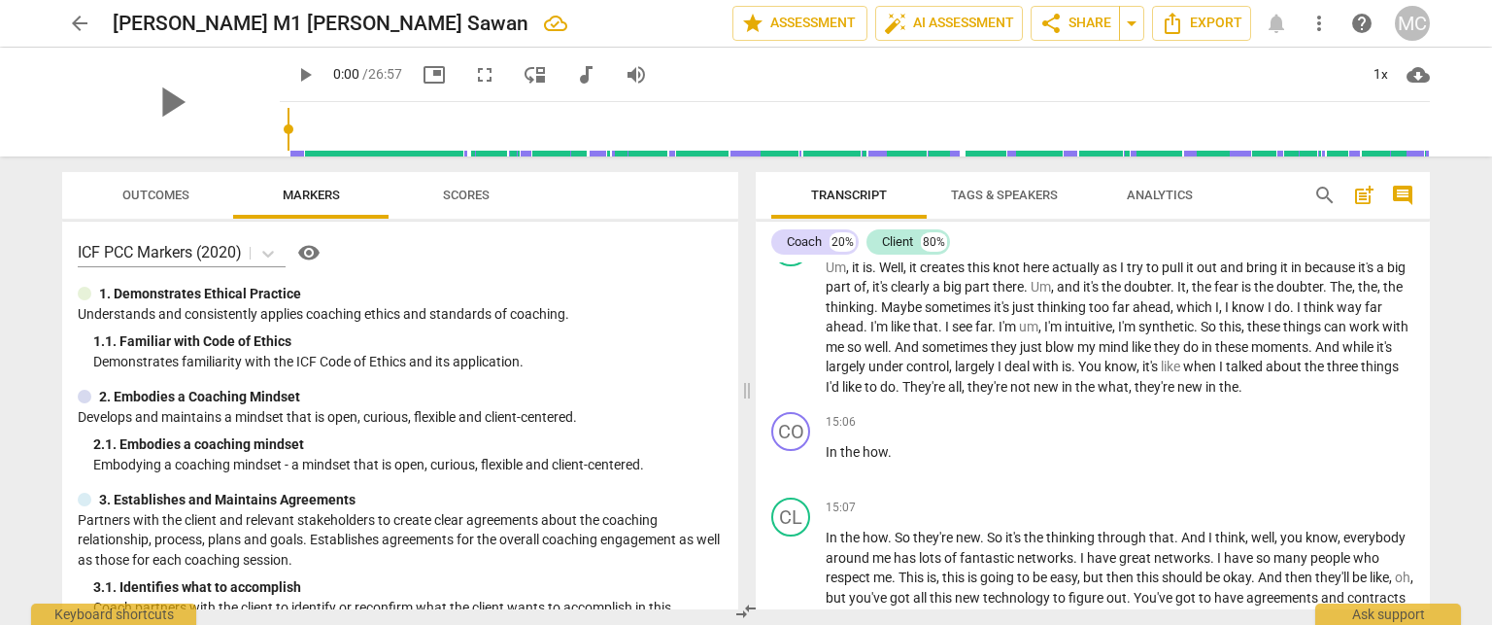
scroll to position [3934, 0]
click at [1203, 22] on span "Export" at bounding box center [1202, 23] width 82 height 23
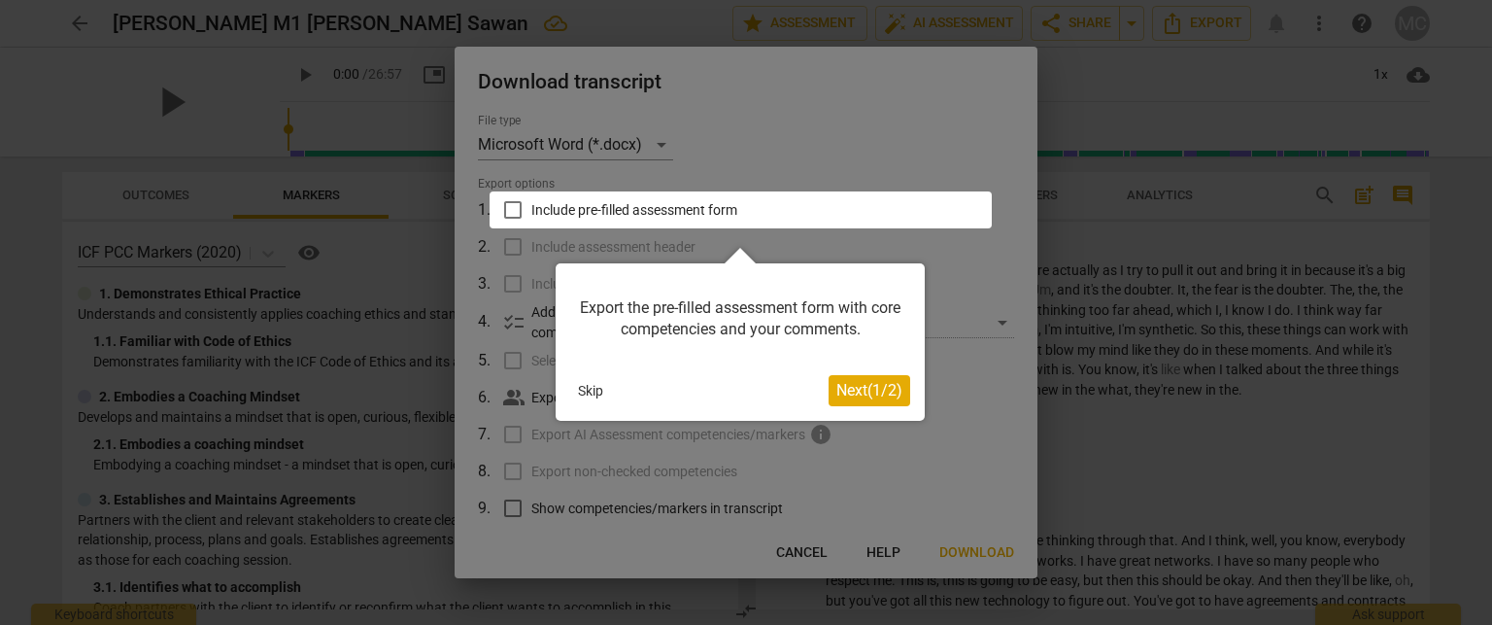
click at [737, 83] on div at bounding box center [746, 312] width 1492 height 625
click at [905, 383] on button "Next ( 1 / 2 )" at bounding box center [870, 390] width 82 height 31
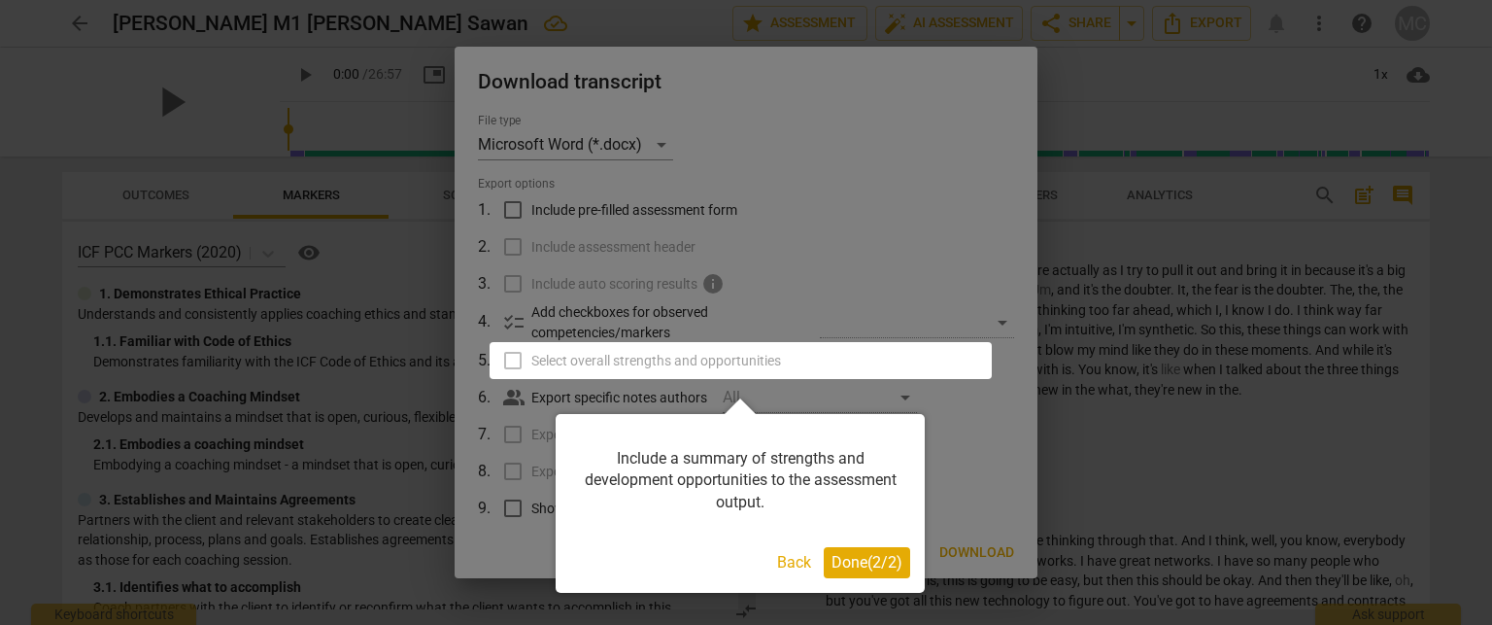
click at [871, 564] on span "Done ( 2 / 2 )" at bounding box center [867, 562] width 71 height 18
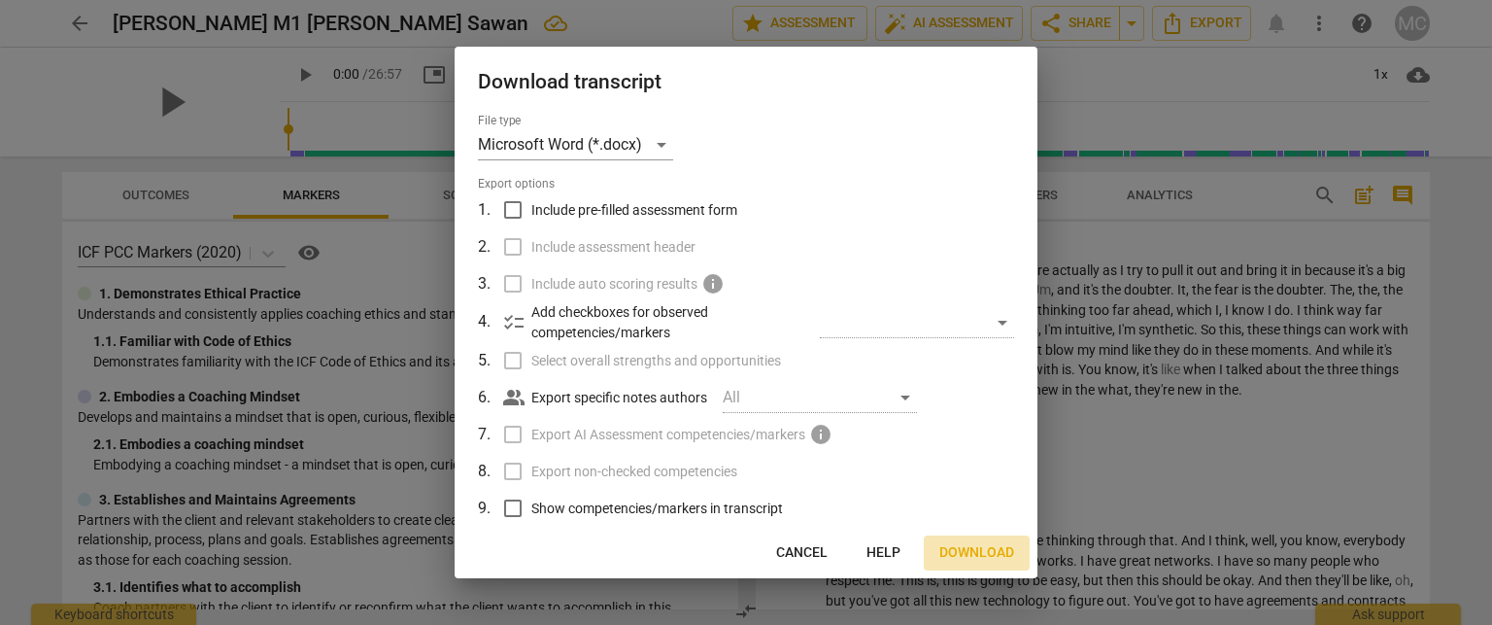
click at [941, 551] on span "Download" at bounding box center [976, 552] width 75 height 19
